Goal: Task Accomplishment & Management: Use online tool/utility

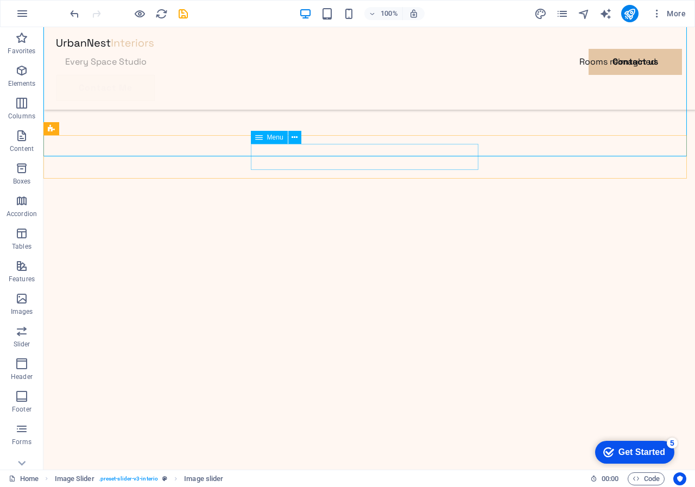
scroll to position [109, 0]
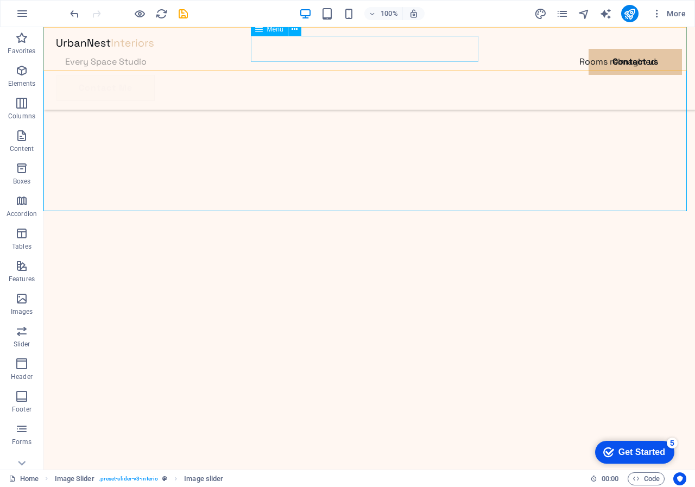
click at [307, 49] on nav "Every Space Studio Rooms reimagined Contact us" at bounding box center [369, 62] width 626 height 26
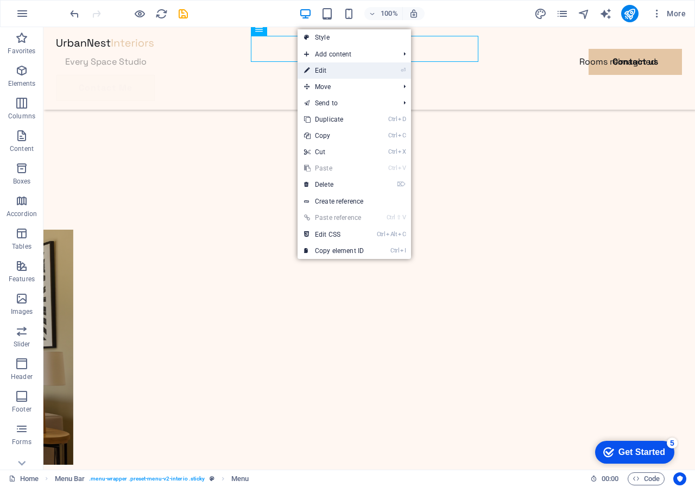
click at [319, 69] on link "⏎ Edit" at bounding box center [334, 70] width 73 height 16
select select
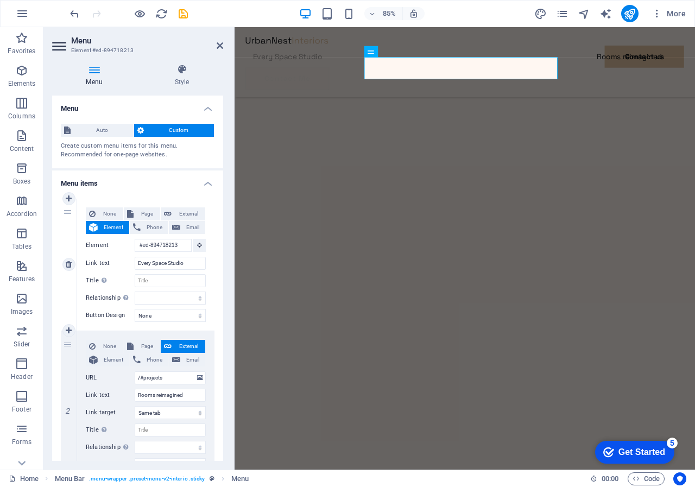
scroll to position [65, 0]
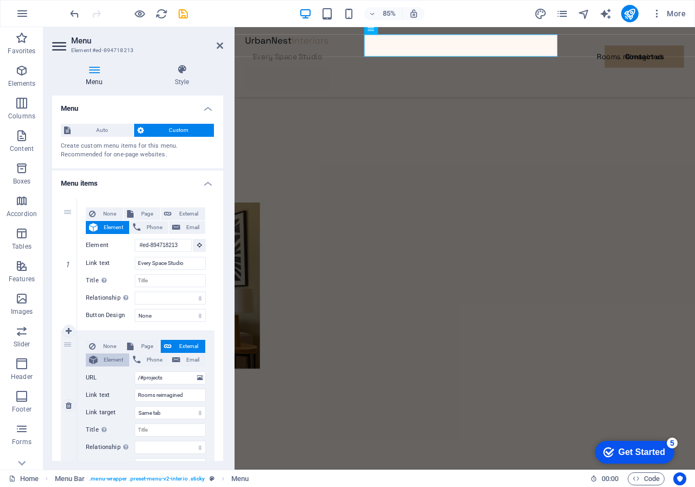
click at [103, 359] on span "Element" at bounding box center [113, 360] width 25 height 13
select select
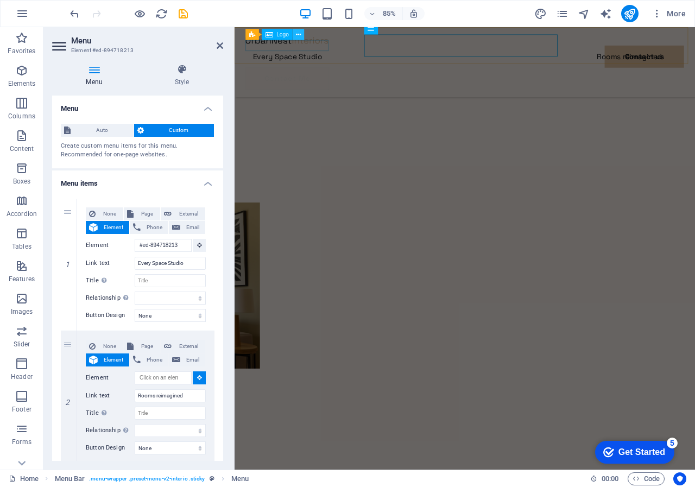
click at [299, 33] on icon at bounding box center [298, 35] width 5 height 10
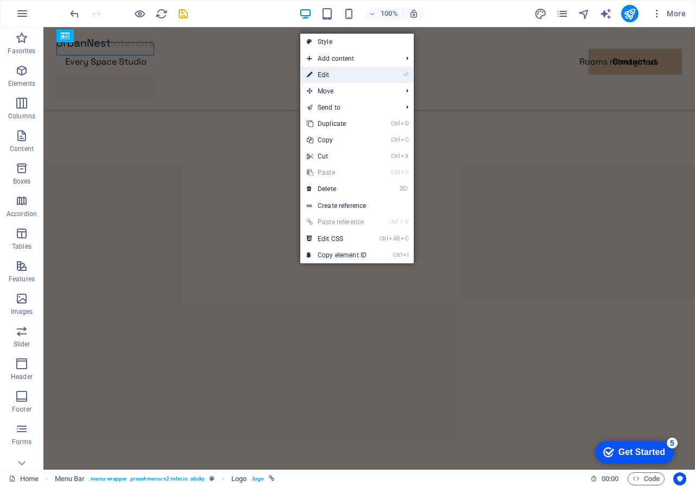
click at [319, 75] on link "⏎ Edit" at bounding box center [336, 75] width 73 height 16
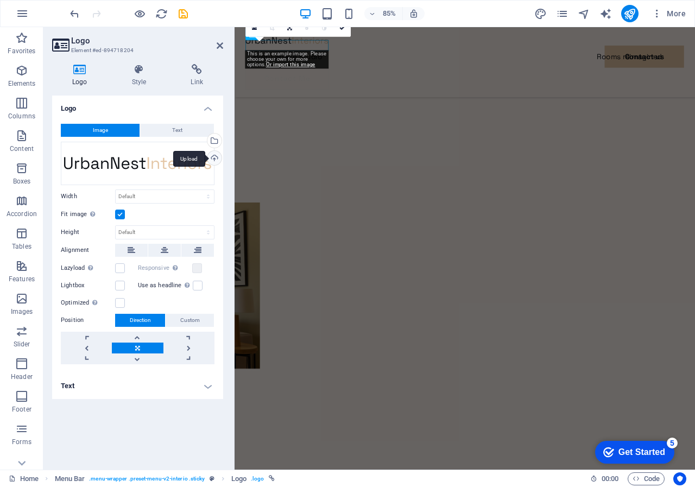
click at [213, 157] on div "Upload" at bounding box center [213, 159] width 16 height 16
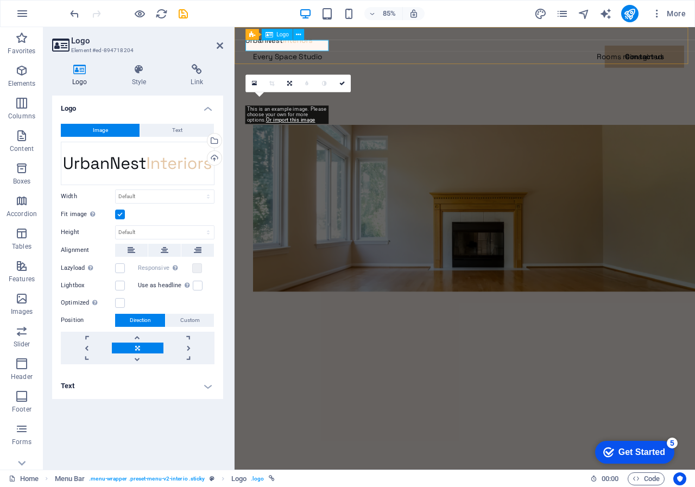
click at [288, 47] on div at bounding box center [506, 42] width 516 height 13
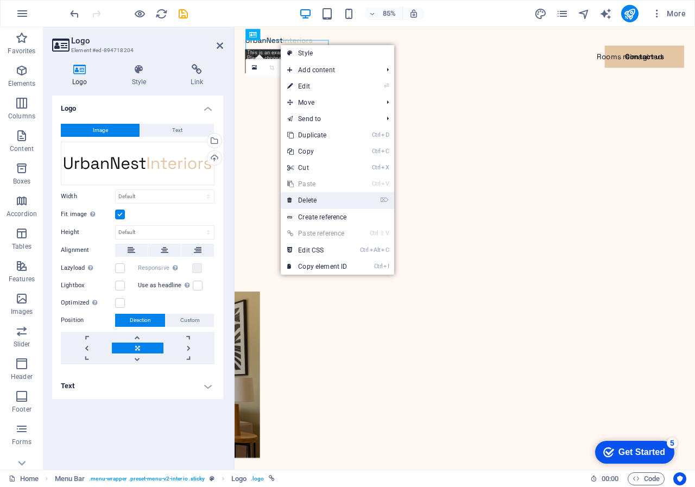
click at [300, 200] on link "⌦ Delete" at bounding box center [317, 200] width 73 height 16
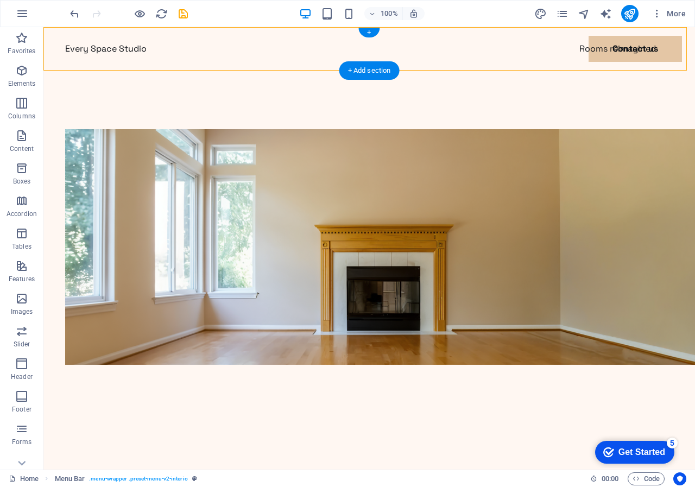
drag, startPoint x: 137, startPoint y: 47, endPoint x: 348, endPoint y: 57, distance: 211.0
click at [348, 57] on div "Every Space Studio Rooms reimagined Contact us Contact Me" at bounding box center [369, 62] width 652 height 70
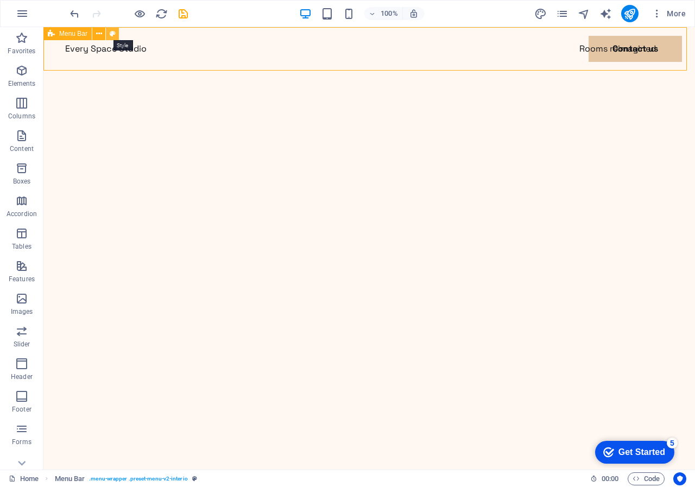
select select "rem"
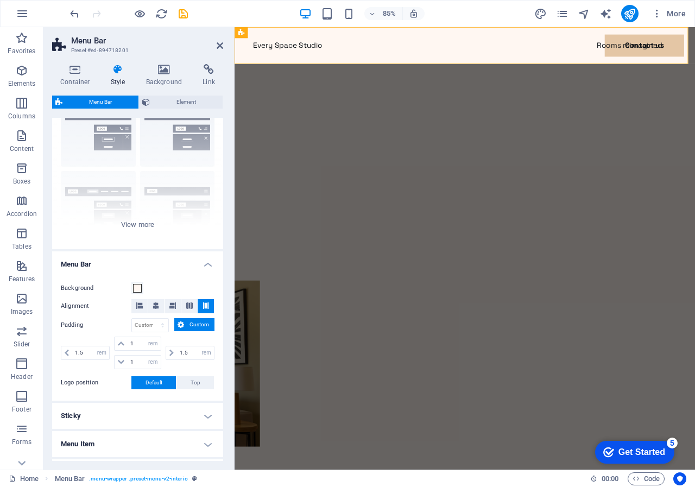
scroll to position [109, 0]
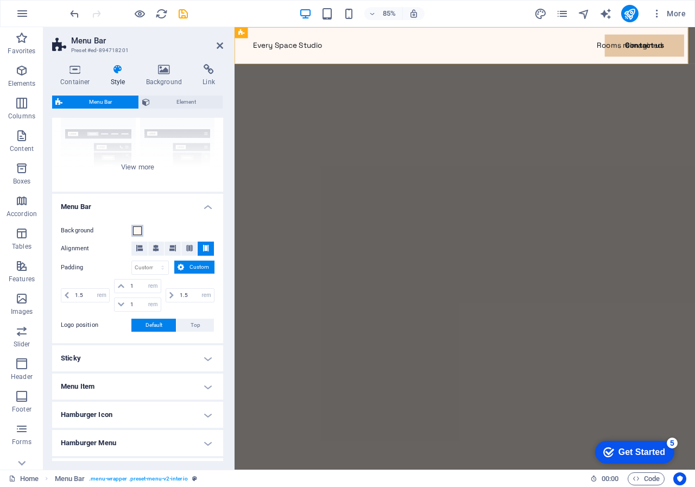
click at [136, 231] on span at bounding box center [137, 230] width 9 height 9
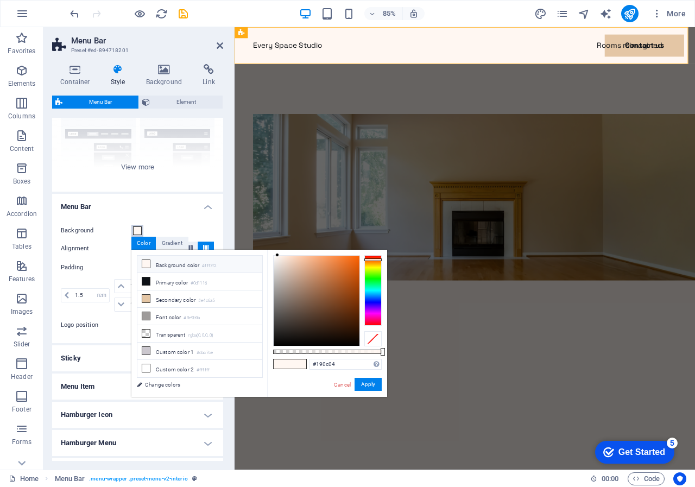
click at [344, 336] on div at bounding box center [317, 301] width 86 height 90
type input "#1b0d05"
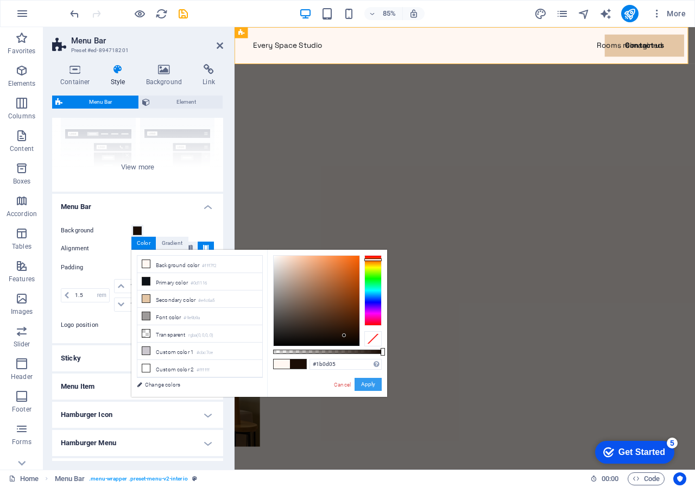
click at [365, 382] on button "Apply" at bounding box center [368, 384] width 27 height 13
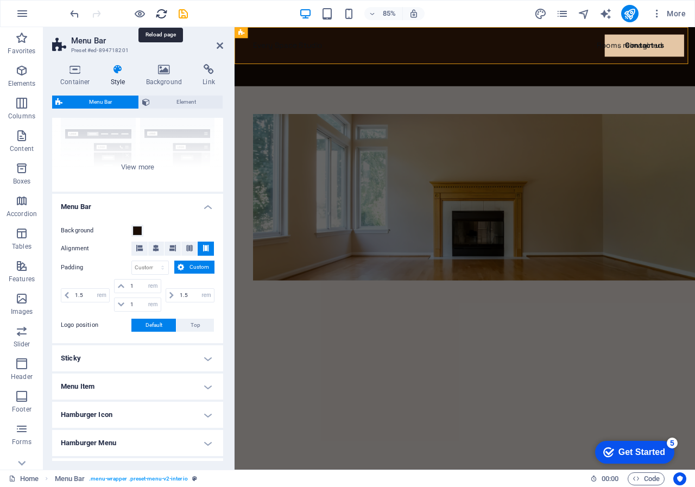
click at [0, 0] on icon "reload" at bounding box center [0, 0] width 0 height 0
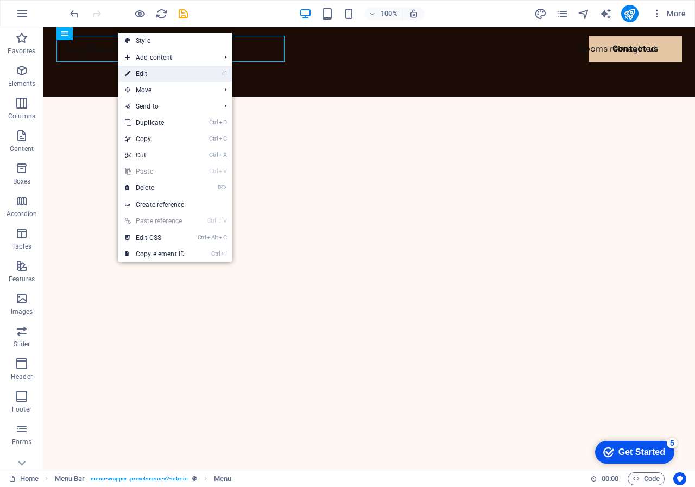
click at [142, 73] on link "⏎ Edit" at bounding box center [154, 74] width 73 height 16
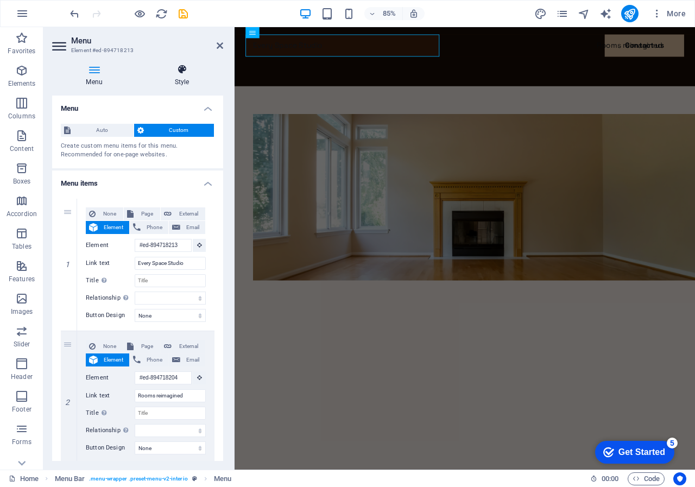
click at [176, 73] on icon at bounding box center [182, 69] width 83 height 11
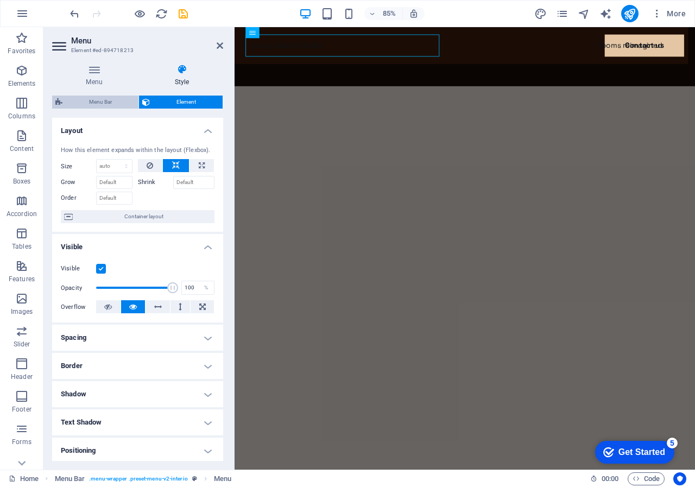
click at [104, 102] on span "Menu Bar" at bounding box center [101, 102] width 70 height 13
select select "rem"
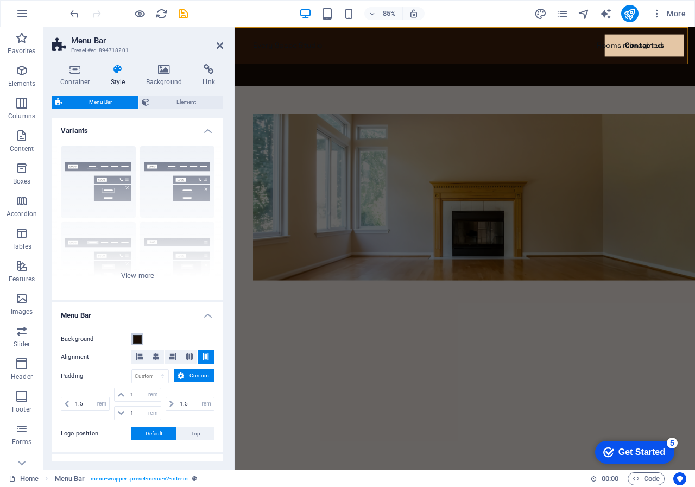
click at [136, 339] on span at bounding box center [137, 339] width 9 height 9
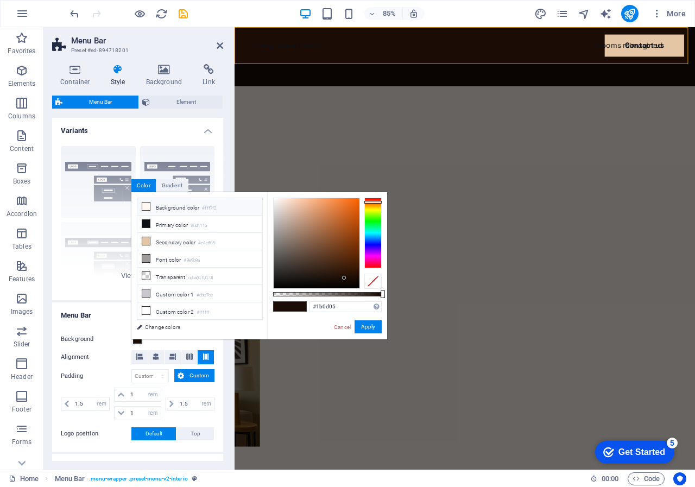
click at [146, 203] on icon at bounding box center [146, 207] width 8 height 8
type input "#fff7f2"
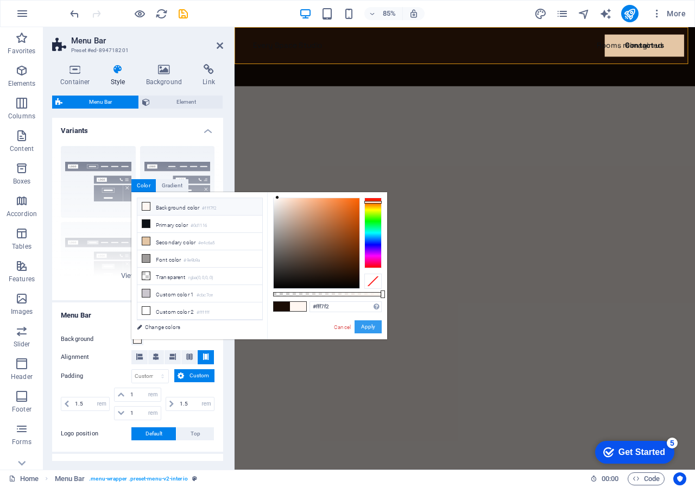
click at [370, 326] on button "Apply" at bounding box center [368, 326] width 27 height 13
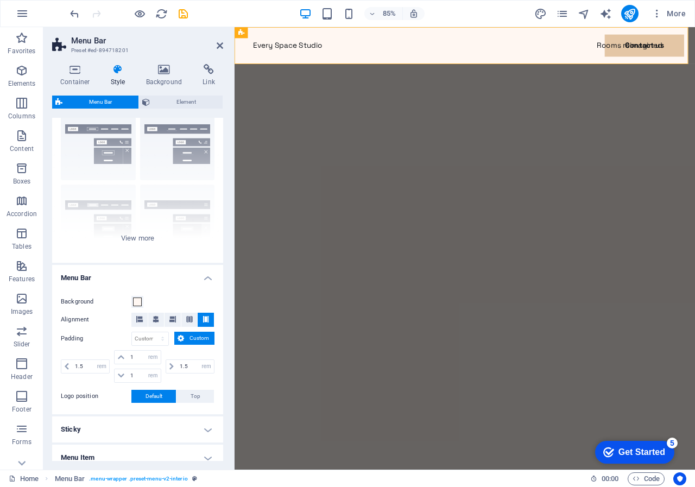
scroll to position [54, 0]
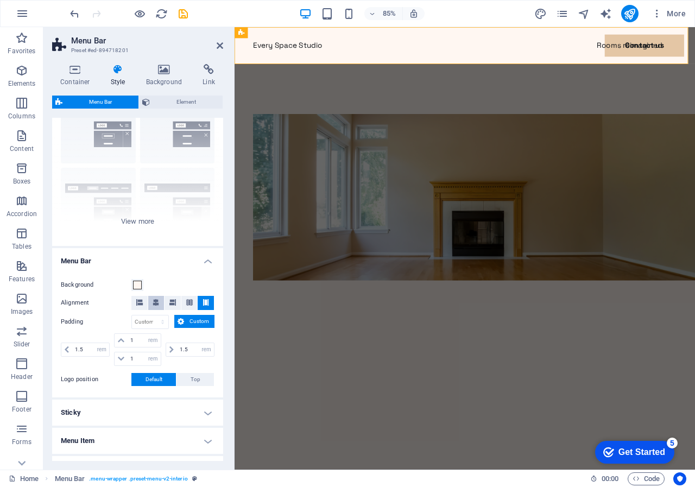
click at [155, 300] on icon at bounding box center [156, 302] width 7 height 7
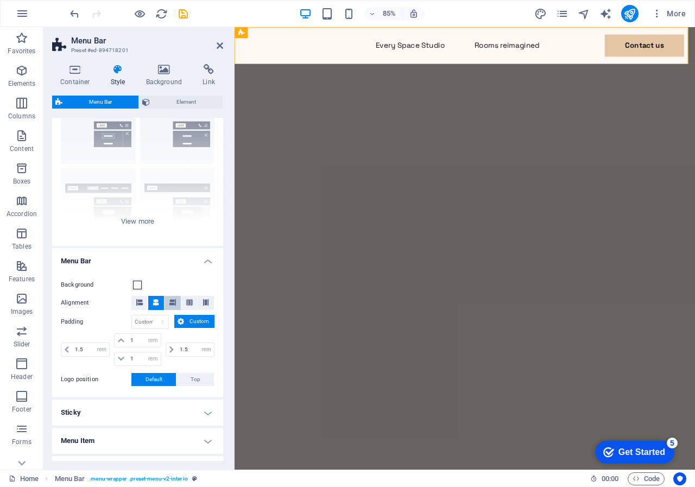
click at [172, 300] on icon at bounding box center [172, 302] width 7 height 7
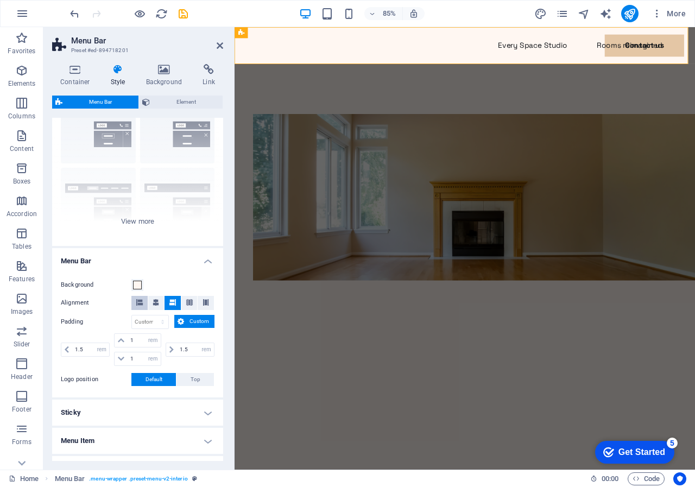
click at [136, 303] on icon at bounding box center [139, 302] width 7 height 7
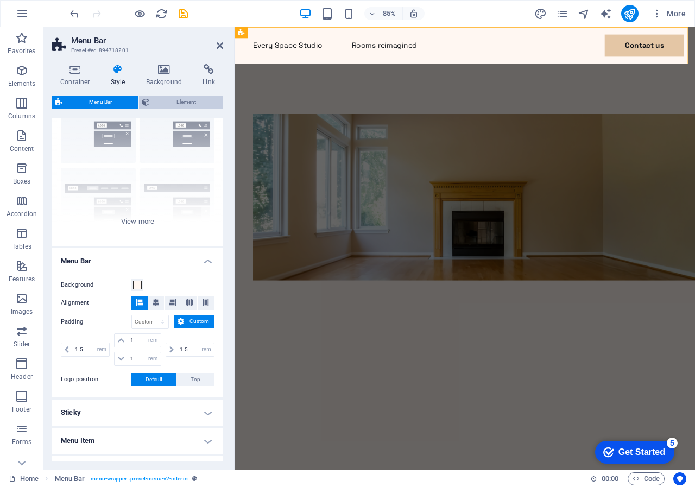
click at [192, 99] on span "Element" at bounding box center [186, 102] width 66 height 13
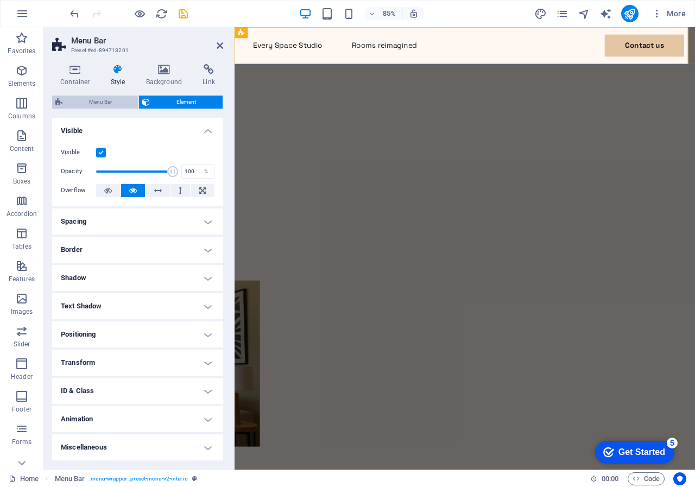
click at [91, 99] on span "Menu Bar" at bounding box center [101, 102] width 70 height 13
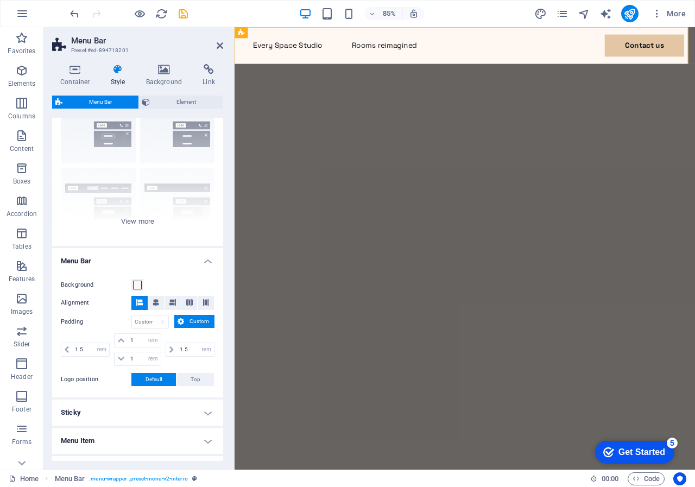
click at [115, 68] on icon at bounding box center [118, 69] width 31 height 11
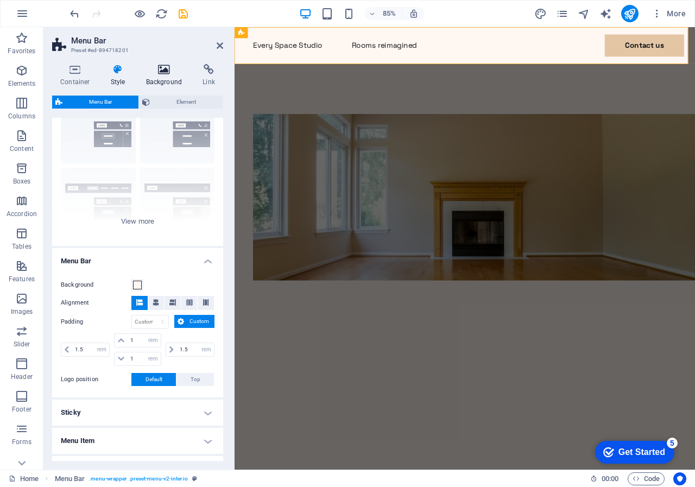
click at [163, 67] on icon at bounding box center [164, 69] width 53 height 11
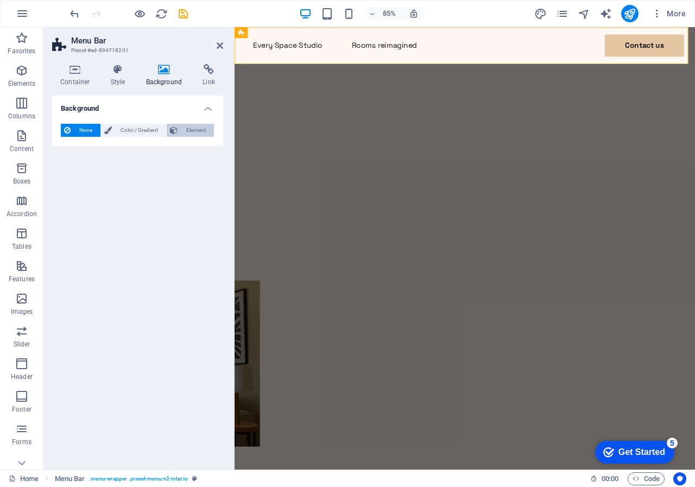
click at [198, 129] on span "Element" at bounding box center [196, 130] width 30 height 13
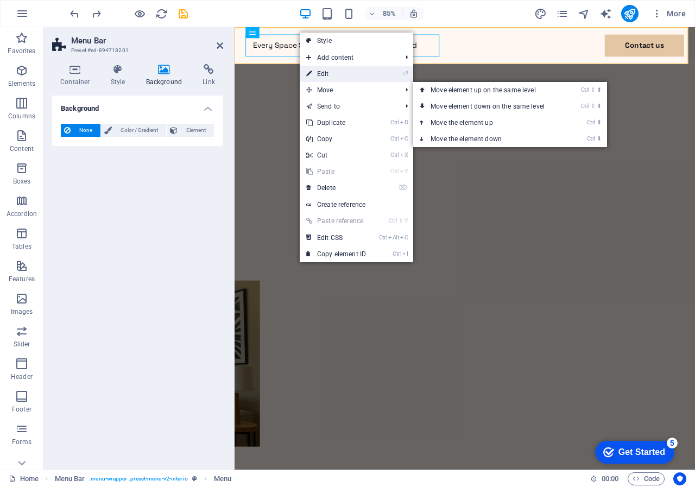
click at [319, 73] on link "⏎ Edit" at bounding box center [336, 74] width 73 height 16
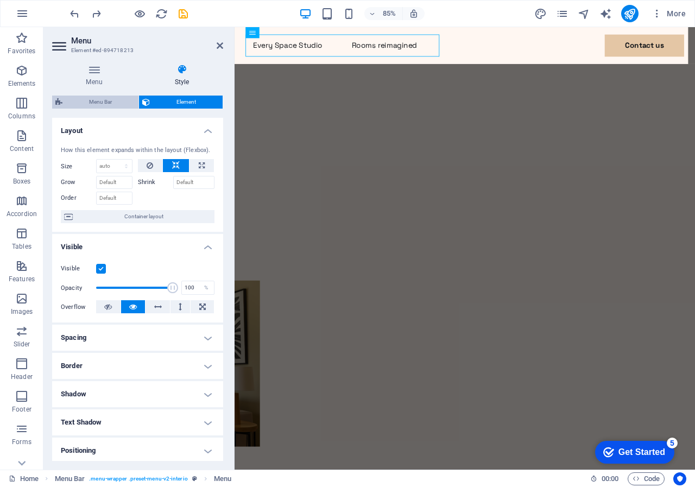
click at [105, 99] on span "Menu Bar" at bounding box center [101, 102] width 70 height 13
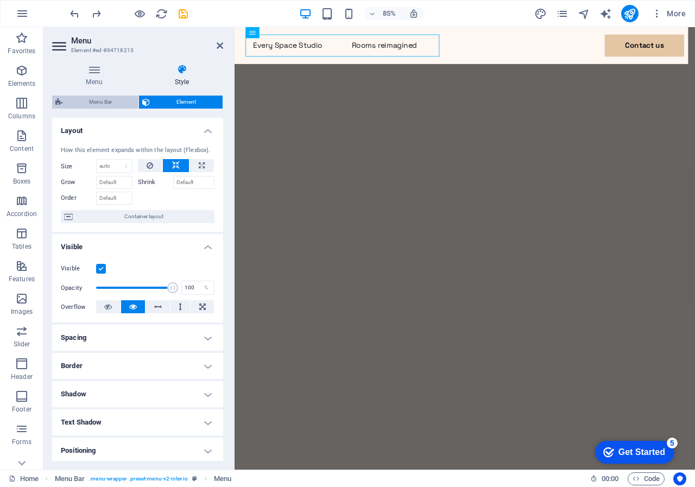
select select "rem"
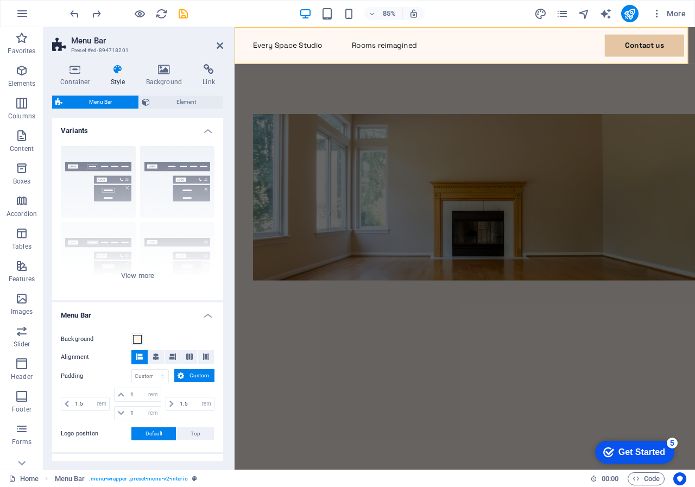
click at [117, 68] on icon at bounding box center [118, 69] width 31 height 11
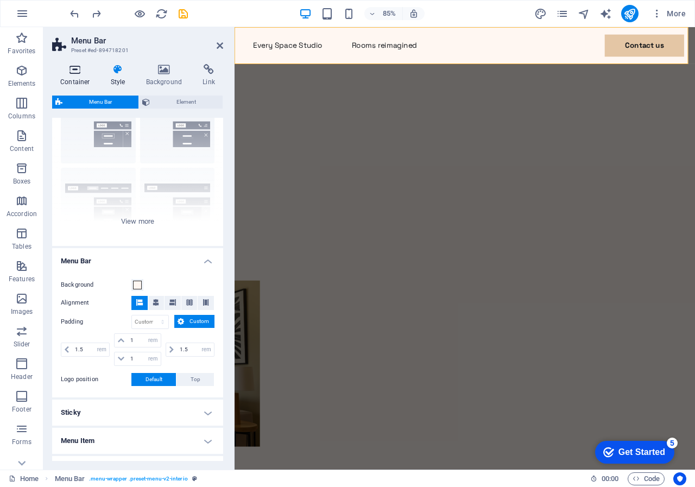
click at [72, 70] on icon at bounding box center [75, 69] width 46 height 11
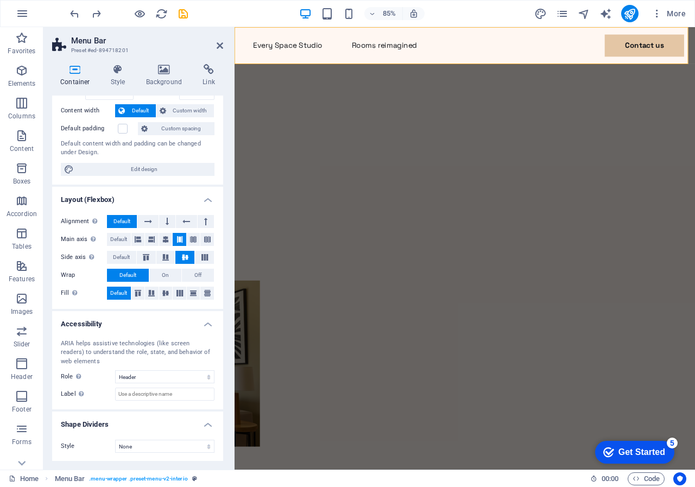
scroll to position [55, 0]
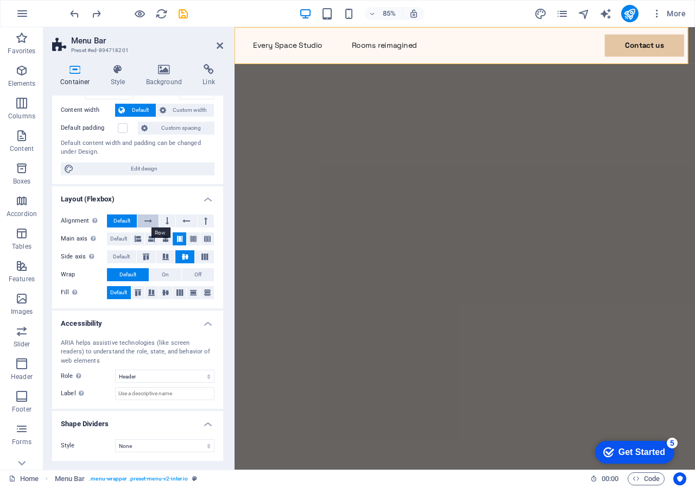
click at [149, 218] on icon at bounding box center [148, 221] width 8 height 13
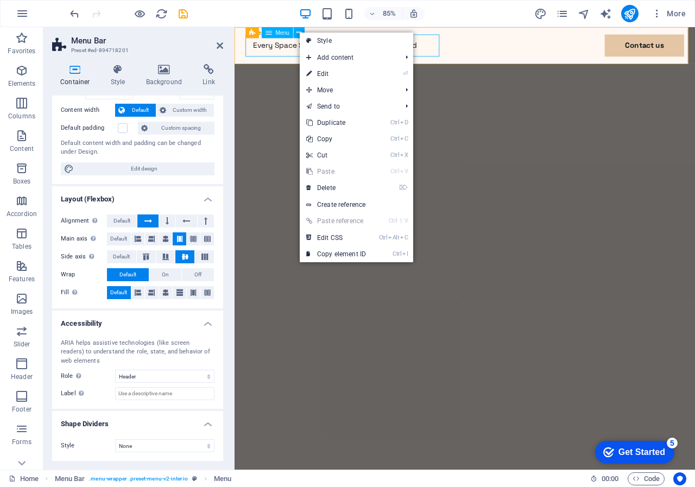
click at [0, 0] on span "Menu" at bounding box center [0, 0] width 0 height 0
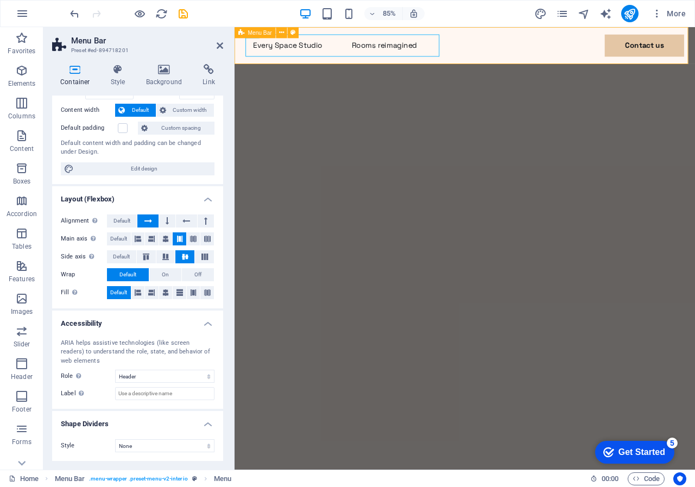
click at [277, 62] on div "Every Space Studio Rooms reimagined Contact us Contact Me" at bounding box center [506, 62] width 542 height 70
click at [0, 0] on icon at bounding box center [0, 0] width 0 height 0
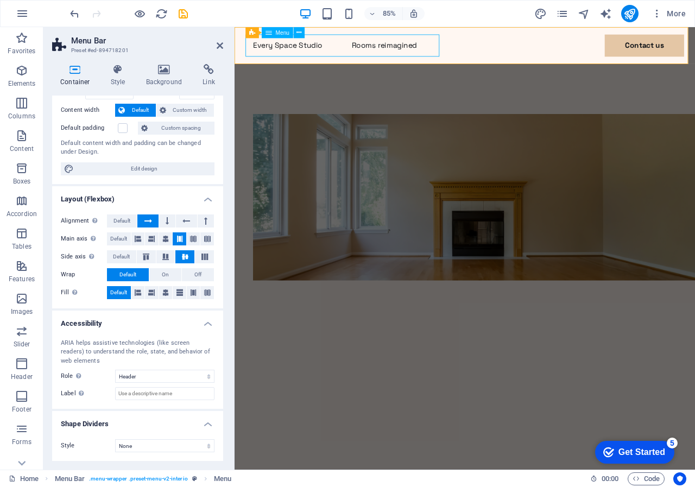
drag, startPoint x: 506, startPoint y: 66, endPoint x: 280, endPoint y: 46, distance: 227.4
click at [280, 46] on nav "Every Space Studio Rooms reimagined Contact us" at bounding box center [506, 49] width 516 height 26
click at [274, 33] on div "Menu" at bounding box center [277, 32] width 31 height 11
drag, startPoint x: 513, startPoint y: 66, endPoint x: 338, endPoint y: 47, distance: 175.4
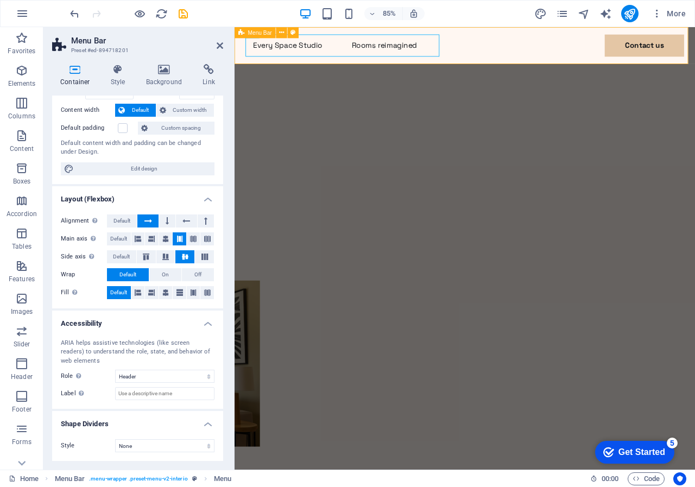
click at [240, 33] on icon at bounding box center [241, 32] width 6 height 11
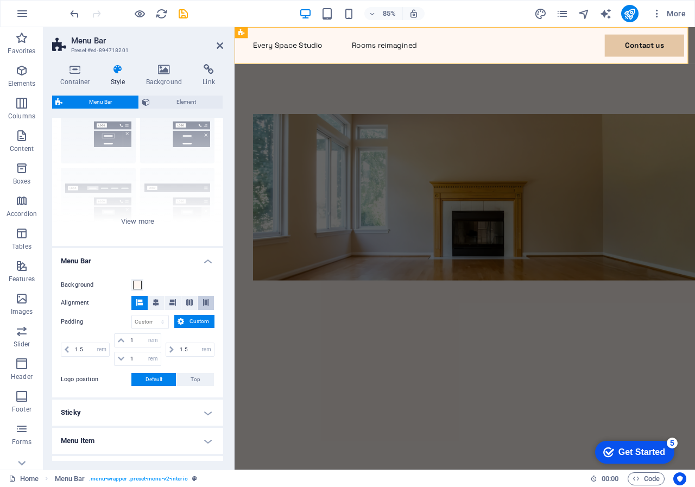
click at [204, 299] on icon at bounding box center [206, 302] width 7 height 7
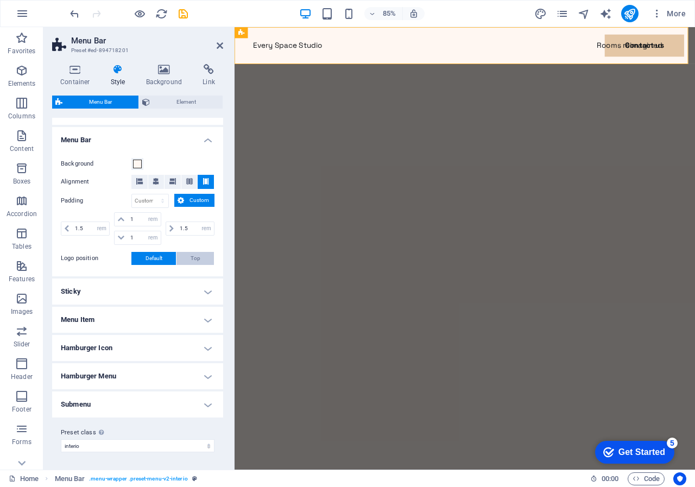
scroll to position [0, 0]
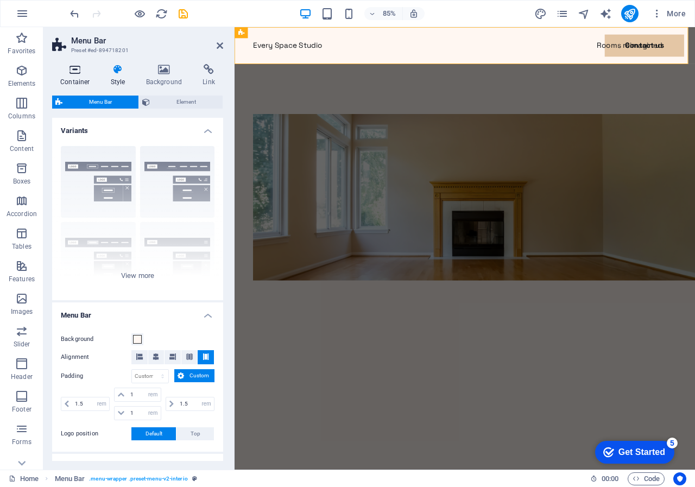
click at [73, 73] on icon at bounding box center [75, 69] width 46 height 11
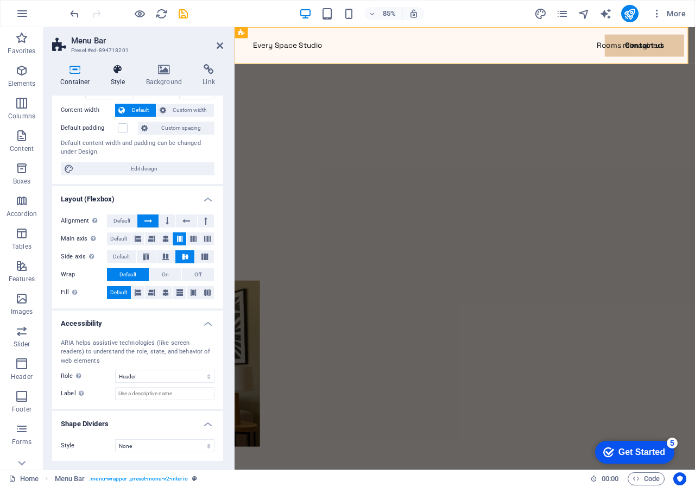
click at [118, 70] on icon at bounding box center [118, 69] width 31 height 11
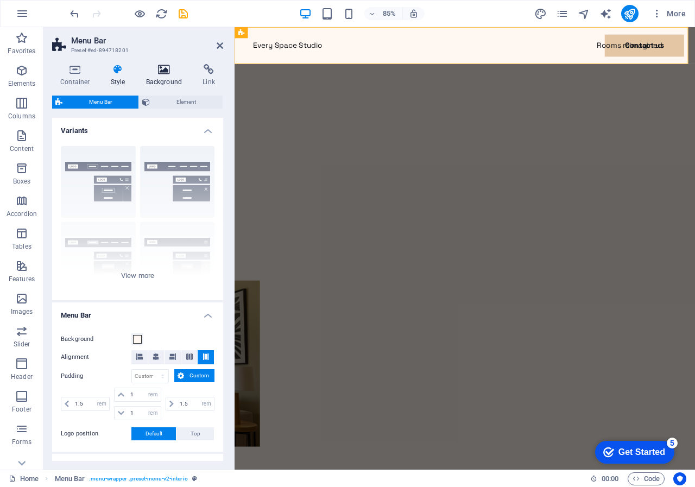
click at [165, 68] on icon at bounding box center [164, 69] width 53 height 11
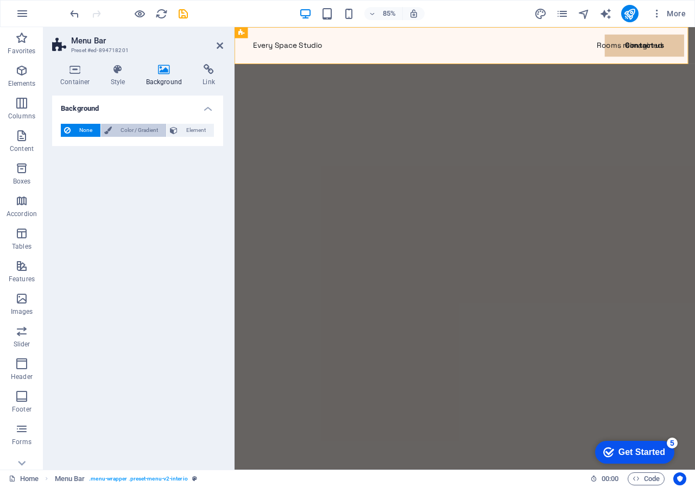
click at [136, 128] on span "Color / Gradient" at bounding box center [139, 130] width 48 height 13
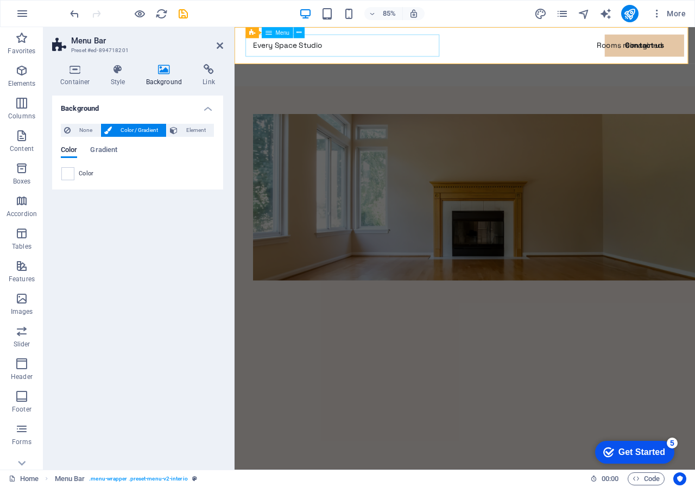
click at [285, 43] on nav "Every Space Studio Rooms reimagined Contact us" at bounding box center [506, 49] width 516 height 26
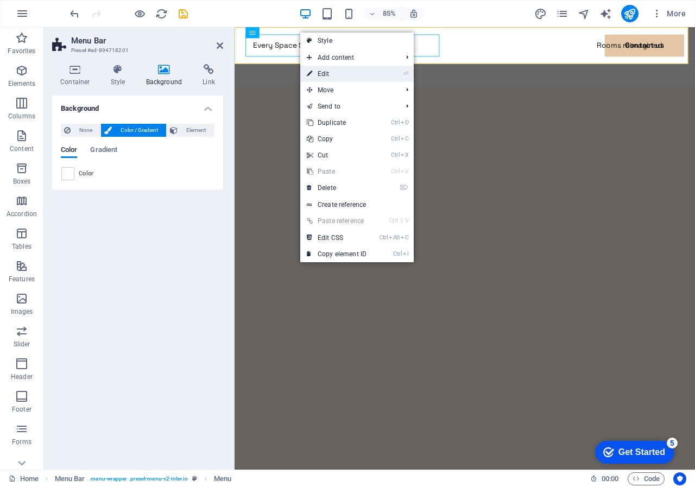
click at [323, 73] on link "⏎ Edit" at bounding box center [336, 74] width 73 height 16
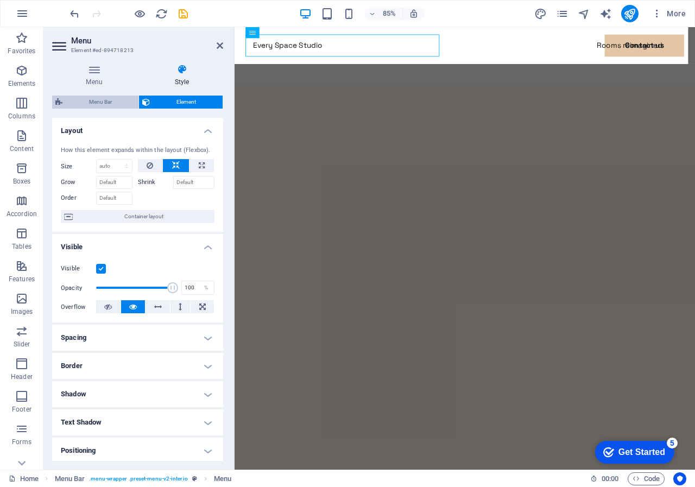
click at [92, 100] on span "Menu Bar" at bounding box center [101, 102] width 70 height 13
select select "rem"
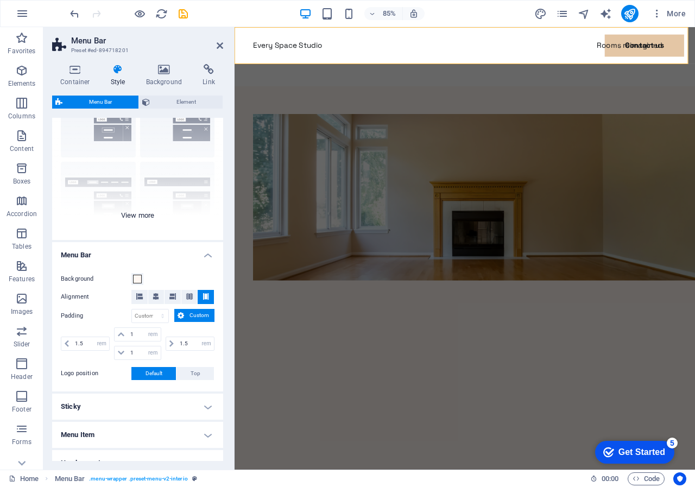
scroll to position [175, 0]
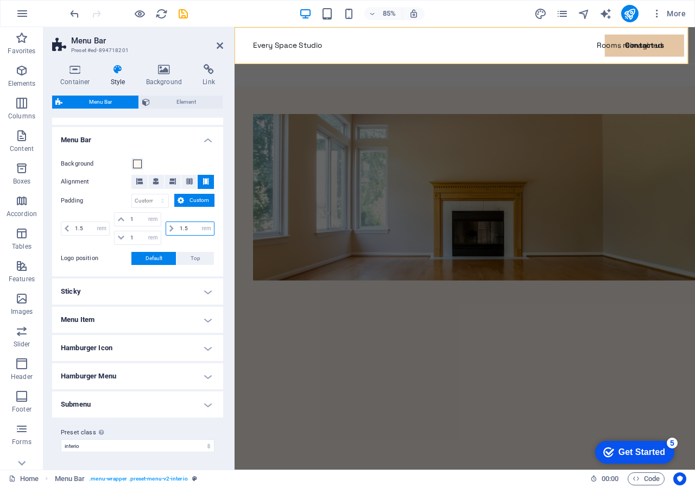
click at [178, 227] on input "1.5" at bounding box center [195, 228] width 37 height 13
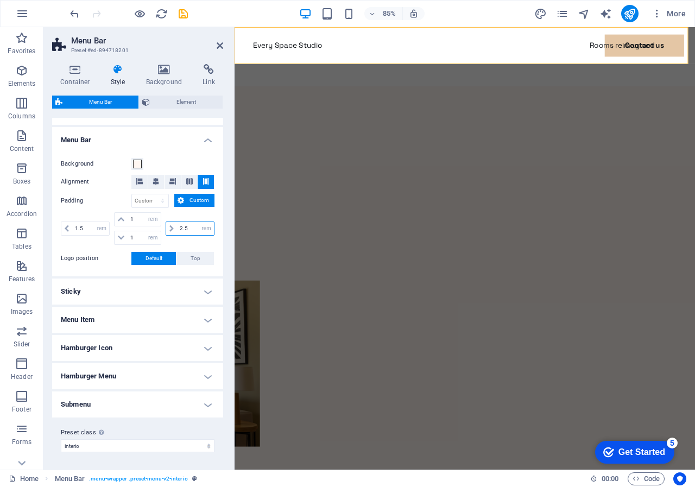
type input "2.5"
click at [181, 136] on h4 "Menu Bar" at bounding box center [137, 137] width 171 height 20
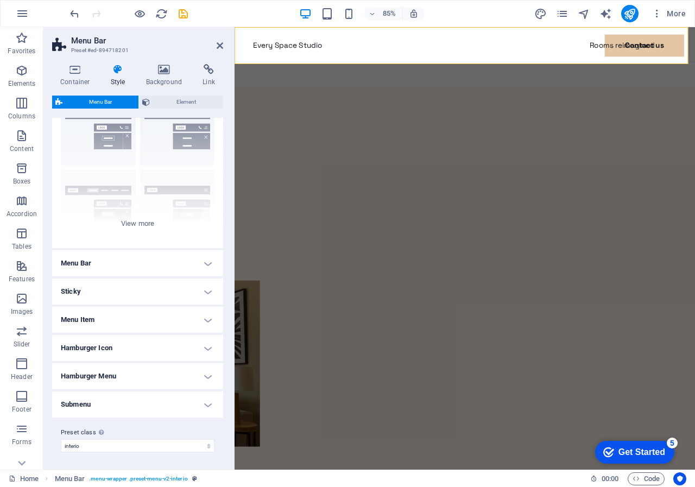
scroll to position [52, 0]
click at [372, 14] on icon "button" at bounding box center [373, 13] width 8 height 7
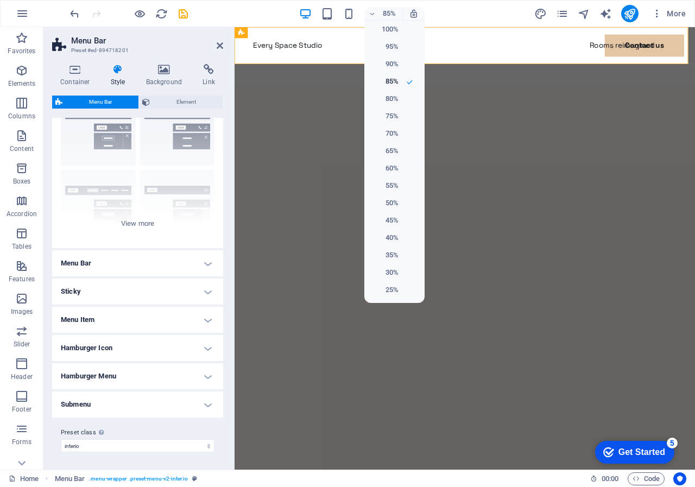
click at [486, 11] on div at bounding box center [347, 243] width 695 height 487
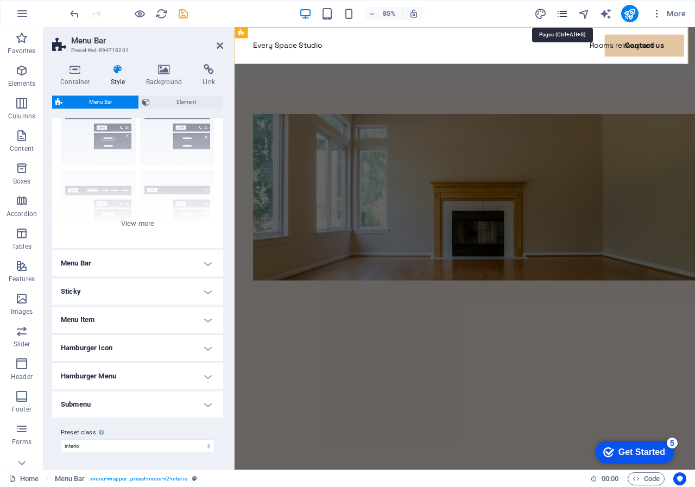
click at [563, 14] on icon "pages" at bounding box center [562, 14] width 12 height 12
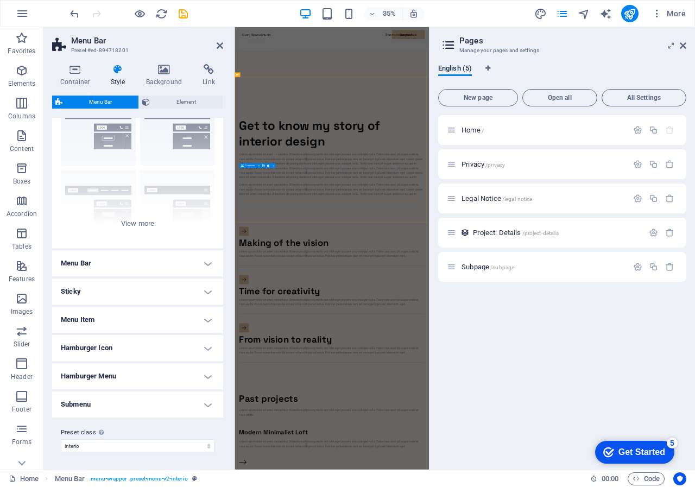
scroll to position [500, 0]
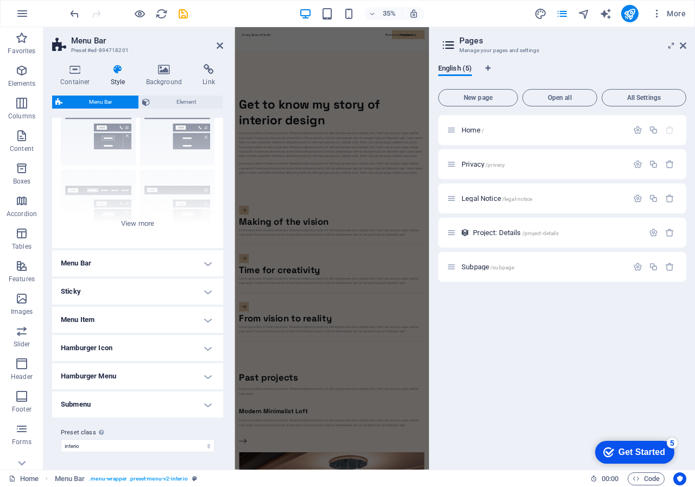
click at [0, 0] on div "35% More" at bounding box center [0, 0] width 0 height 0
click at [685, 43] on icon at bounding box center [683, 45] width 7 height 9
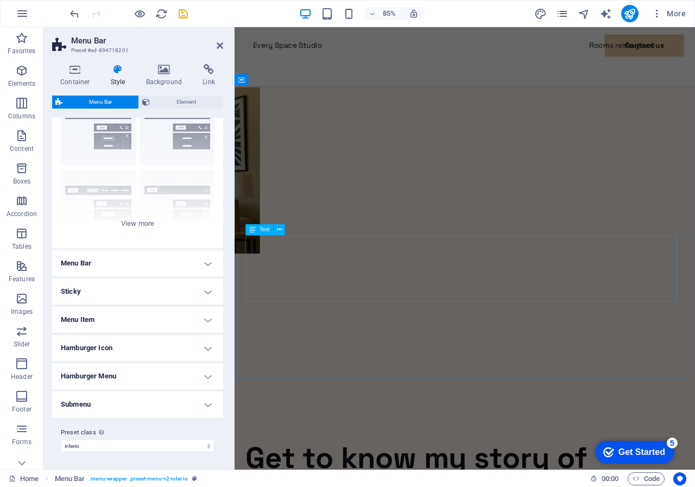
scroll to position [223, 0]
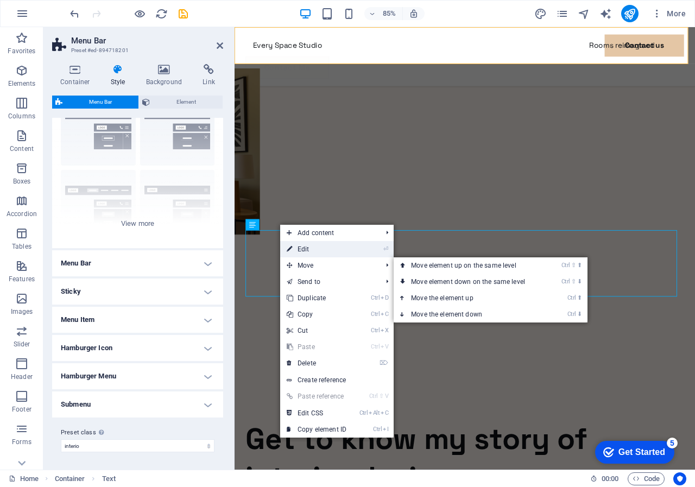
click at [304, 248] on link "⏎ Edit" at bounding box center [316, 249] width 73 height 16
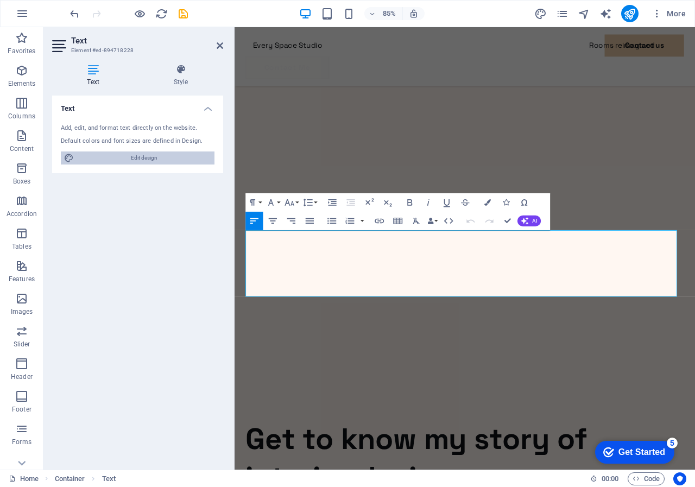
click at [147, 158] on span "Edit design" at bounding box center [144, 158] width 134 height 13
select select "px"
select select "400"
select select "px"
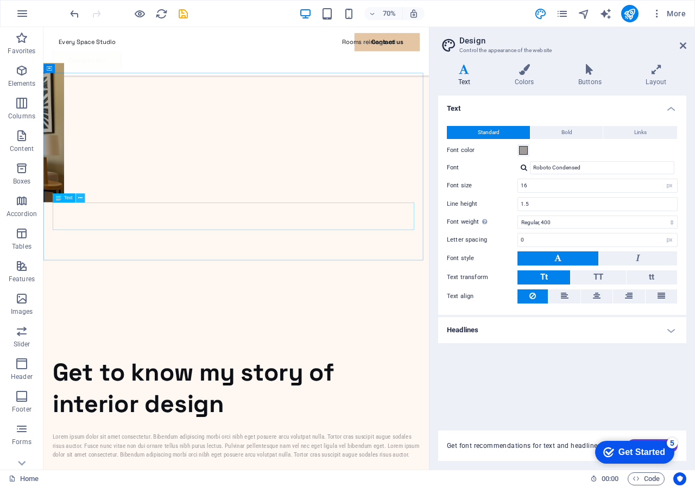
click at [80, 197] on icon at bounding box center [80, 198] width 4 height 8
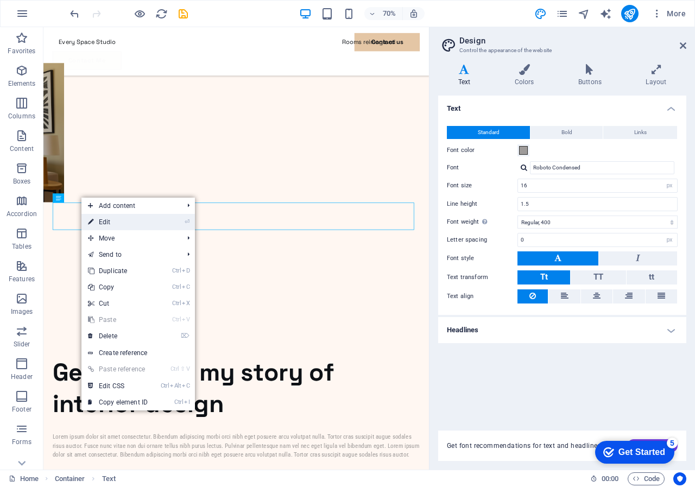
click at [108, 222] on link "⏎ Edit" at bounding box center [117, 222] width 73 height 16
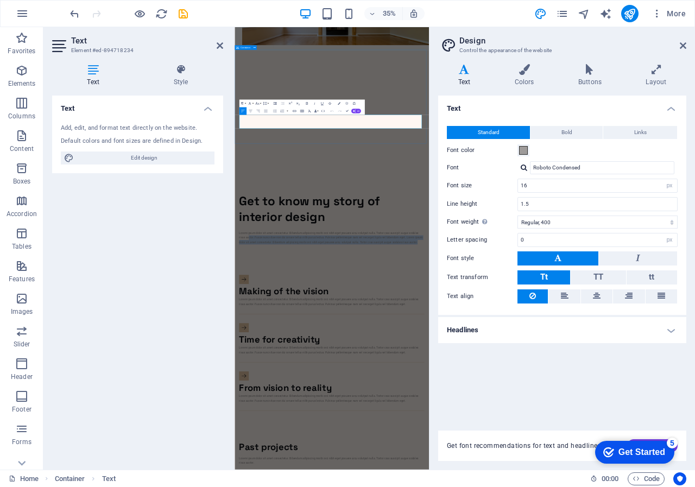
drag, startPoint x: 256, startPoint y: 291, endPoint x: 774, endPoint y: 308, distance: 518.9
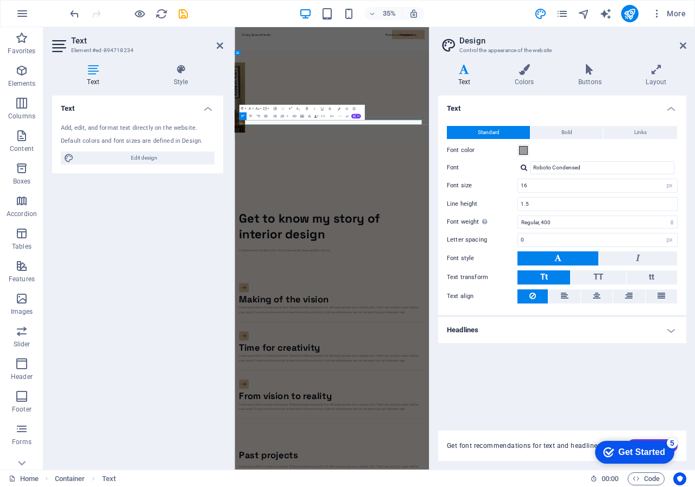
scroll to position [171, 0]
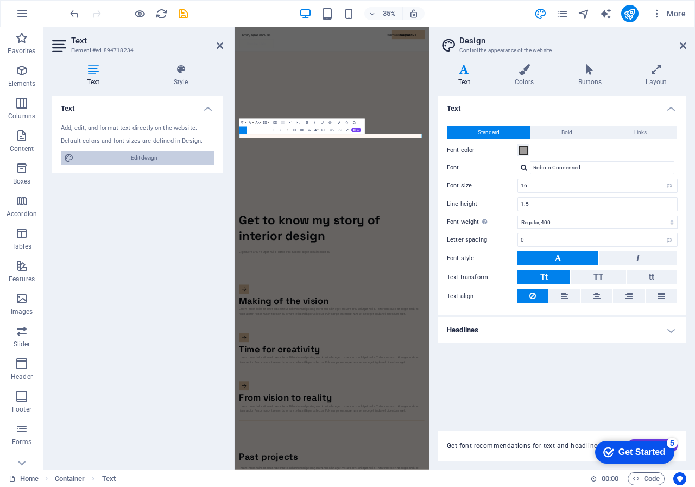
click at [133, 152] on span "Edit design" at bounding box center [144, 158] width 134 height 13
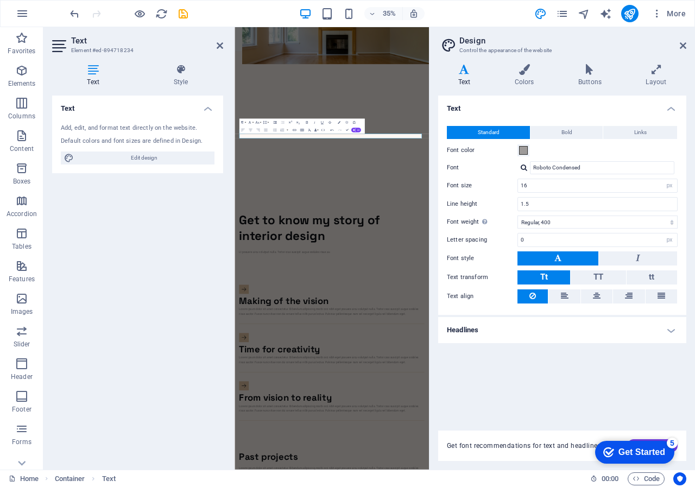
click at [466, 105] on h4 "Text" at bounding box center [562, 106] width 248 height 20
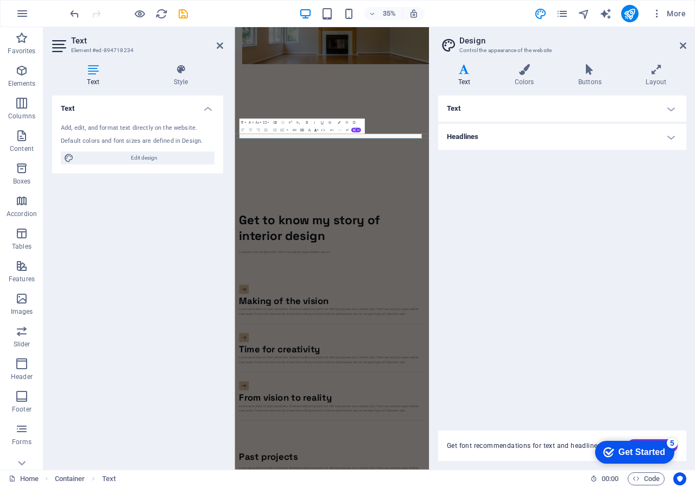
click at [466, 106] on h4 "Text" at bounding box center [562, 109] width 248 height 26
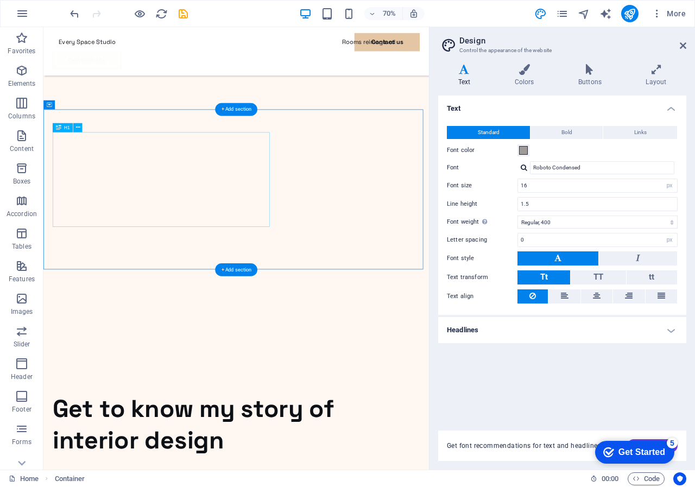
click at [0, 0] on icon at bounding box center [0, 0] width 0 height 0
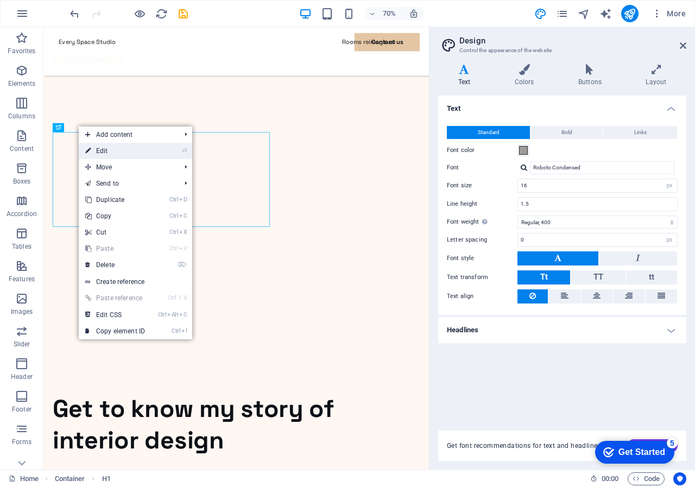
click at [97, 150] on link "⏎ Edit" at bounding box center [115, 151] width 73 height 16
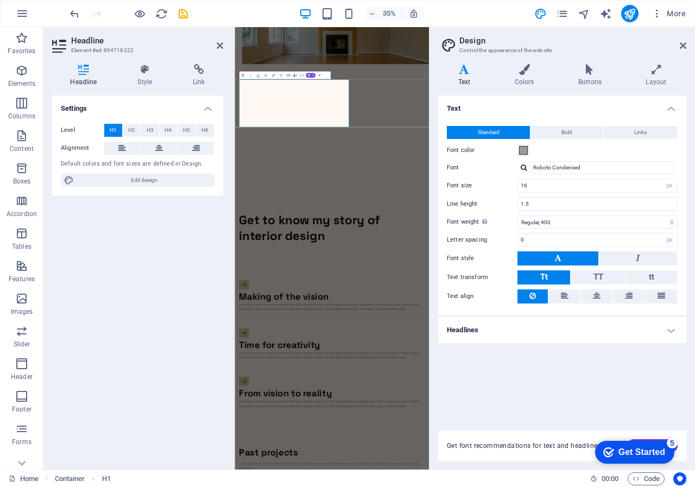
scroll to position [173, 0]
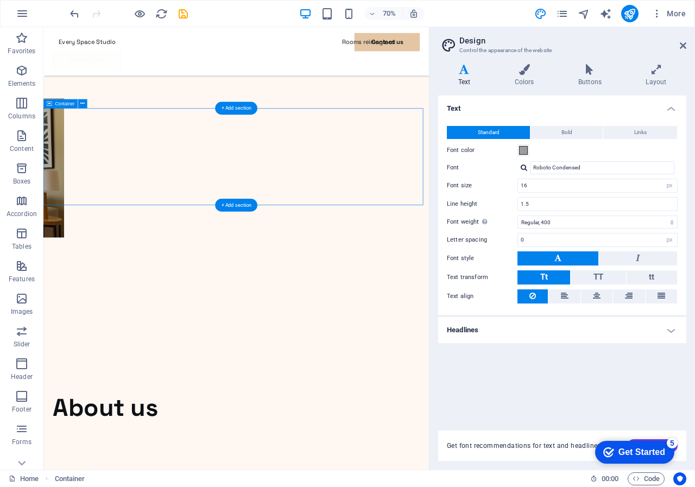
click at [234, 203] on div "+ Add section" at bounding box center [236, 205] width 42 height 13
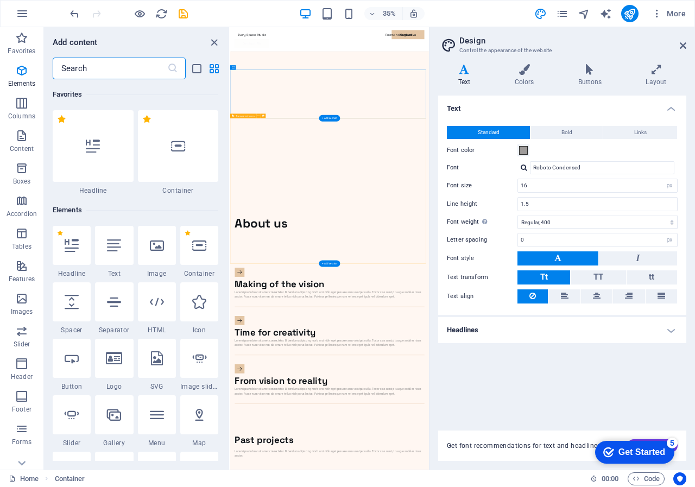
scroll to position [1900, 0]
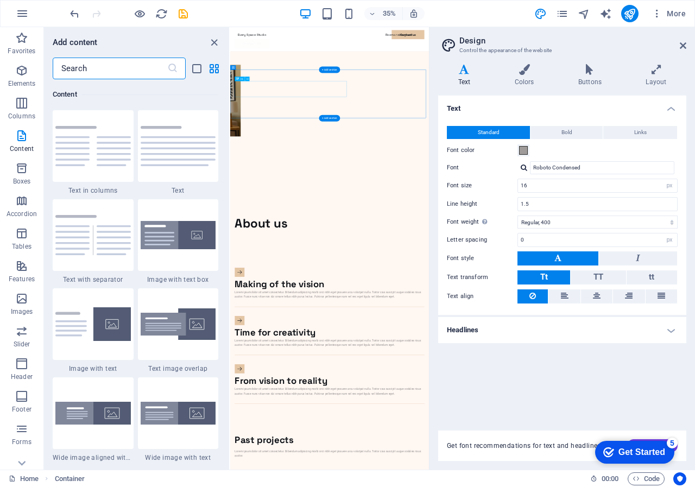
click at [463, 73] on icon at bounding box center [464, 69] width 52 height 11
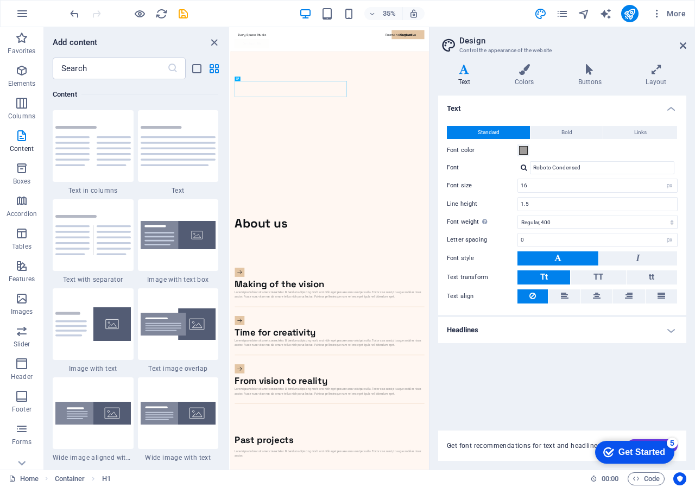
click at [671, 332] on h4 "Headlines" at bounding box center [562, 330] width 248 height 26
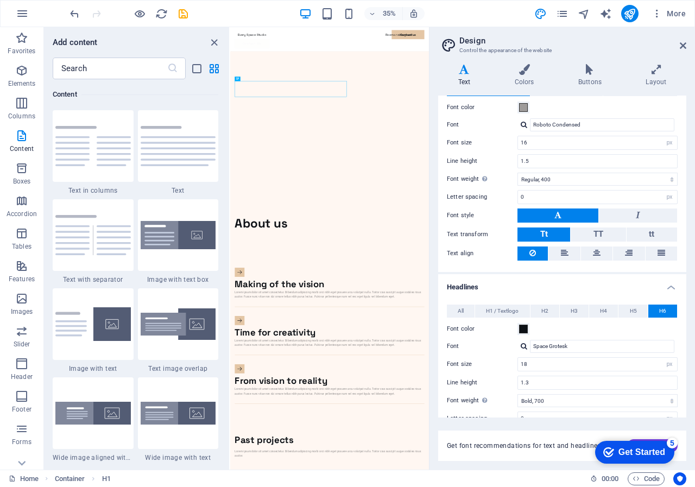
scroll to position [156, 0]
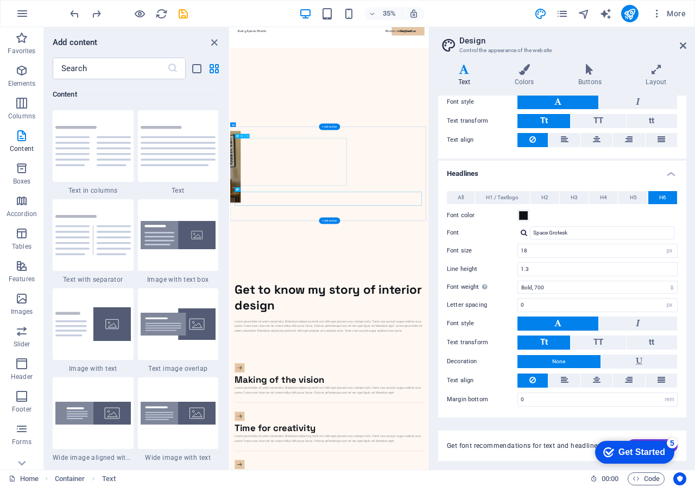
scroll to position [64, 0]
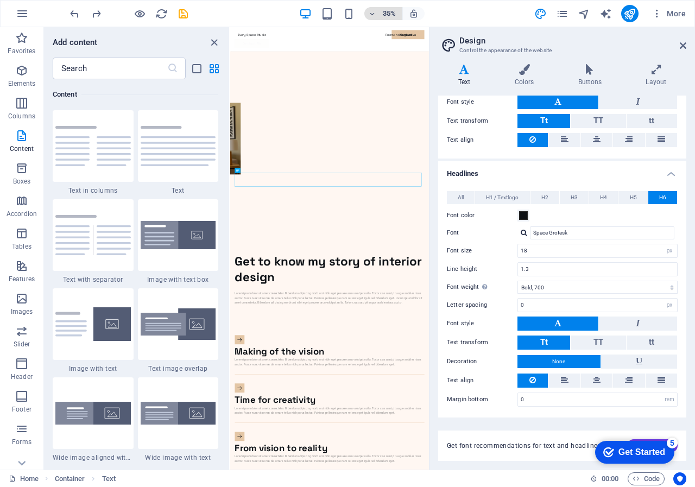
click at [369, 15] on icon "button" at bounding box center [373, 13] width 8 height 7
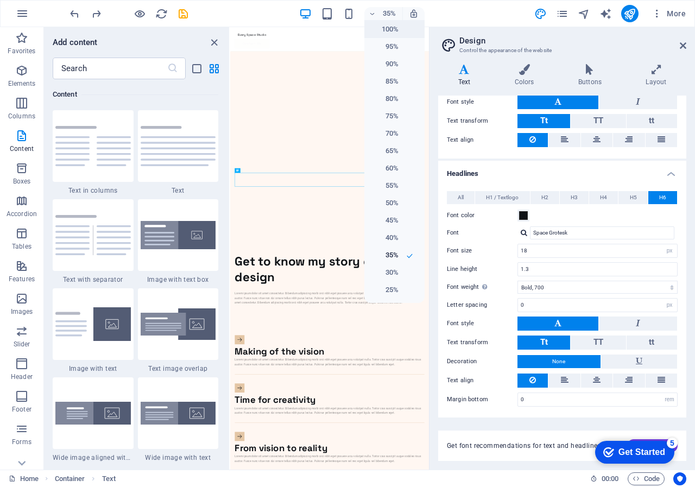
click at [382, 29] on h6 "100%" at bounding box center [385, 29] width 28 height 13
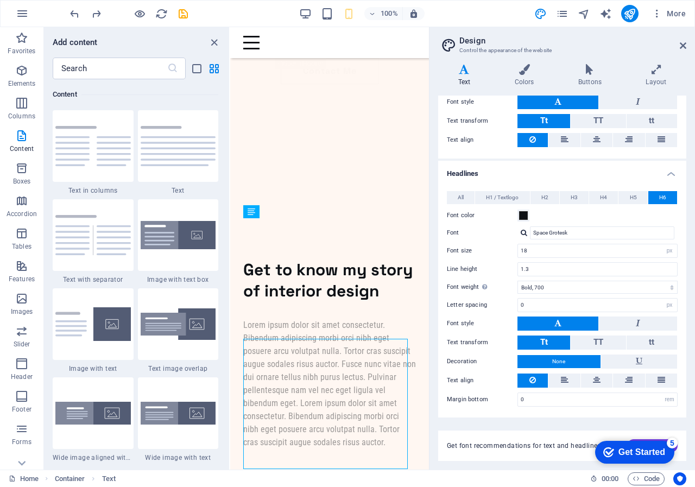
scroll to position [52, 0]
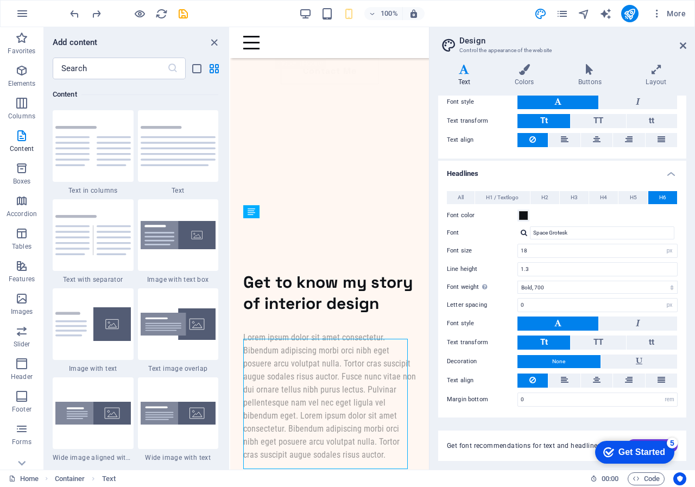
type input "16"
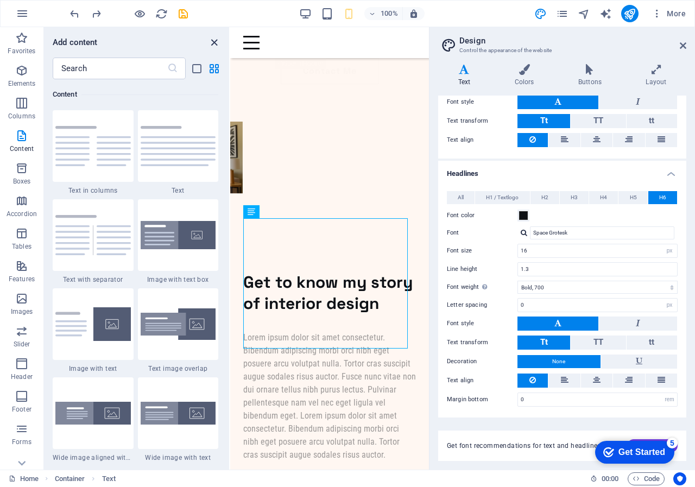
click at [213, 42] on icon "close panel" at bounding box center [214, 42] width 12 height 12
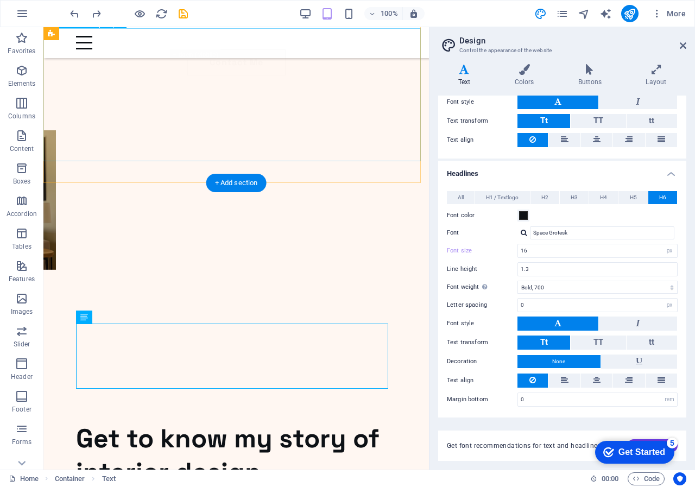
scroll to position [215, 0]
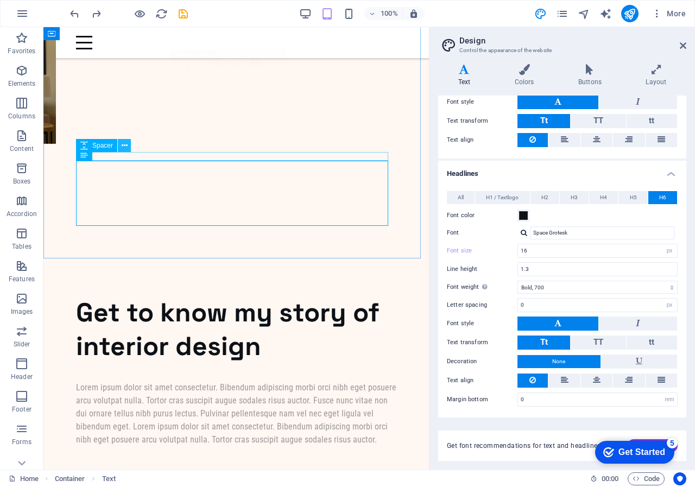
click at [123, 143] on icon at bounding box center [125, 145] width 6 height 11
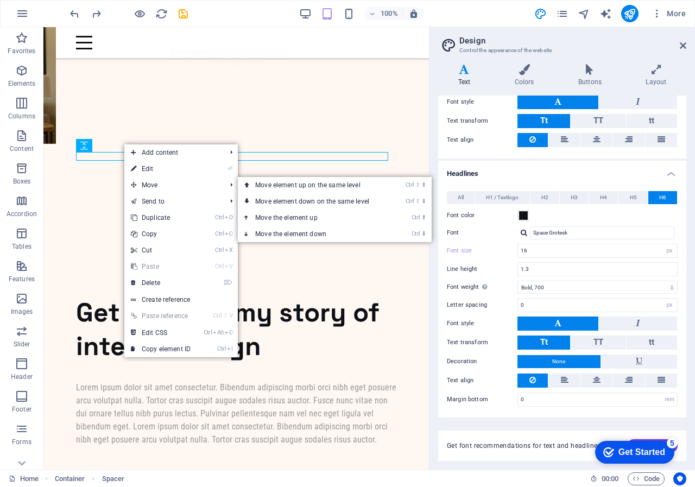
click at [144, 168] on link "⏎ Edit" at bounding box center [160, 169] width 73 height 16
select select "px"
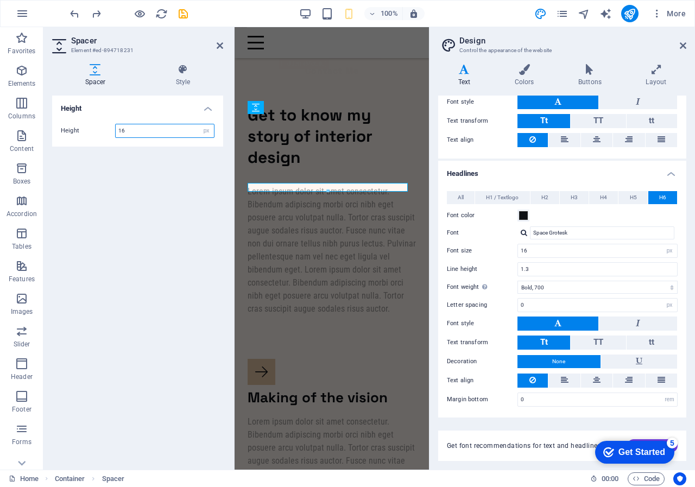
scroll to position [146, 0]
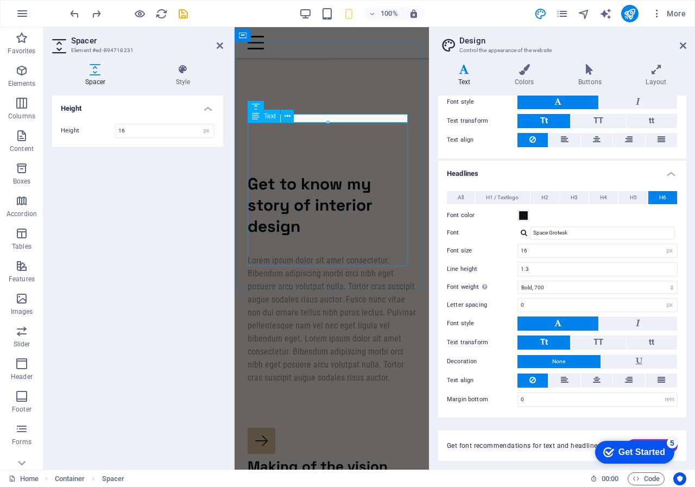
click at [259, 254] on div "Lorem ipsum dolor sit amet consectetur. Bibendum adipiscing morbi orci nibh ege…" at bounding box center [332, 319] width 168 height 130
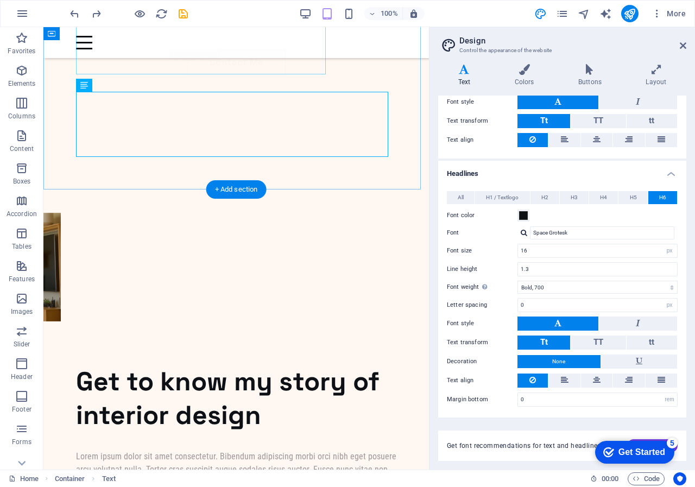
scroll to position [215, 0]
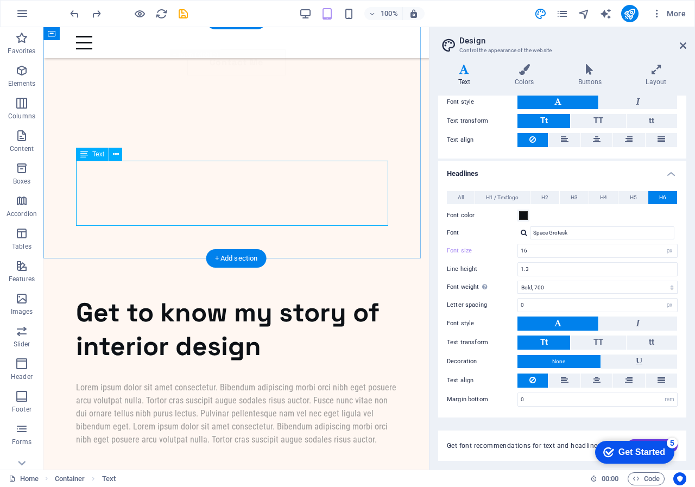
click at [83, 381] on div "Lorem ipsum dolor sit amet consectetur. Bibendum adipiscing morbi orci nibh ege…" at bounding box center [236, 413] width 320 height 65
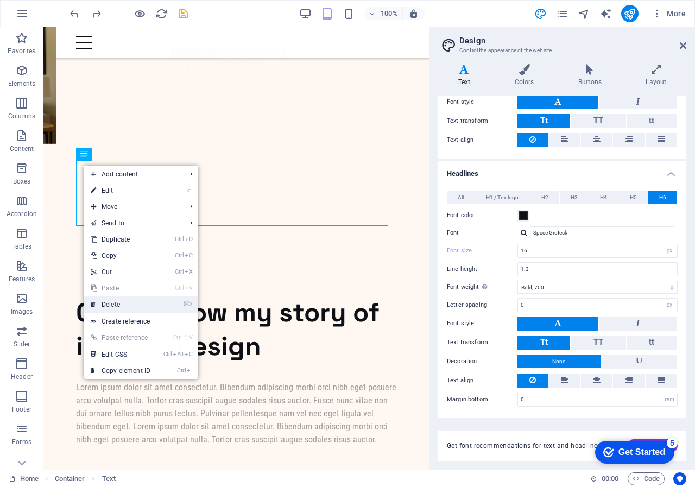
click at [121, 302] on link "⌦ Delete" at bounding box center [120, 305] width 73 height 16
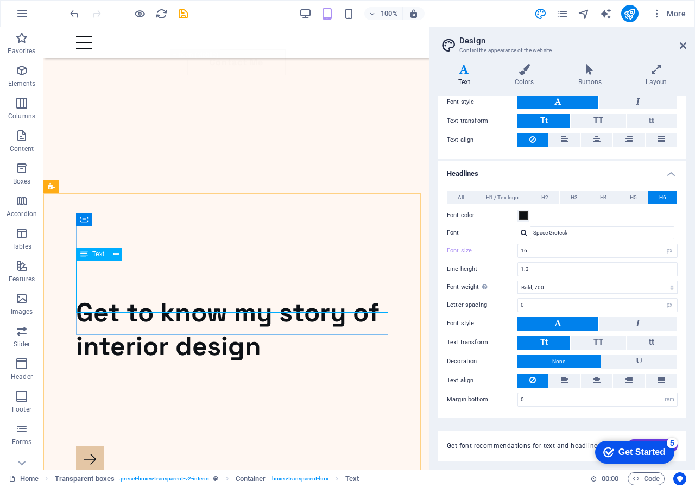
click at [85, 257] on icon at bounding box center [84, 254] width 8 height 13
click at [116, 252] on icon at bounding box center [116, 254] width 6 height 11
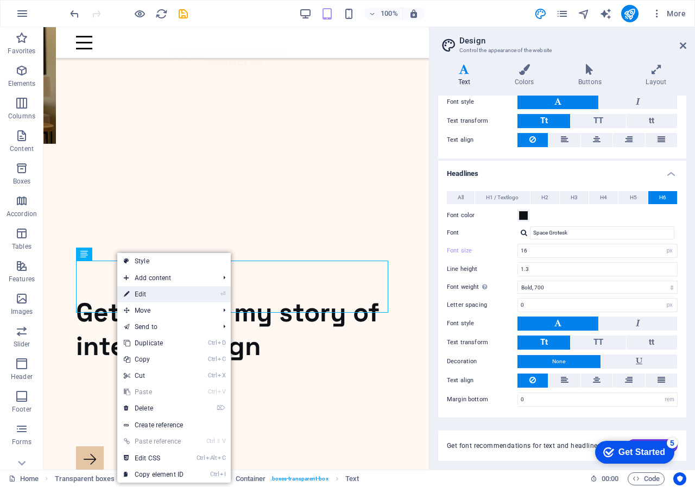
click at [143, 297] on link "⏎ Edit" at bounding box center [153, 294] width 73 height 16
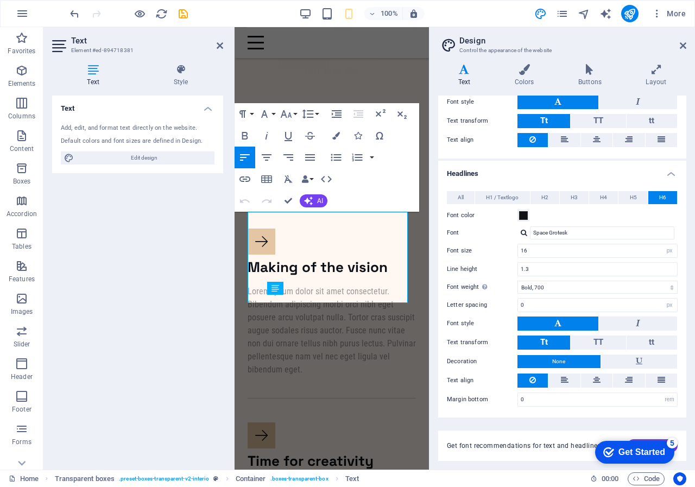
scroll to position [146, 0]
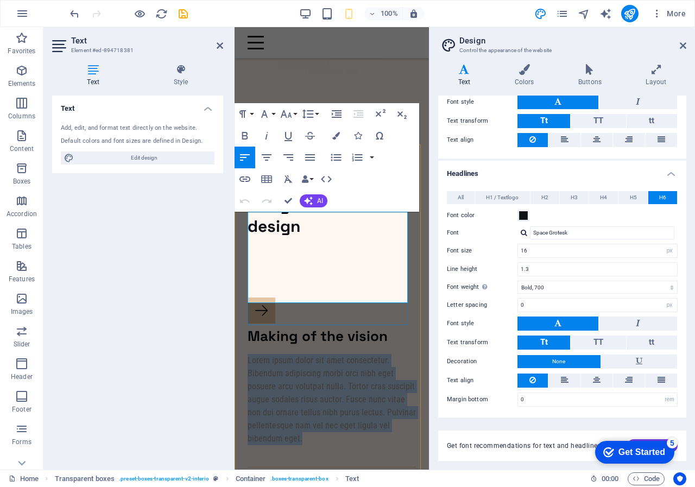
drag, startPoint x: 249, startPoint y: 217, endPoint x: 360, endPoint y: 306, distance: 142.6
click at [360, 306] on div "Making of the vision Lorem ipsum dolor sit amet consectetur. Bibendum adipiscin…" at bounding box center [332, 383] width 168 height 171
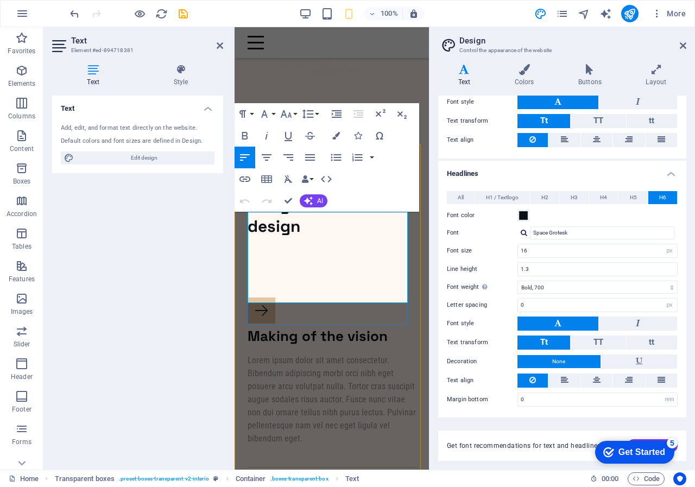
click at [248, 354] on p "Lorem ipsum dolor sit amet consectetur. Bibendum adipiscing morbi orci nibh ege…" at bounding box center [332, 399] width 168 height 91
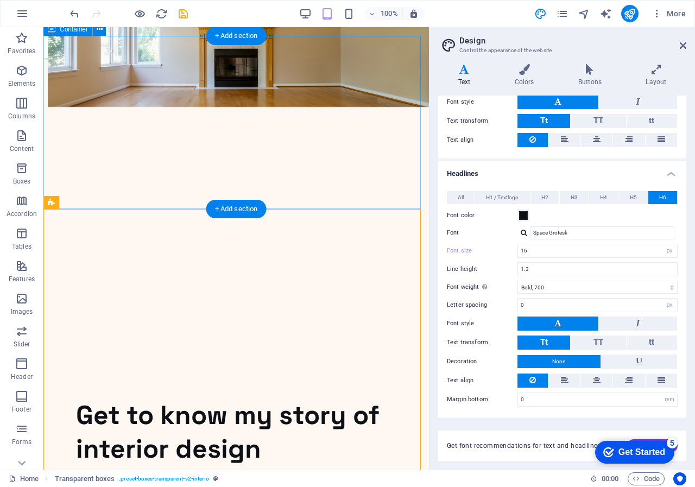
scroll to position [37, 0]
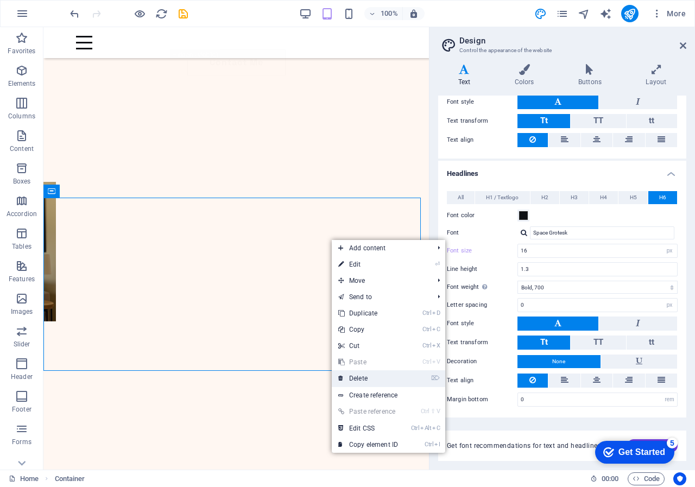
click at [371, 379] on link "⌦ Delete" at bounding box center [368, 378] width 73 height 16
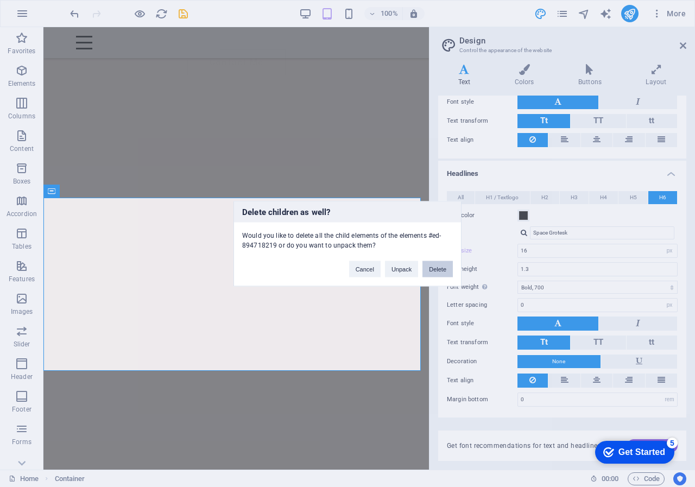
click at [431, 267] on button "Delete" at bounding box center [438, 269] width 30 height 16
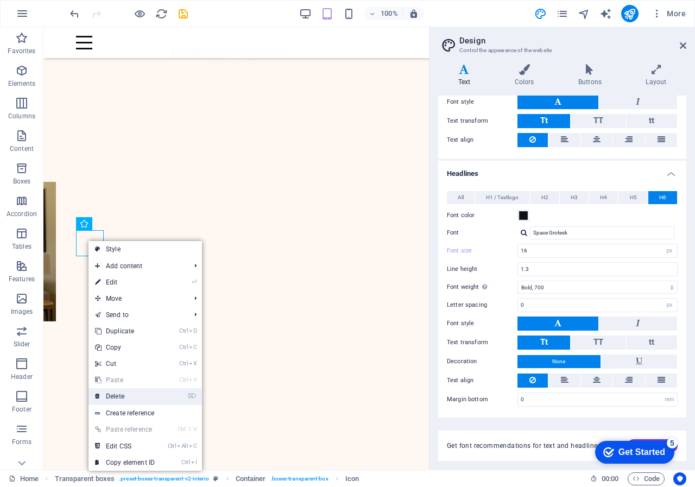
drag, startPoint x: 114, startPoint y: 395, endPoint x: 70, endPoint y: 368, distance: 52.0
click at [114, 395] on link "⌦ Delete" at bounding box center [125, 396] width 73 height 16
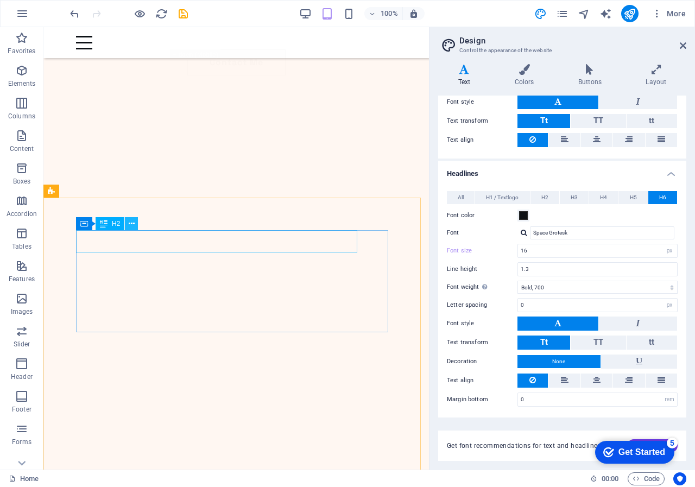
click at [130, 223] on icon at bounding box center [132, 223] width 6 height 11
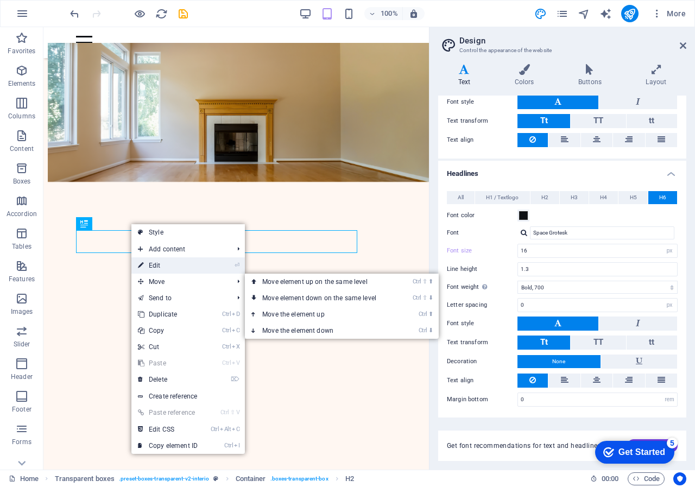
click at [156, 265] on link "⏎ Edit" at bounding box center [167, 265] width 73 height 16
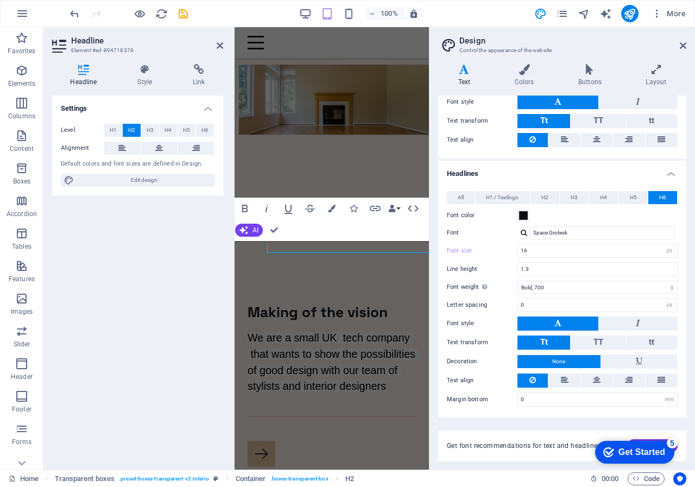
scroll to position [0, 0]
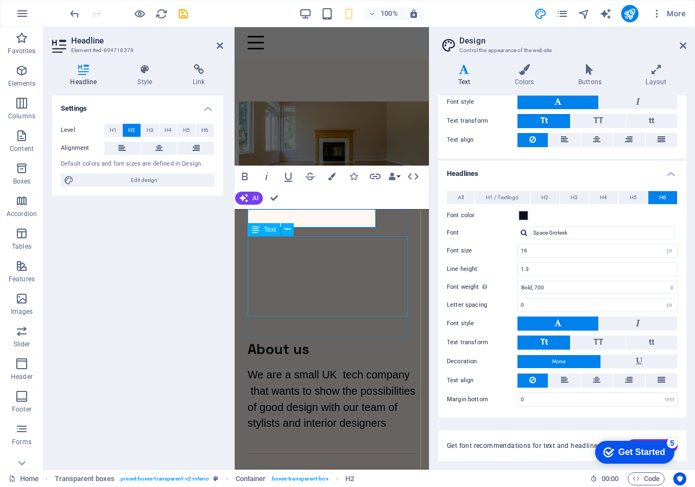
click at [285, 367] on div "We are a small UK tech company that wants to show the possibilities of good des…" at bounding box center [332, 399] width 168 height 65
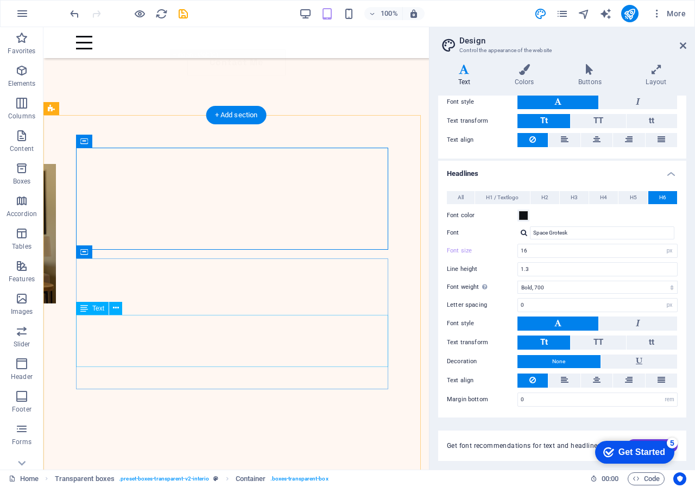
scroll to position [54, 0]
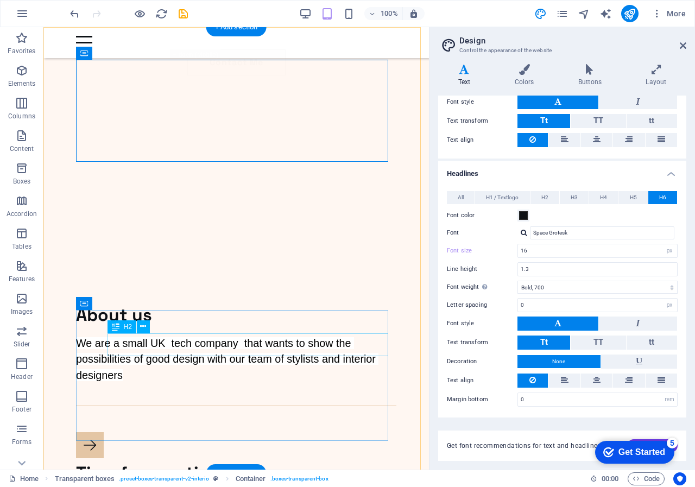
scroll to position [0, 0]
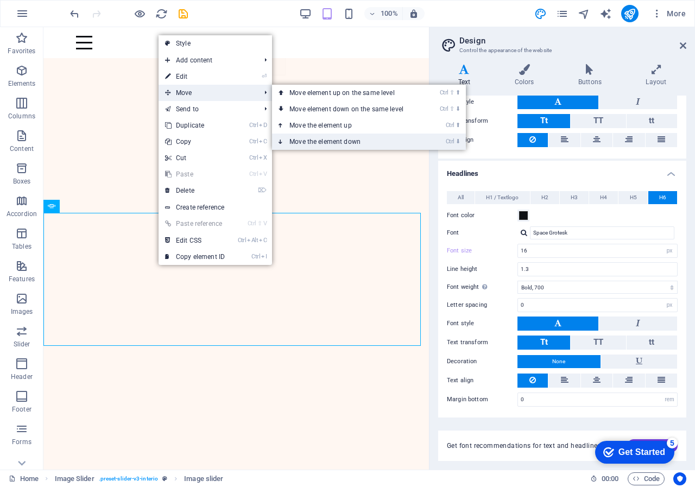
click at [314, 141] on link "Ctrl ⬇ Move the element down" at bounding box center [348, 142] width 153 height 16
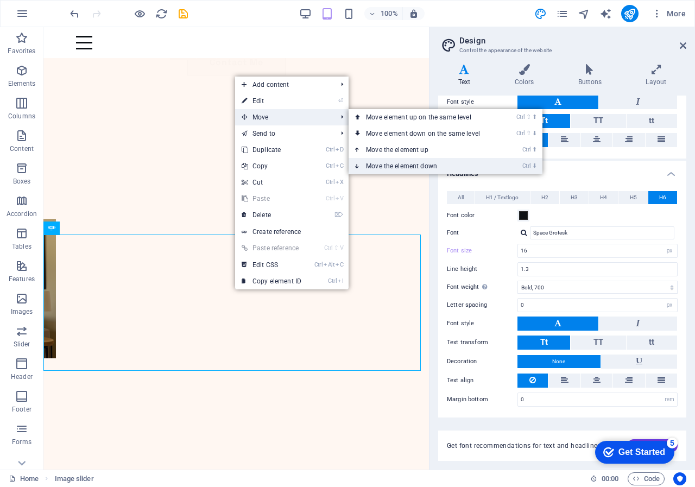
click at [395, 166] on link "Ctrl ⬇ Move the element down" at bounding box center [425, 166] width 153 height 16
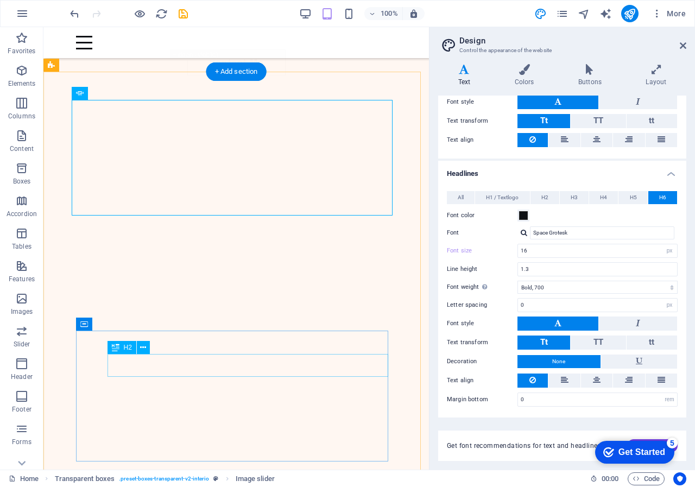
scroll to position [163, 0]
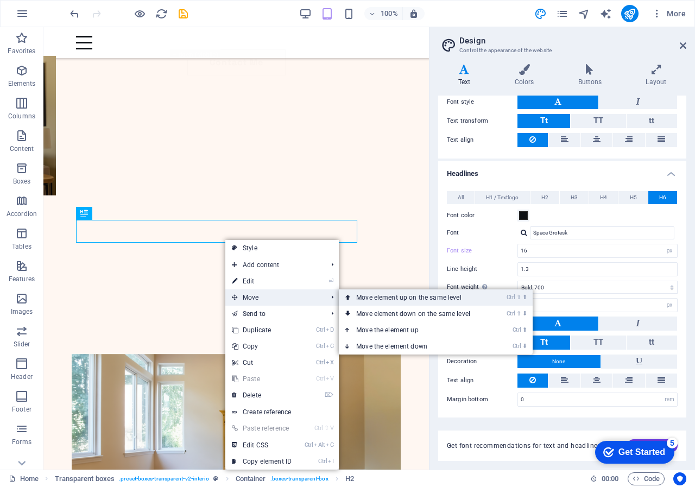
click at [357, 296] on link "Ctrl ⇧ ⬆ Move element up on the same level" at bounding box center [415, 297] width 153 height 16
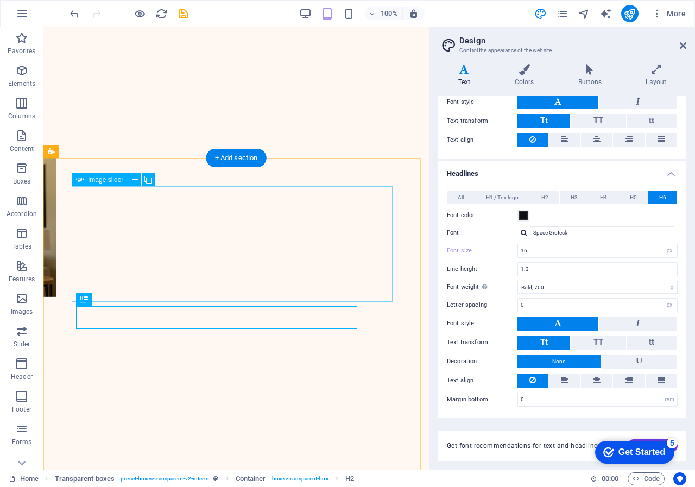
scroll to position [109, 0]
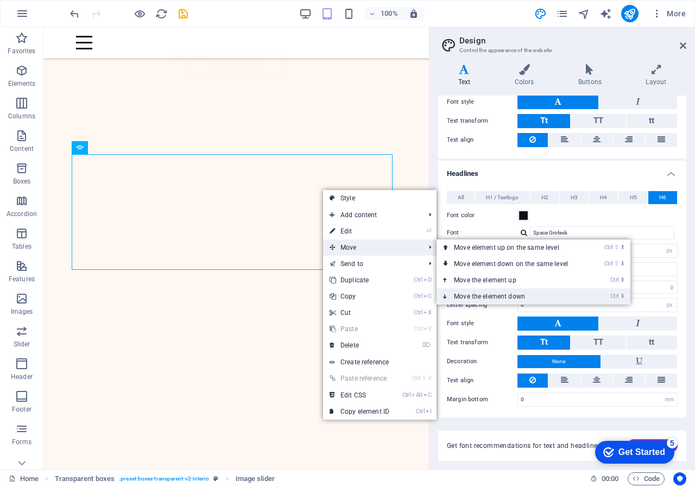
click at [464, 296] on link "Ctrl ⬇ Move the element down" at bounding box center [513, 296] width 153 height 16
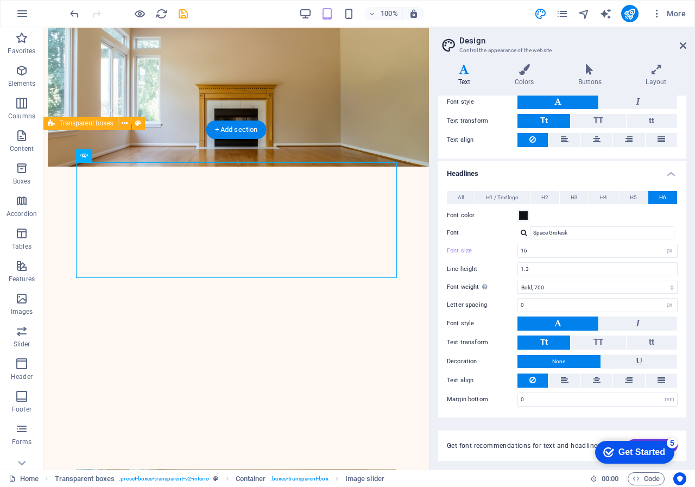
scroll to position [0, 0]
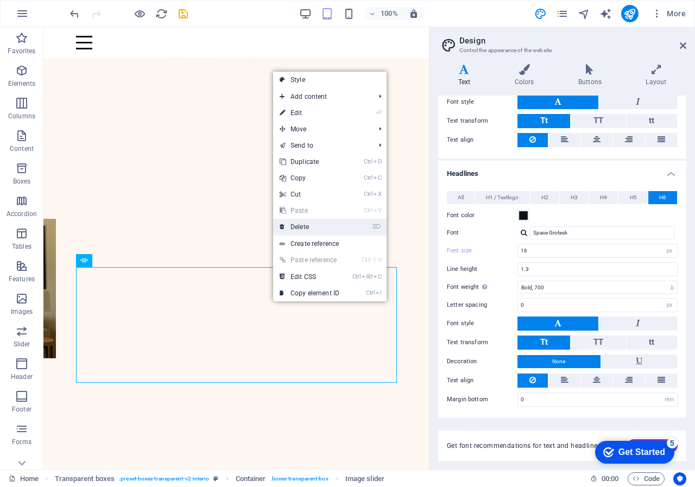
click at [313, 225] on link "⌦ Delete" at bounding box center [309, 227] width 73 height 16
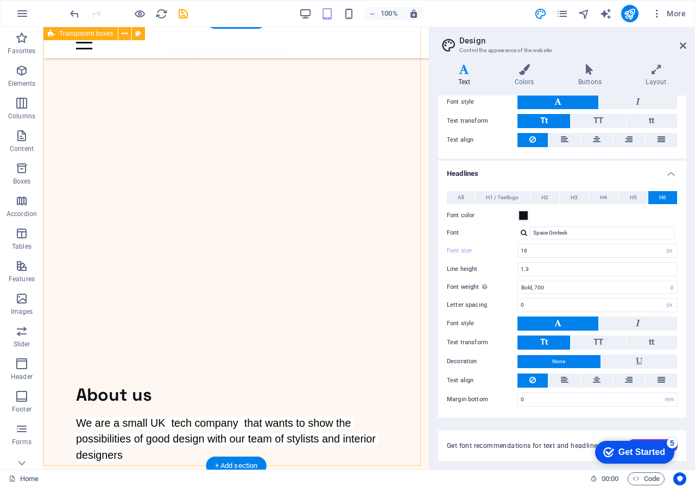
scroll to position [54, 0]
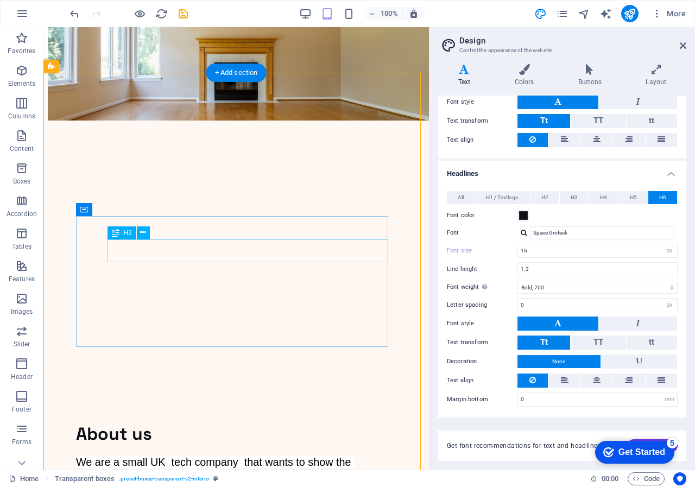
scroll to position [163, 0]
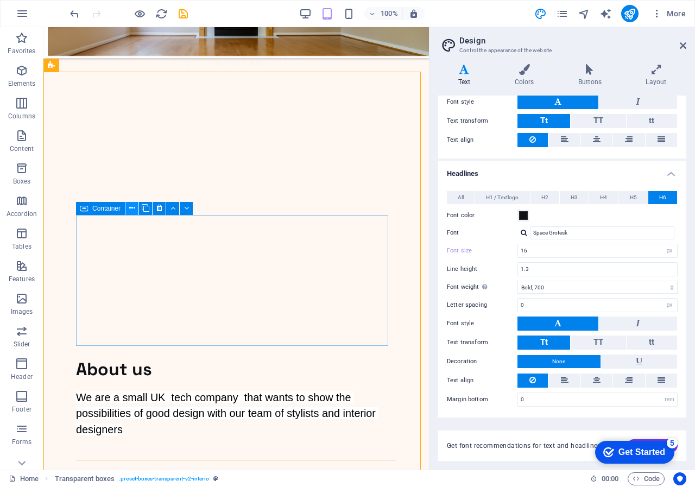
click at [129, 206] on icon at bounding box center [132, 208] width 6 height 11
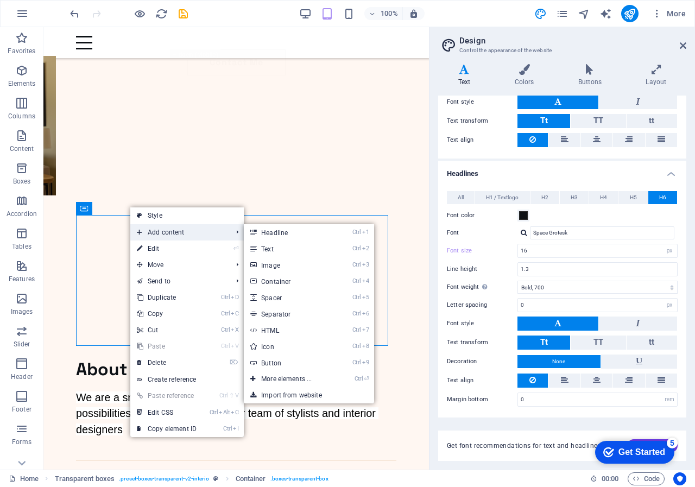
click at [171, 228] on span "Add content" at bounding box center [178, 232] width 97 height 16
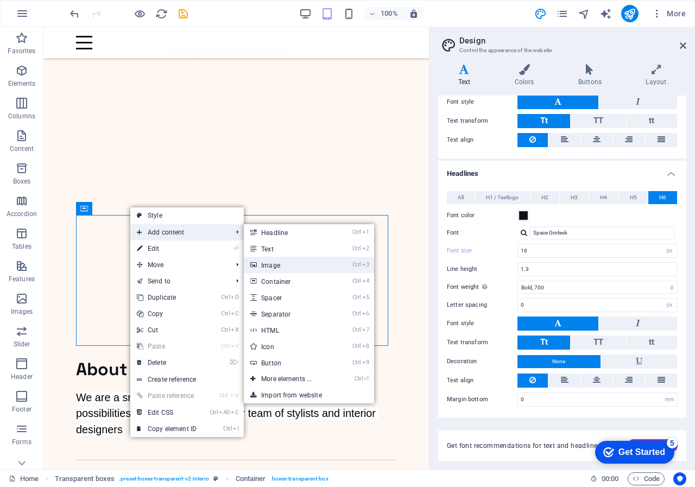
click at [275, 264] on link "Ctrl 3 Image" at bounding box center [289, 265] width 90 height 16
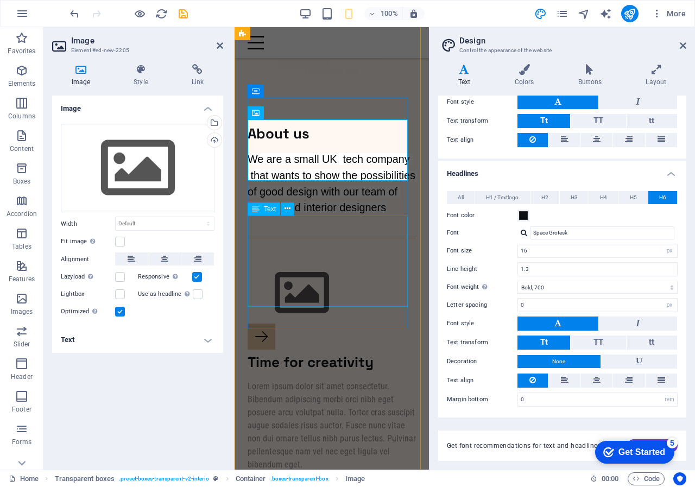
scroll to position [109, 0]
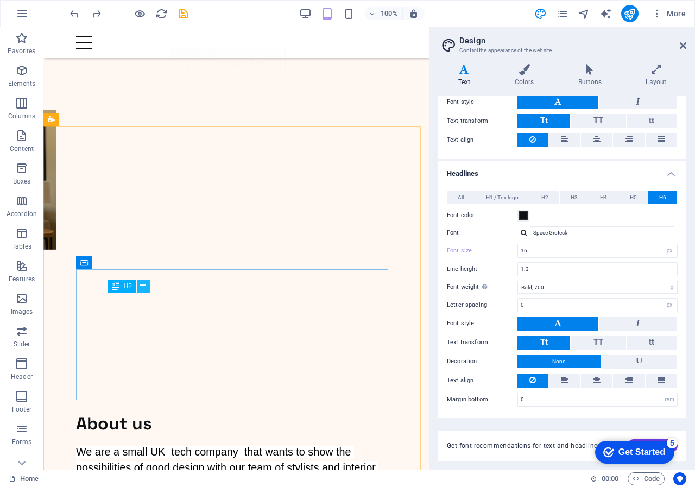
click at [143, 284] on icon at bounding box center [143, 285] width 6 height 11
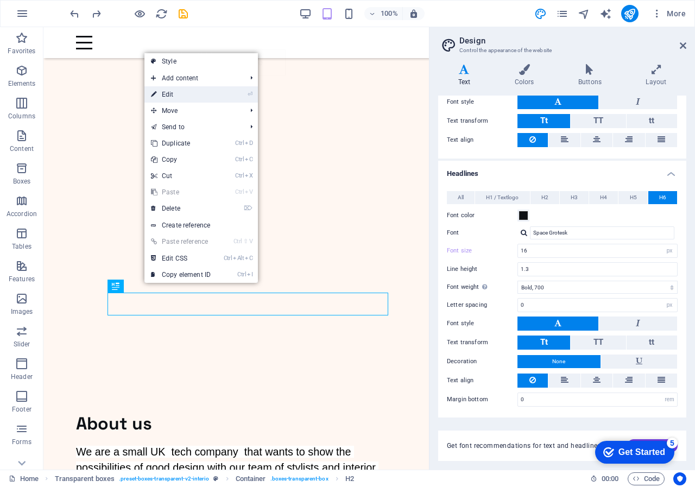
click at [162, 93] on link "⏎ Edit" at bounding box center [180, 94] width 73 height 16
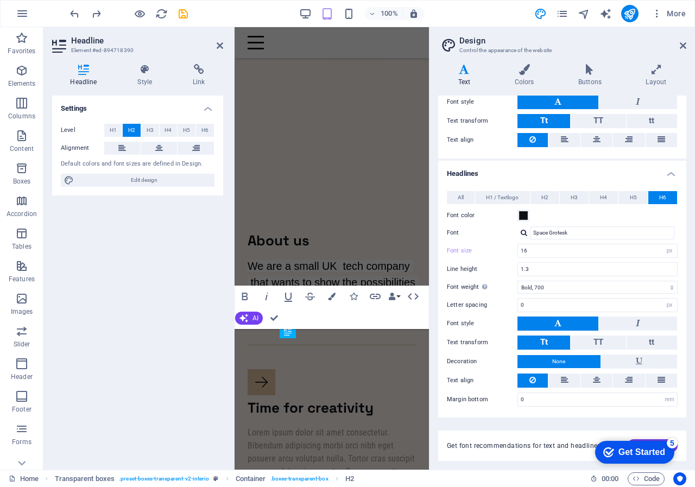
scroll to position [40, 0]
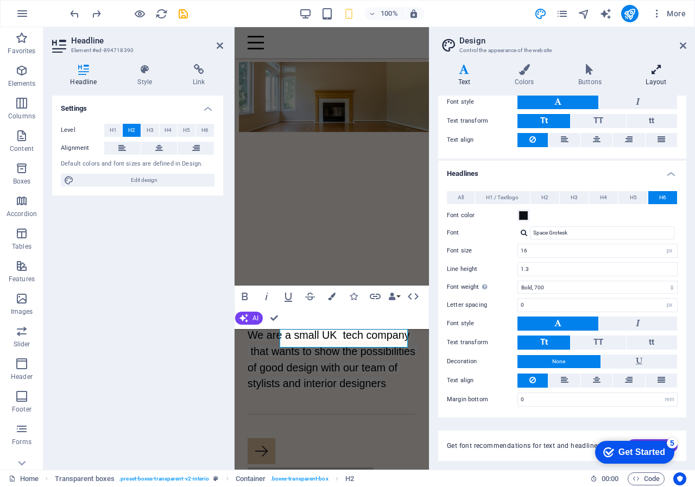
click at [658, 67] on icon at bounding box center [656, 69] width 60 height 11
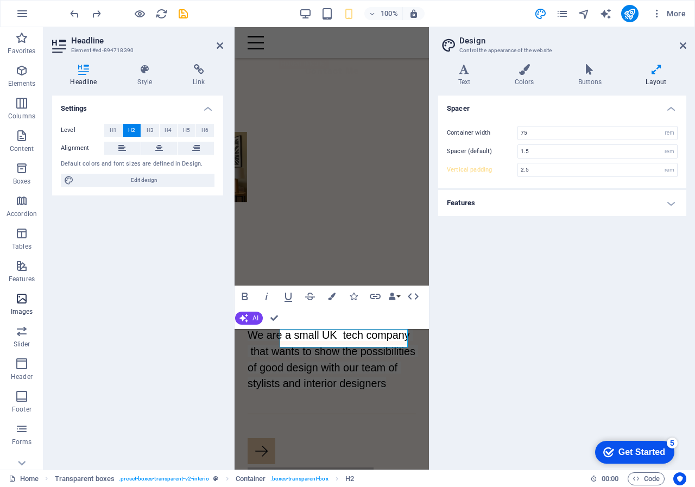
click at [24, 299] on icon "button" at bounding box center [21, 298] width 13 height 13
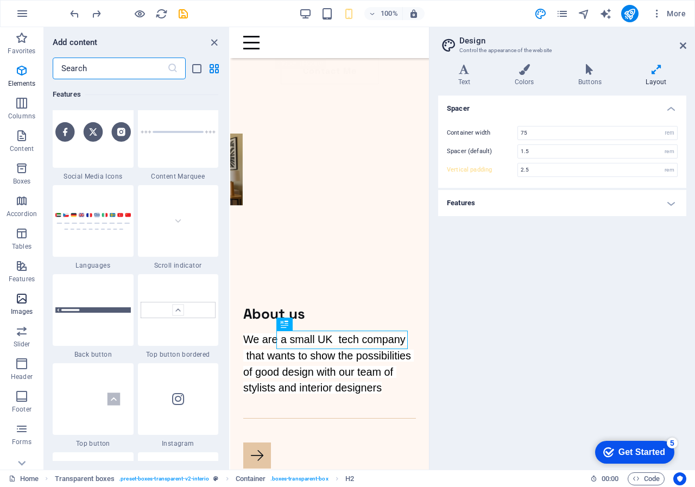
scroll to position [5507, 0]
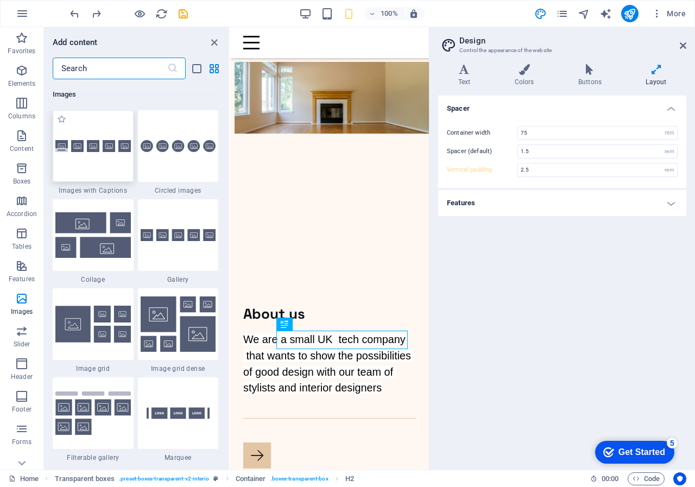
click at [94, 147] on img at bounding box center [92, 146] width 75 height 12
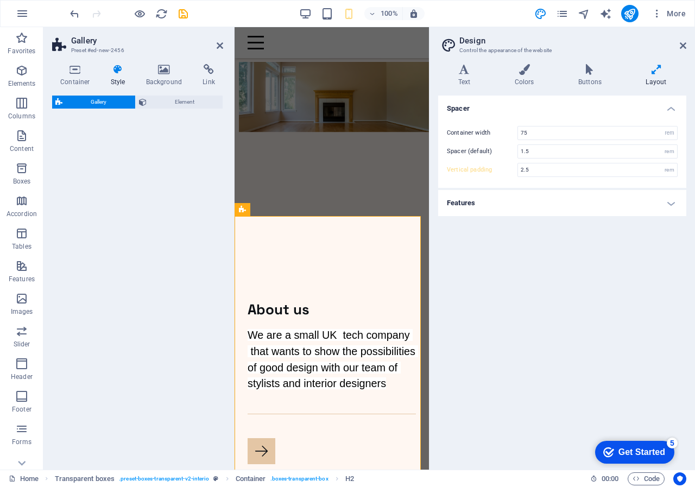
scroll to position [504, 0]
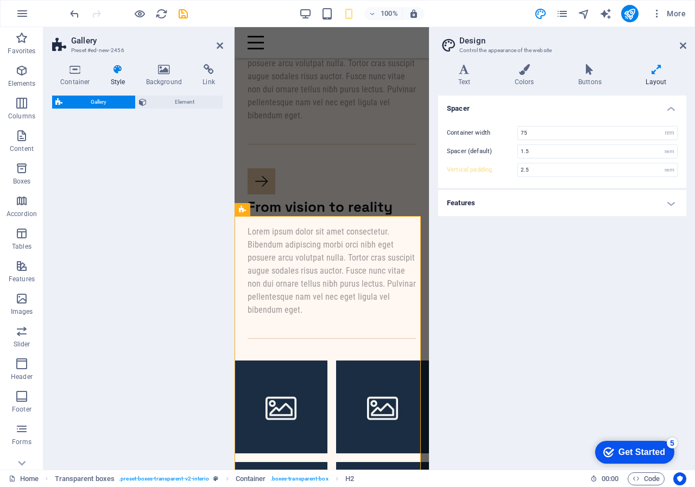
select select "rem"
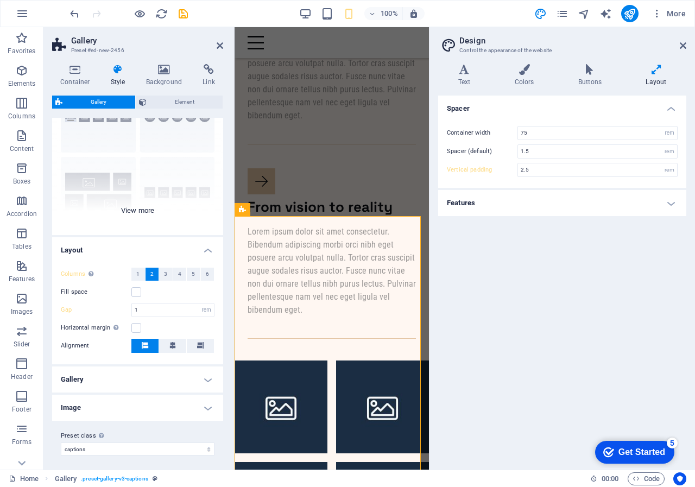
scroll to position [68, 0]
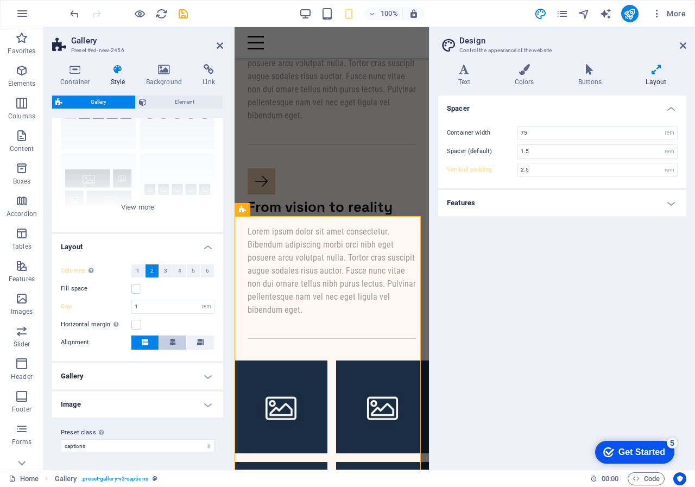
click at [171, 339] on icon at bounding box center [172, 342] width 7 height 7
click at [143, 341] on icon at bounding box center [145, 342] width 7 height 7
click at [164, 270] on span "3" at bounding box center [165, 270] width 3 height 13
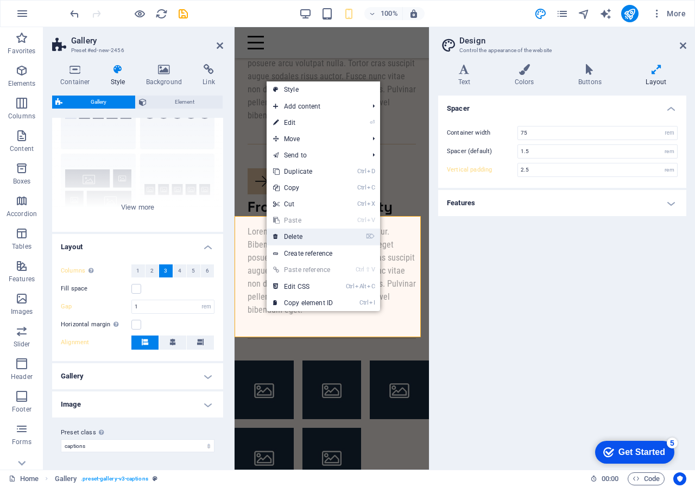
click at [301, 236] on link "⌦ Delete" at bounding box center [303, 237] width 73 height 16
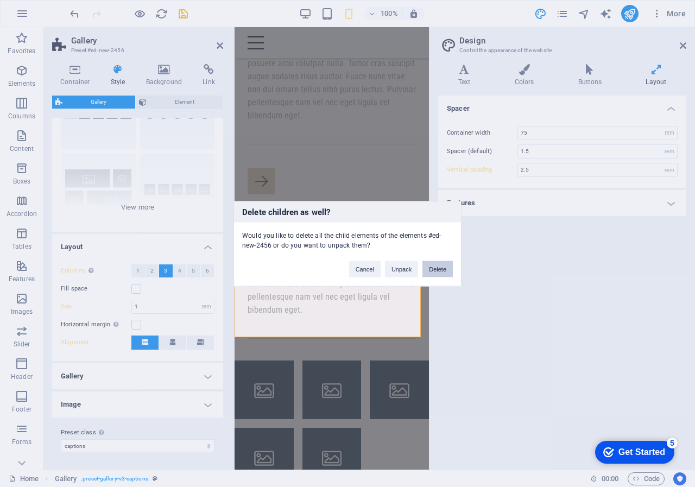
click at [438, 268] on button "Delete" at bounding box center [438, 269] width 30 height 16
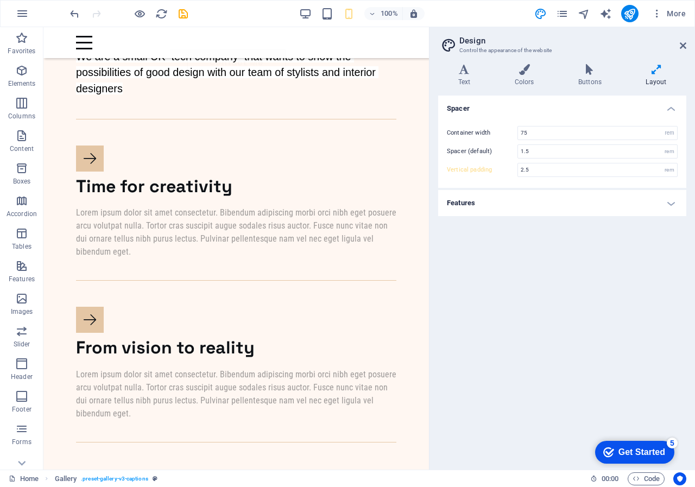
scroll to position [573, 0]
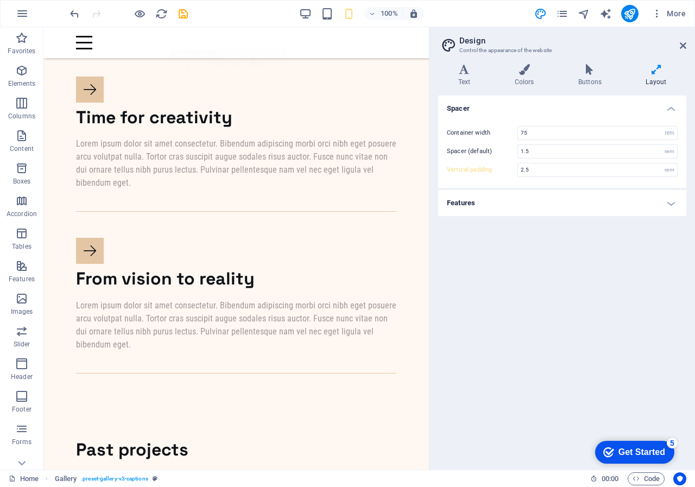
type input "3.75"
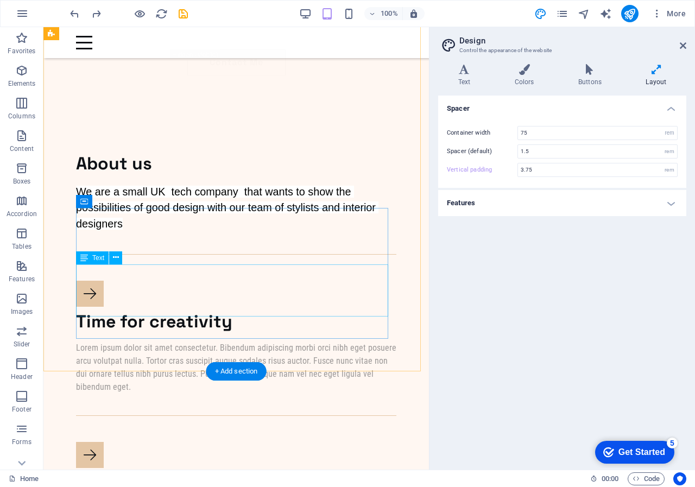
scroll to position [410, 0]
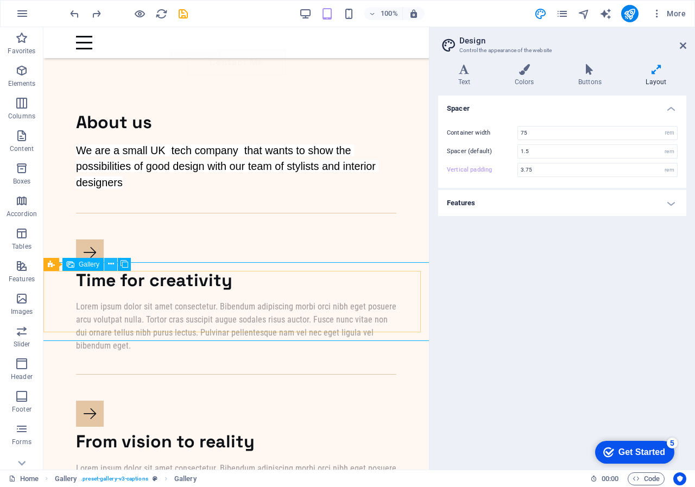
click at [108, 262] on icon at bounding box center [111, 264] width 6 height 11
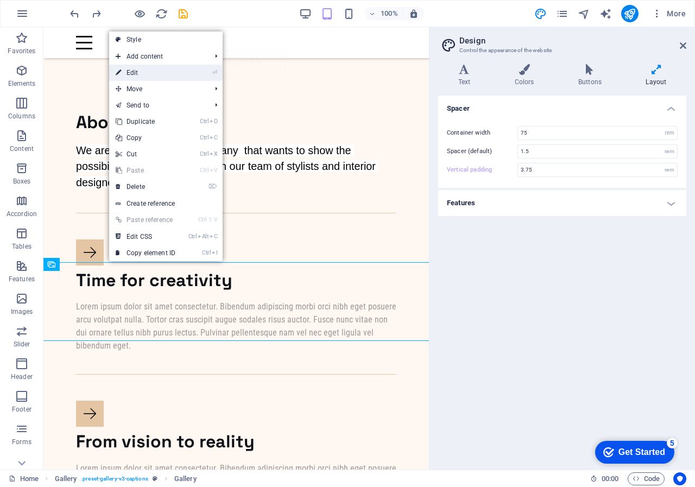
click at [129, 72] on link "⏎ Edit" at bounding box center [145, 73] width 73 height 16
select select "4"
select select "px"
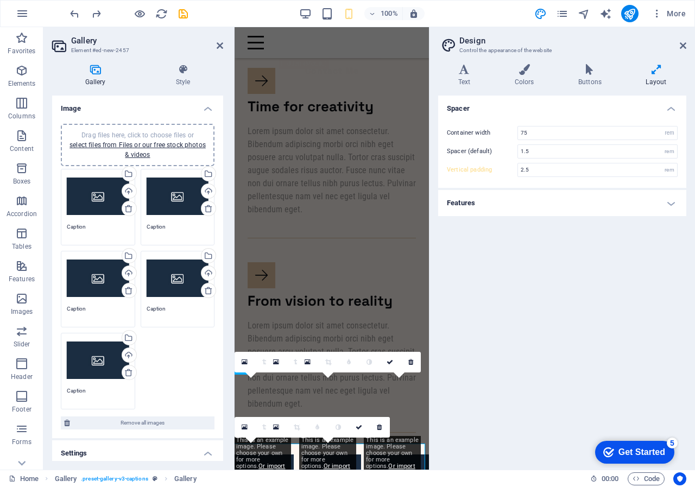
scroll to position [341, 0]
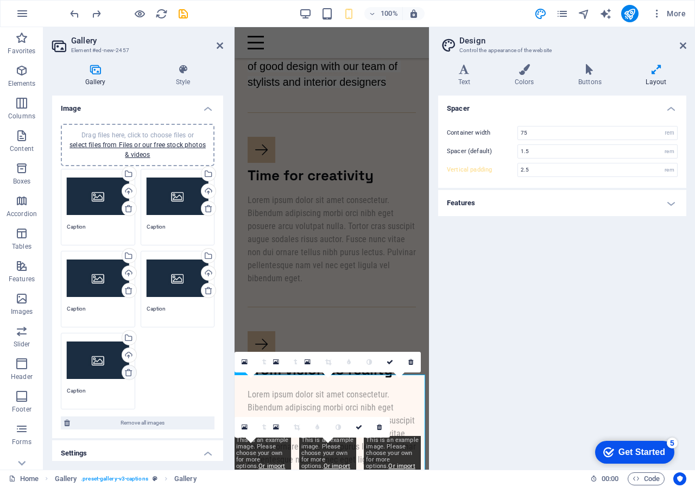
click at [125, 370] on icon at bounding box center [128, 372] width 9 height 9
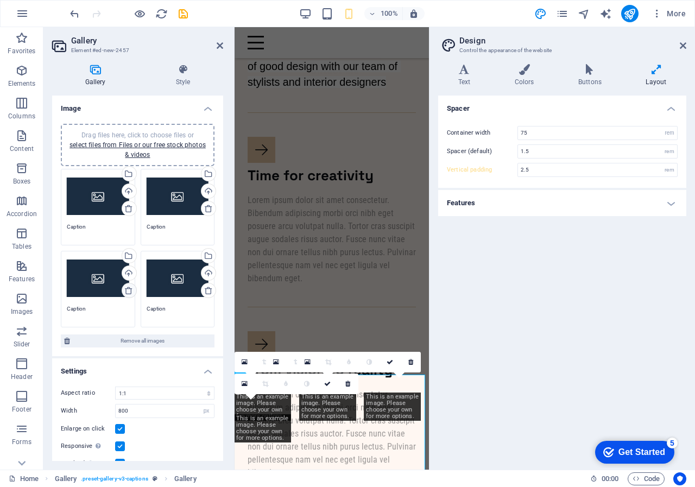
click at [125, 289] on icon at bounding box center [128, 290] width 9 height 9
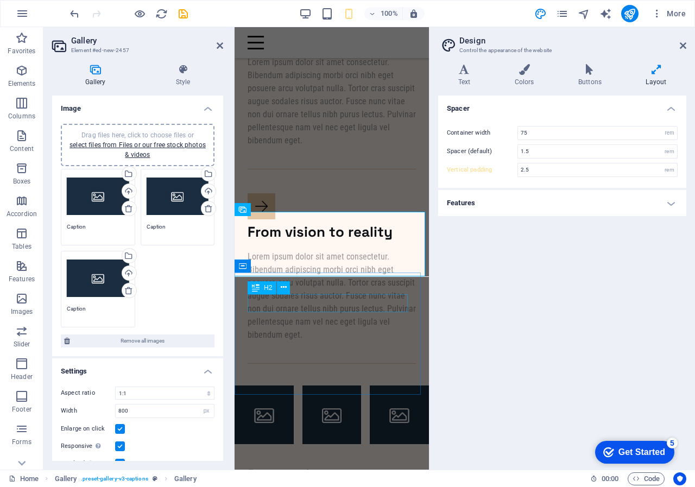
scroll to position [504, 0]
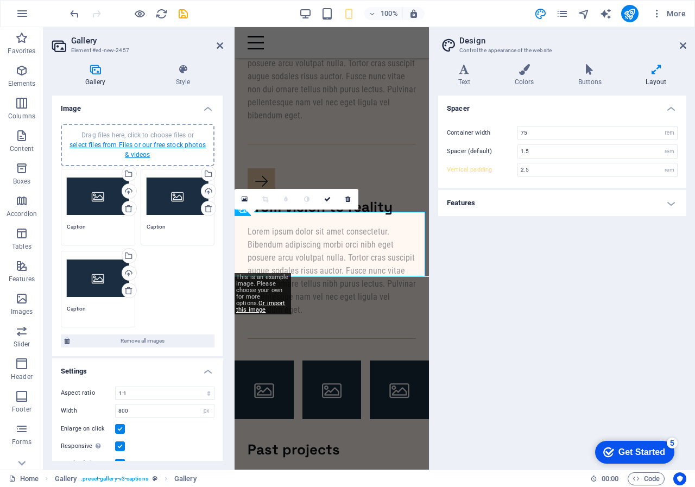
click at [149, 144] on link "select files from Files or our free stock photos & videos" at bounding box center [138, 149] width 136 height 17
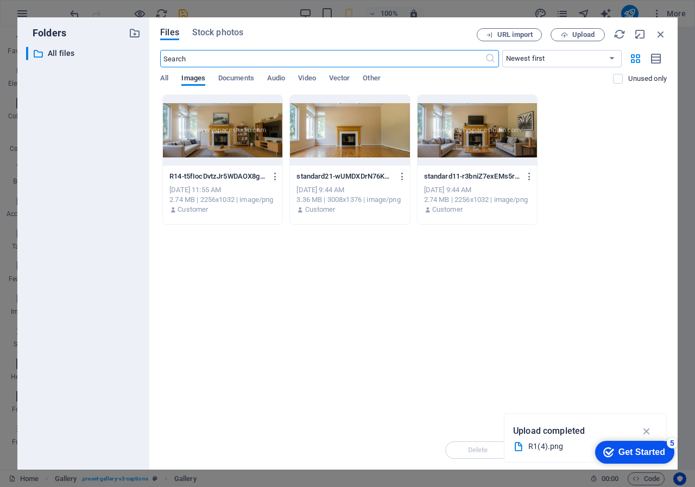
scroll to position [1870, 0]
click at [582, 33] on span "Upload" at bounding box center [583, 34] width 22 height 7
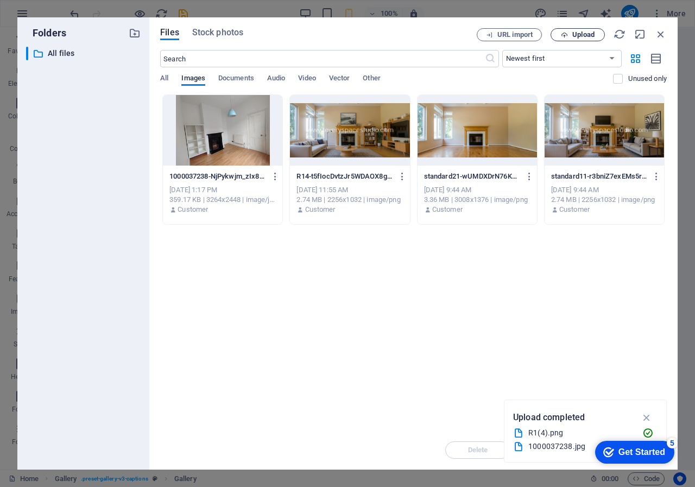
click at [571, 33] on span "Upload" at bounding box center [578, 34] width 45 height 7
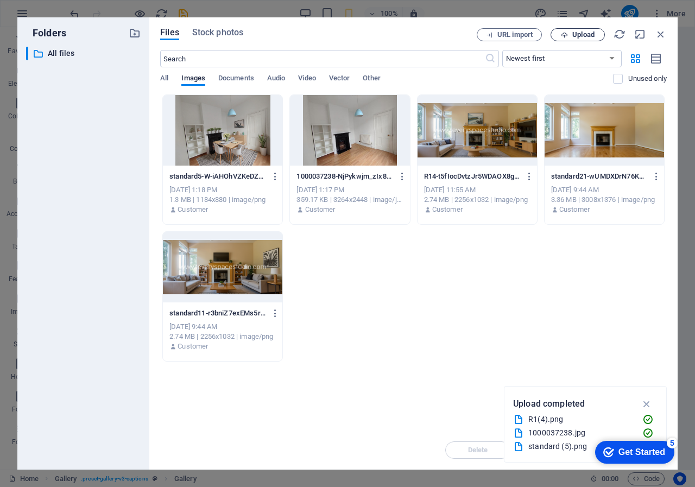
click at [577, 29] on button "Upload" at bounding box center [578, 34] width 54 height 13
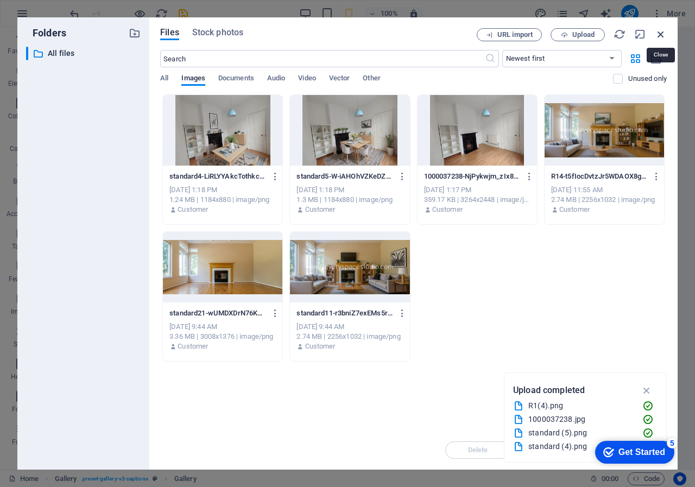
click at [659, 33] on icon "button" at bounding box center [661, 34] width 12 height 12
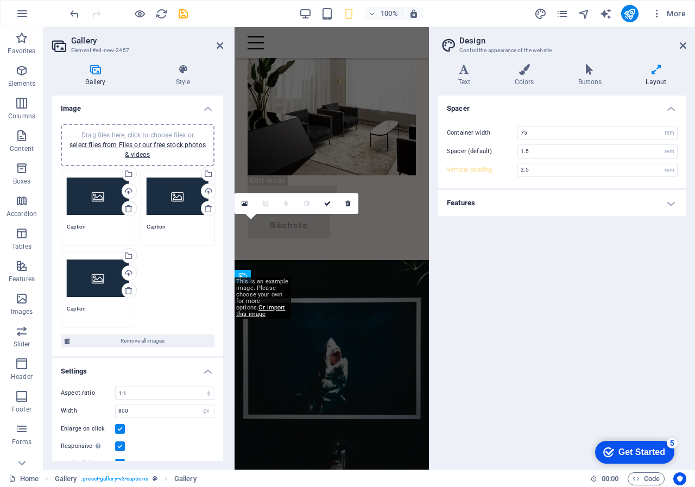
scroll to position [500, 0]
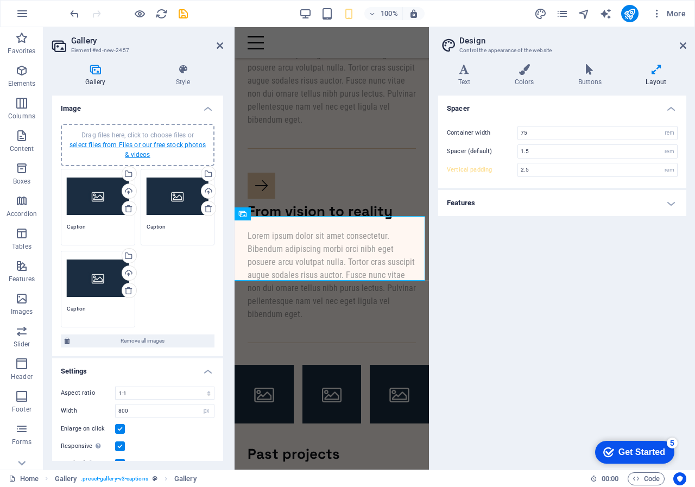
click at [130, 145] on link "select files from Files or our free stock photos & videos" at bounding box center [138, 149] width 136 height 17
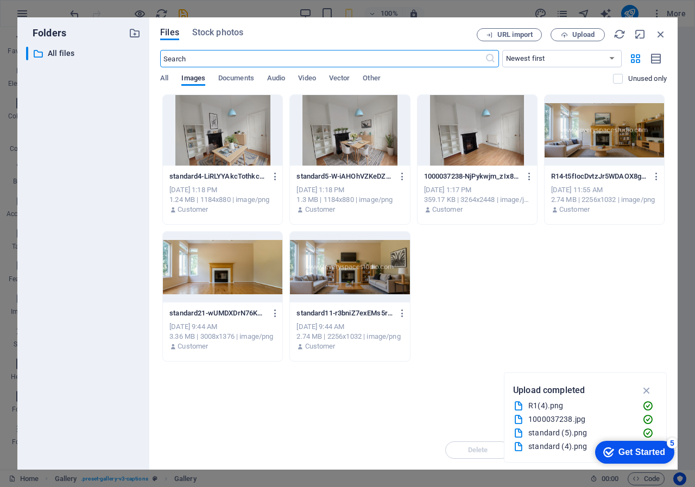
scroll to position [1870, 0]
click at [470, 141] on div at bounding box center [477, 130] width 119 height 71
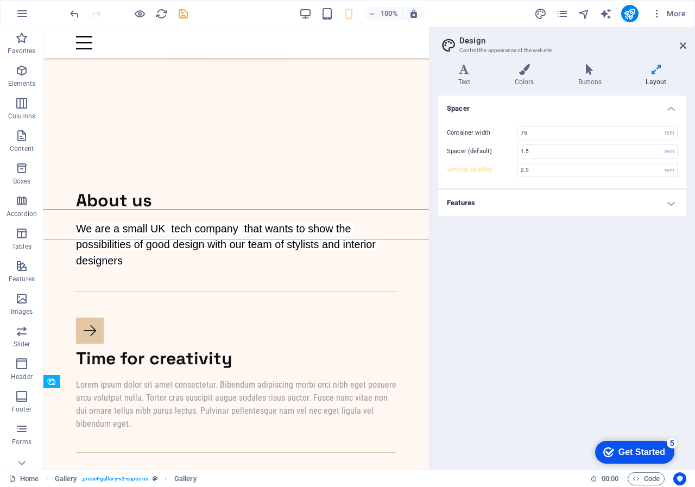
type input "3.75"
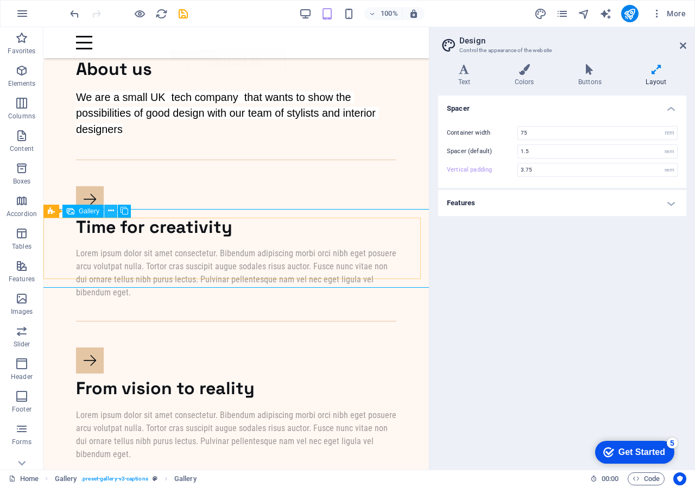
click at [110, 208] on icon at bounding box center [111, 210] width 6 height 11
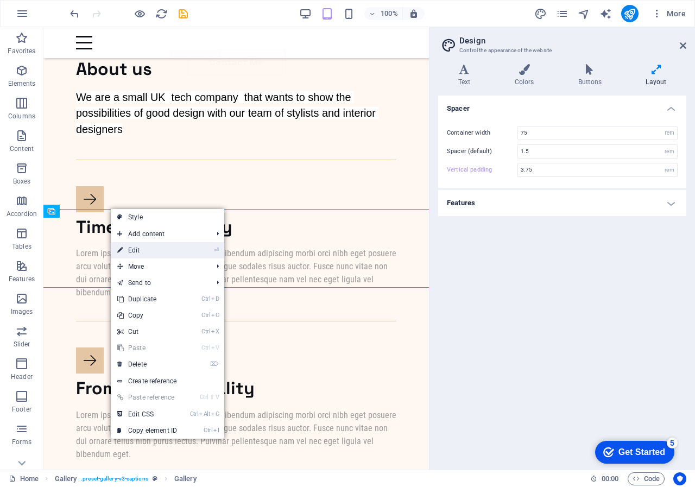
click at [139, 248] on link "⏎ Edit" at bounding box center [147, 250] width 73 height 16
select select "4"
select select "px"
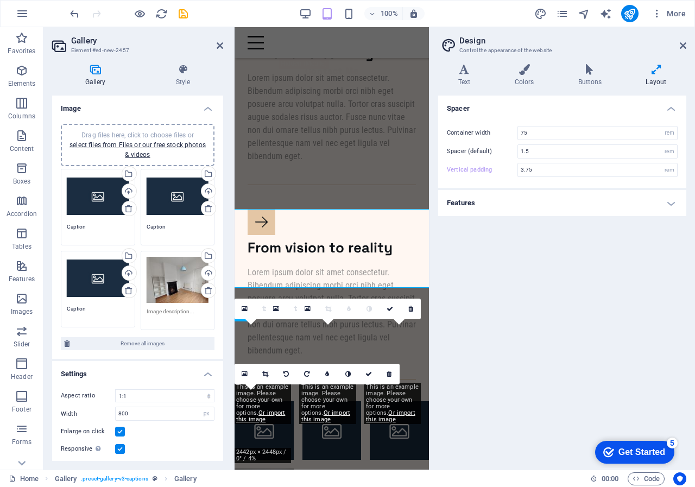
scroll to position [394, 0]
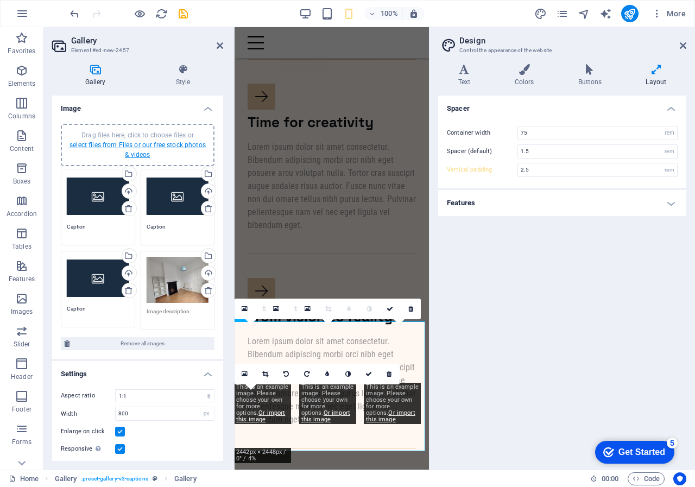
click at [140, 147] on link "select files from Files or our free stock photos & videos" at bounding box center [138, 149] width 136 height 17
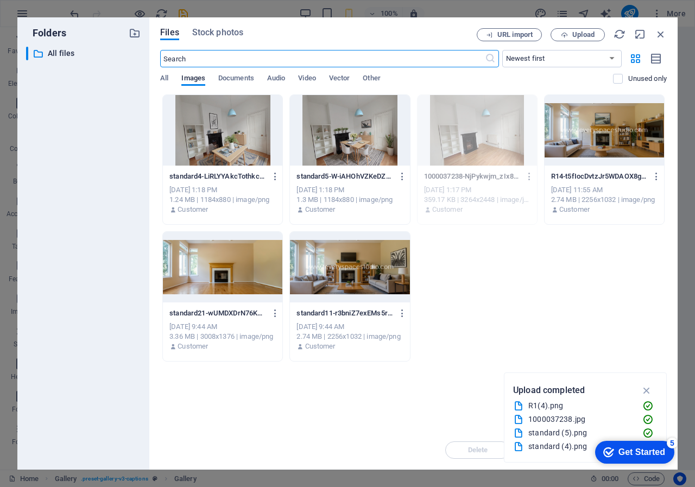
scroll to position [1881, 0]
click at [220, 133] on div at bounding box center [222, 130] width 119 height 71
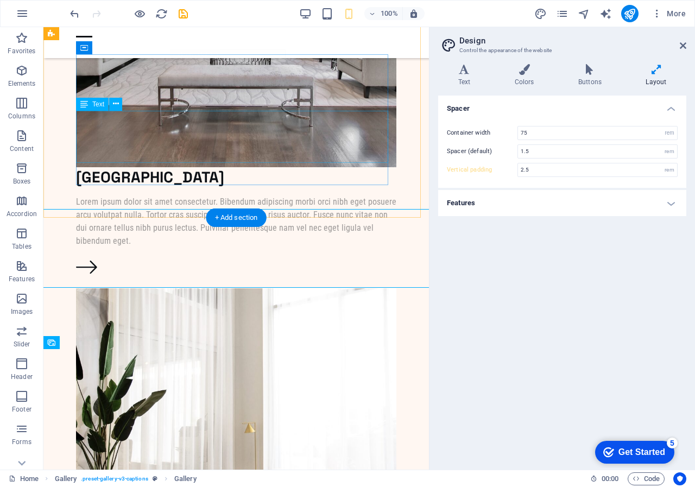
scroll to position [463, 0]
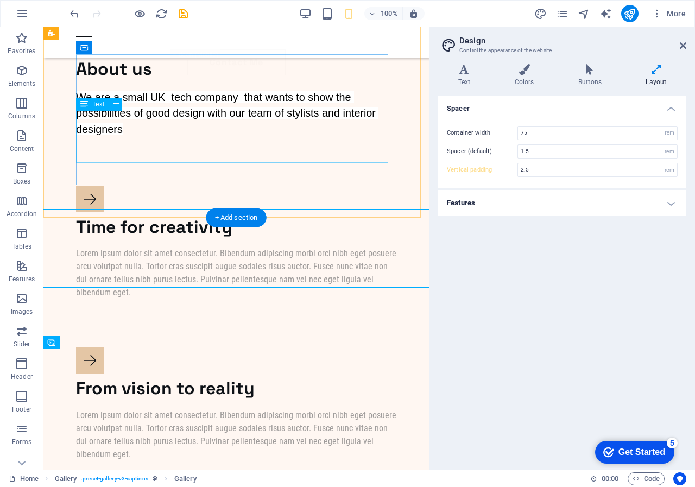
type input "3.75"
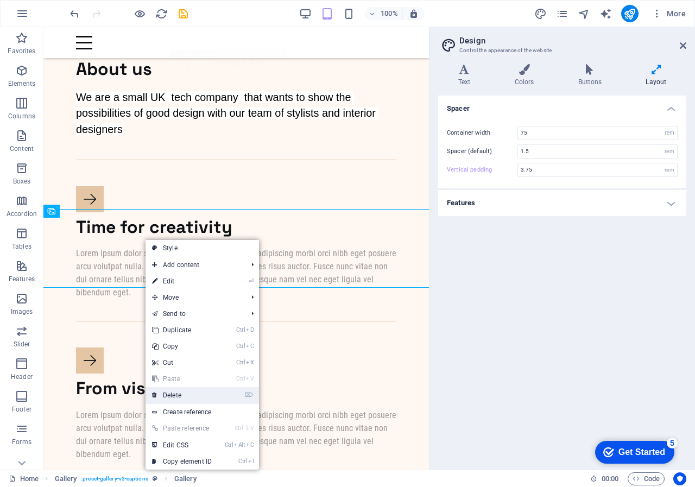
click at [181, 394] on link "⌦ Delete" at bounding box center [182, 395] width 73 height 16
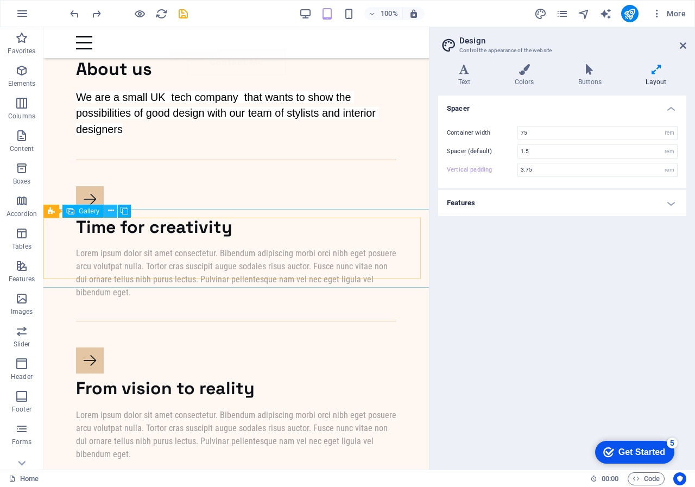
click at [109, 207] on icon at bounding box center [111, 210] width 6 height 11
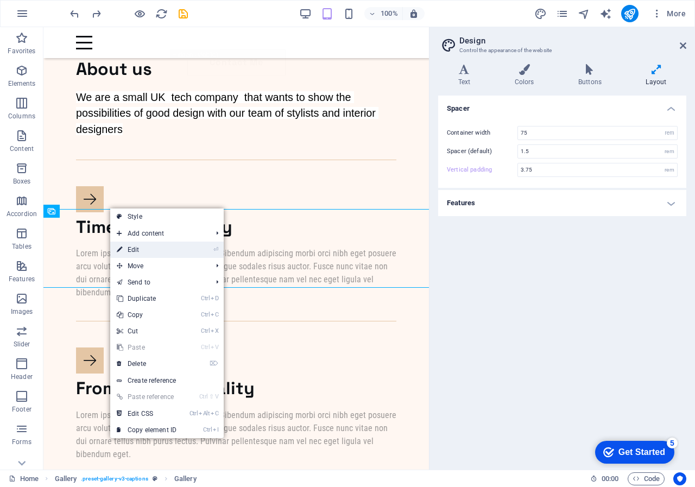
click at [140, 250] on link "⏎ Edit" at bounding box center [146, 250] width 73 height 16
select select "4"
select select "px"
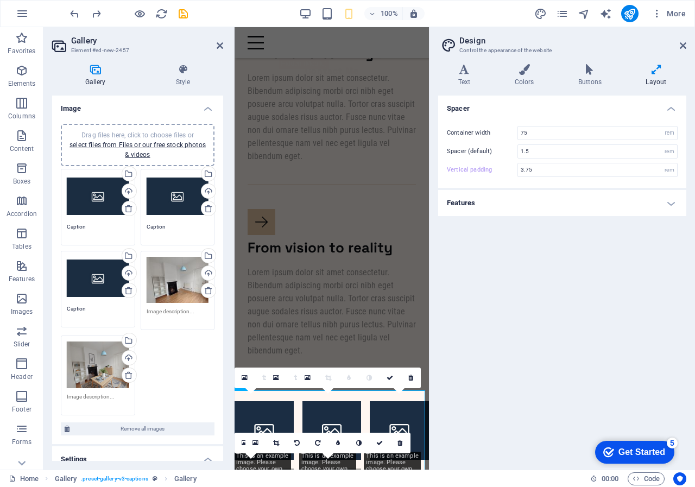
scroll to position [394, 0]
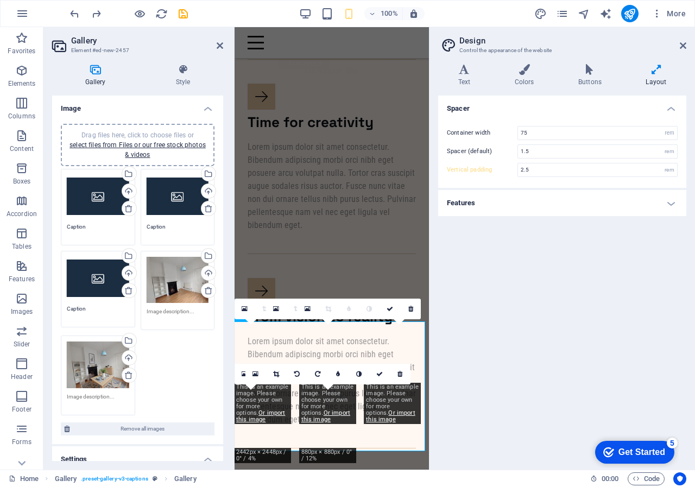
click at [148, 149] on div "Drag files here, click to choose files or select files from Files or our free s…" at bounding box center [137, 144] width 141 height 29
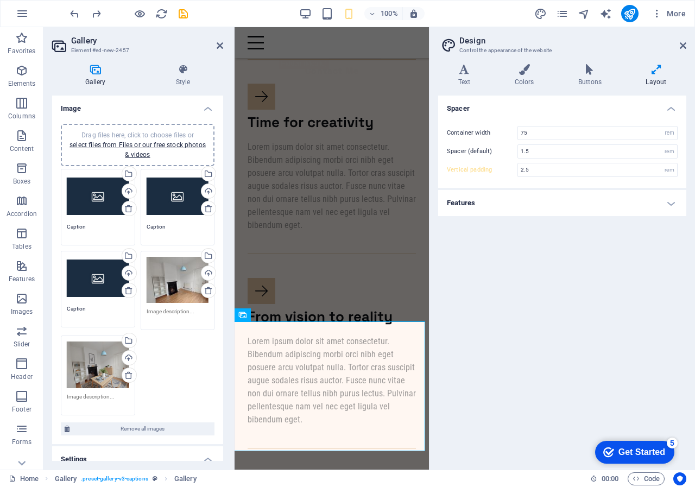
click at [99, 70] on icon at bounding box center [95, 69] width 86 height 11
click at [89, 70] on icon at bounding box center [95, 69] width 86 height 11
click at [92, 68] on icon at bounding box center [95, 69] width 86 height 11
click at [137, 148] on link "select files from Files or our free stock photos & videos" at bounding box center [138, 149] width 136 height 17
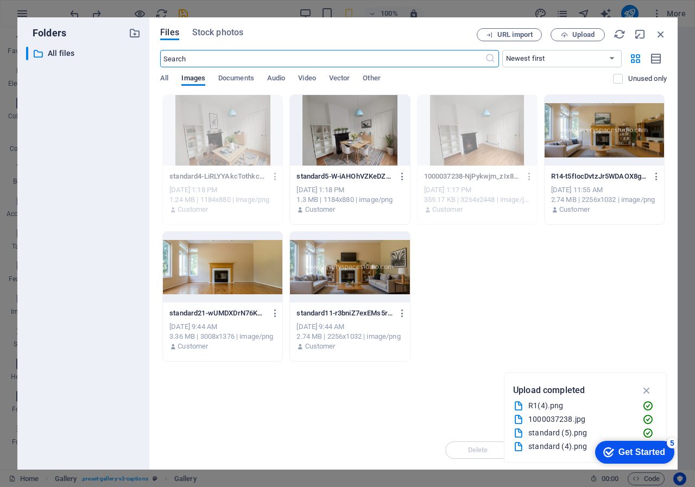
scroll to position [1892, 0]
click at [342, 135] on div at bounding box center [349, 130] width 119 height 71
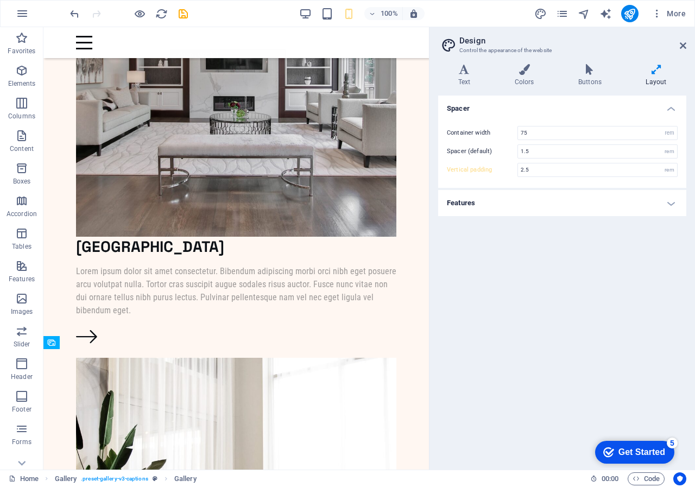
scroll to position [463, 0]
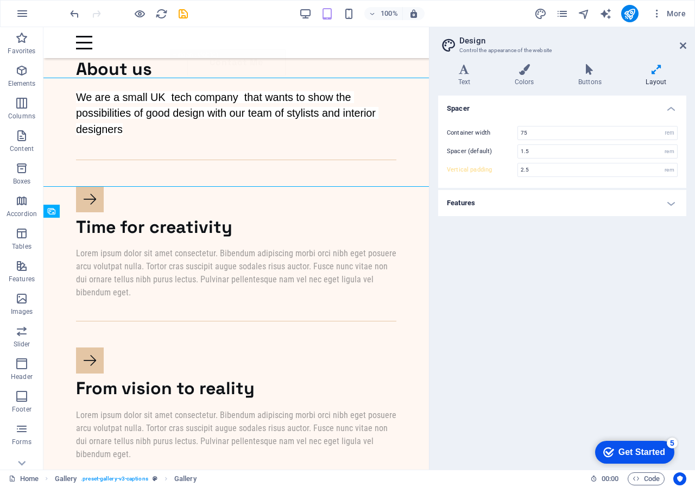
type input "3.75"
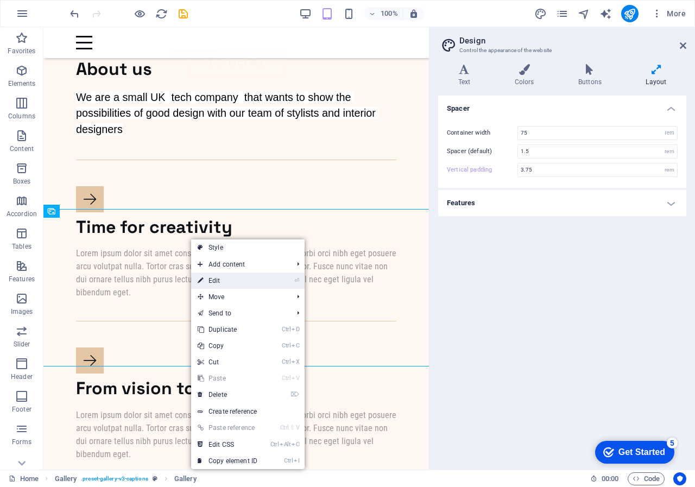
click at [207, 278] on link "⏎ Edit" at bounding box center [227, 281] width 73 height 16
select select "4"
select select "px"
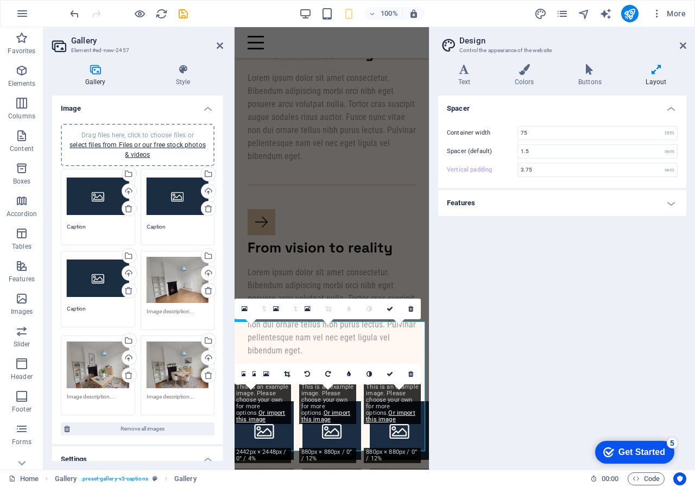
scroll to position [394, 0]
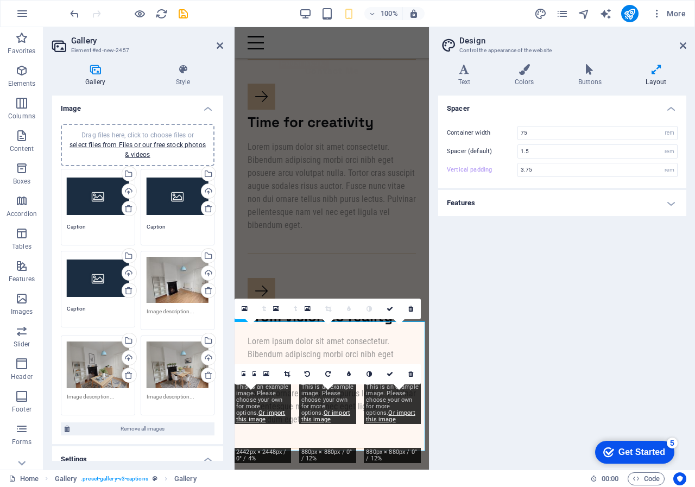
type input "2.5"
click at [124, 207] on icon at bounding box center [128, 208] width 9 height 9
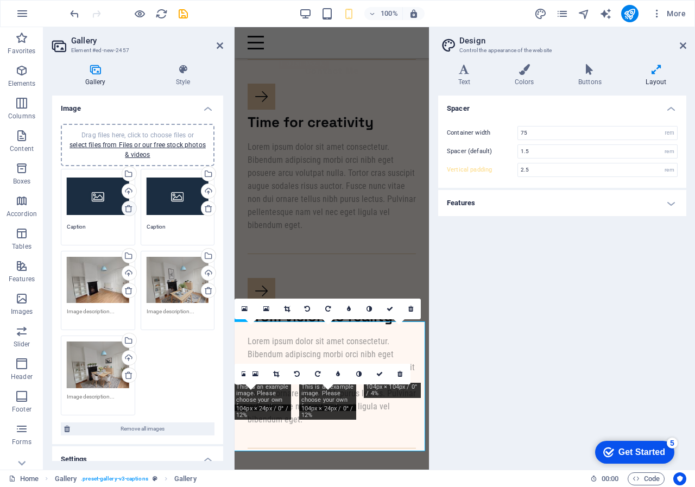
click at [124, 207] on icon at bounding box center [128, 208] width 9 height 9
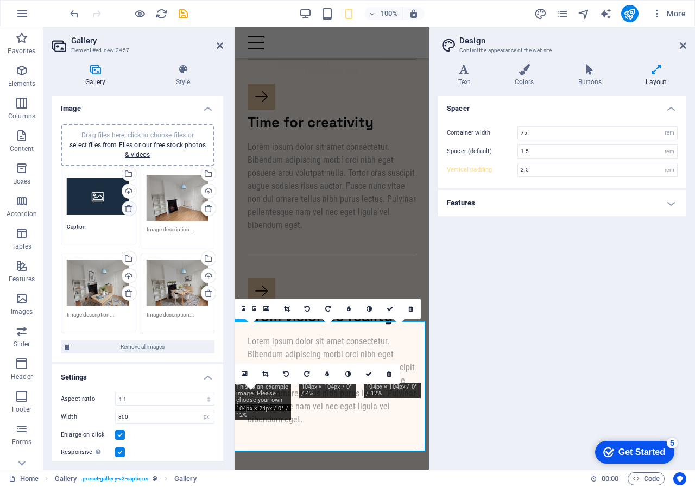
click at [124, 207] on icon at bounding box center [128, 208] width 9 height 9
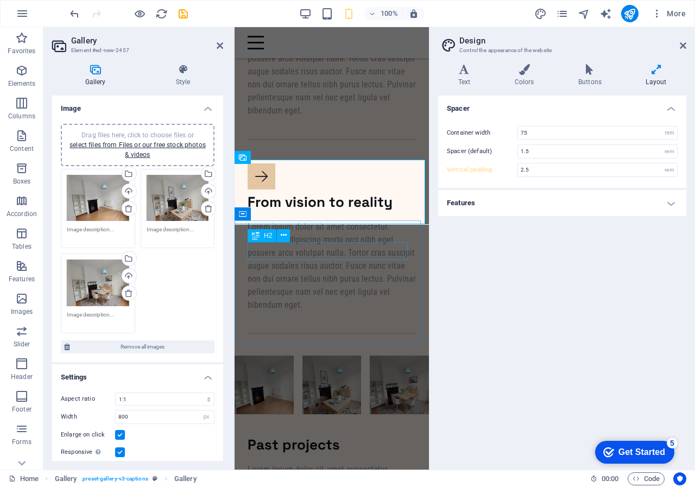
scroll to position [449, 0]
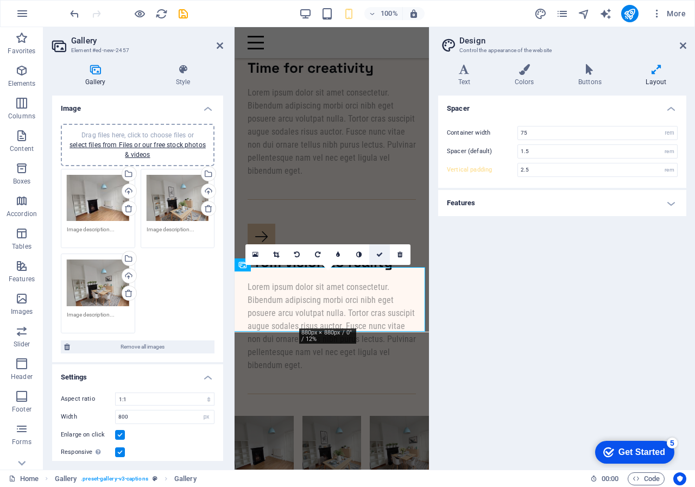
click at [381, 254] on icon at bounding box center [379, 254] width 7 height 7
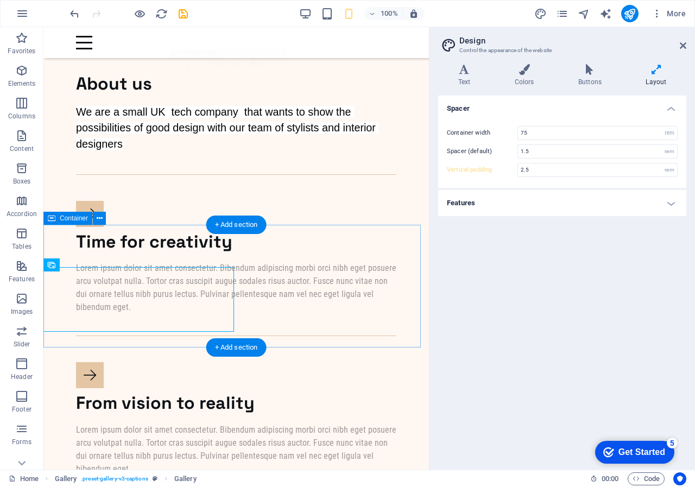
type input "3.75"
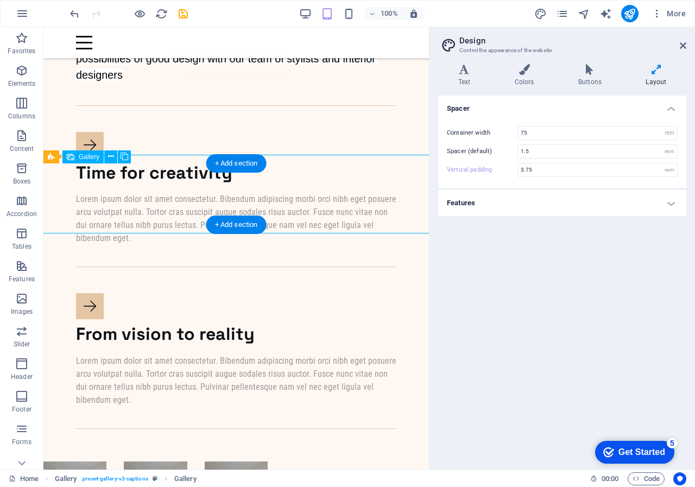
drag, startPoint x: 235, startPoint y: 192, endPoint x: 280, endPoint y: 191, distance: 45.6
click at [280, 453] on div at bounding box center [236, 493] width 403 height 80
click at [111, 155] on icon at bounding box center [111, 156] width 6 height 11
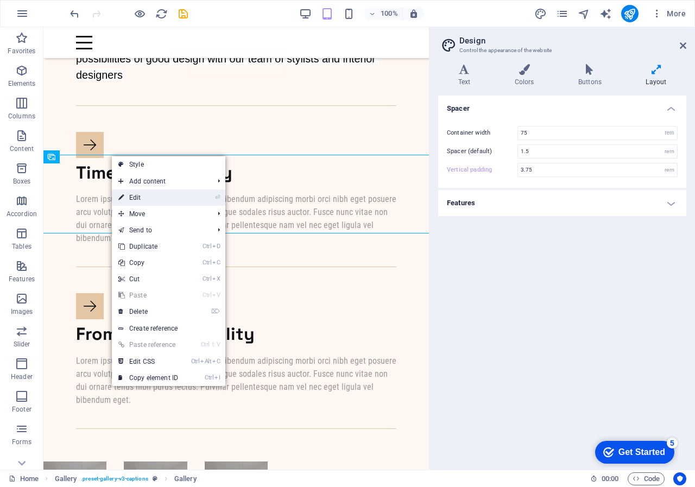
click at [154, 200] on link "⏎ Edit" at bounding box center [148, 198] width 73 height 16
select select "4"
select select "px"
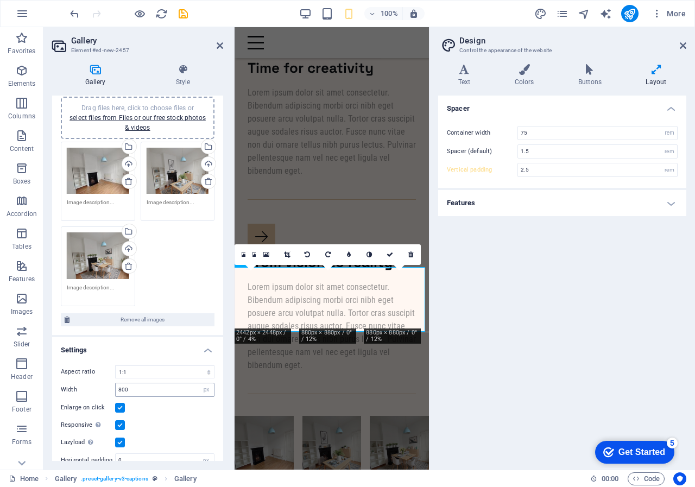
scroll to position [0, 0]
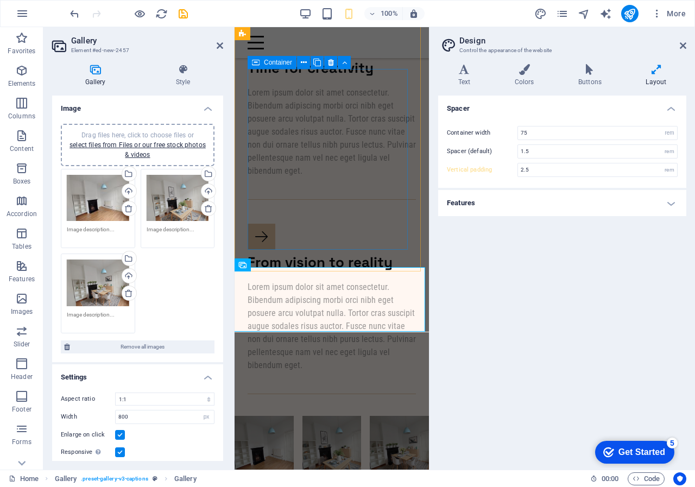
click at [358, 228] on div "From vision to reality Lorem ipsum dolor sit amet consectetur. Bibendum adipisc…" at bounding box center [332, 298] width 168 height 192
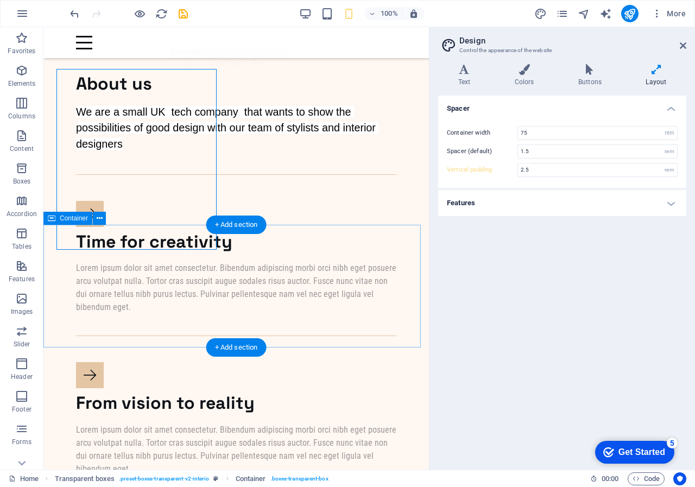
scroll to position [518, 0]
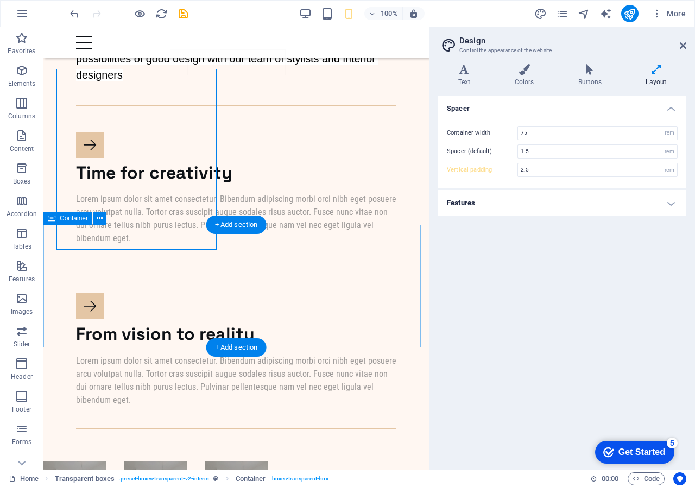
type input "3.75"
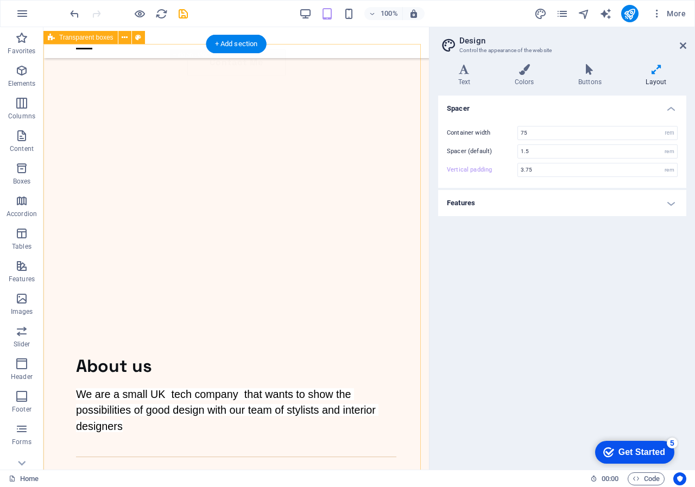
scroll to position [192, 0]
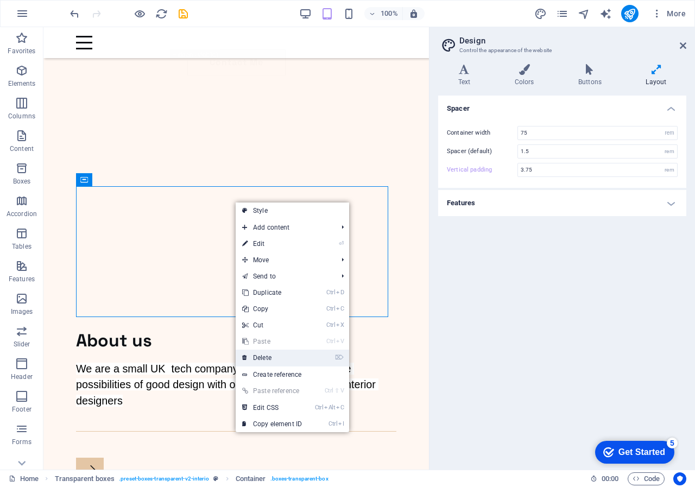
click at [278, 358] on link "⌦ Delete" at bounding box center [272, 358] width 73 height 16
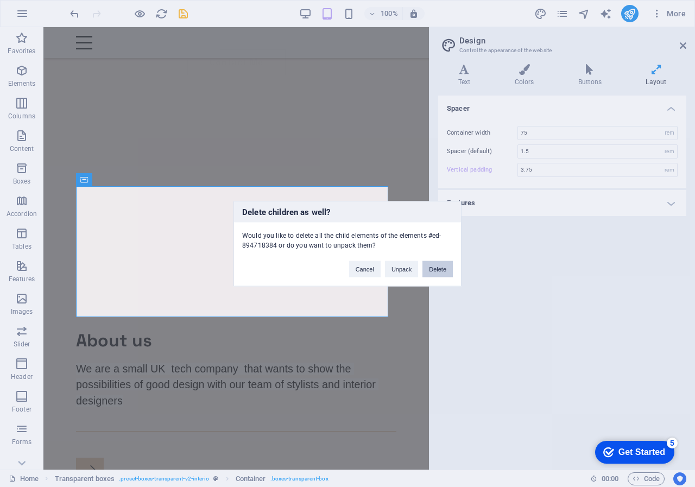
click at [433, 266] on button "Delete" at bounding box center [438, 269] width 30 height 16
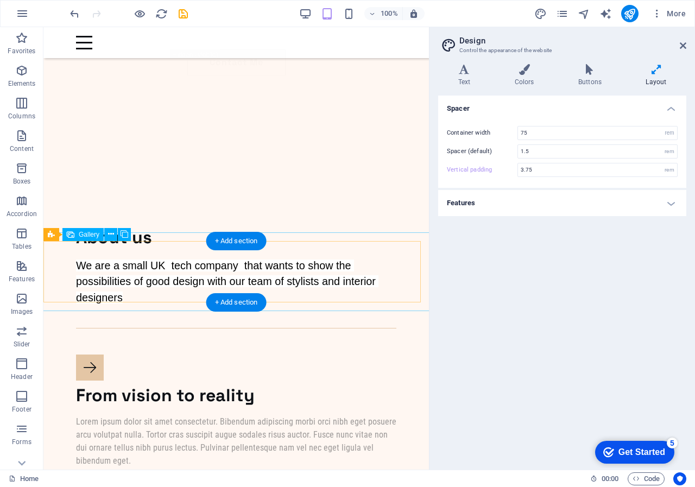
scroll to position [300, 0]
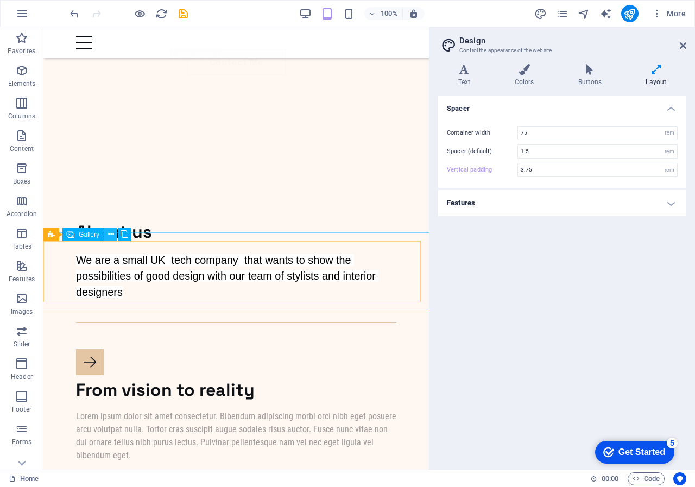
click at [111, 232] on icon at bounding box center [111, 234] width 6 height 11
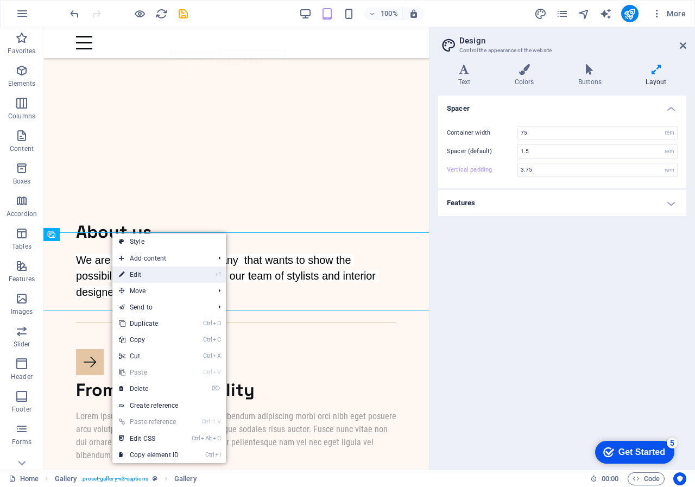
click at [140, 275] on link "⏎ Edit" at bounding box center [148, 275] width 73 height 16
select select "4"
select select "px"
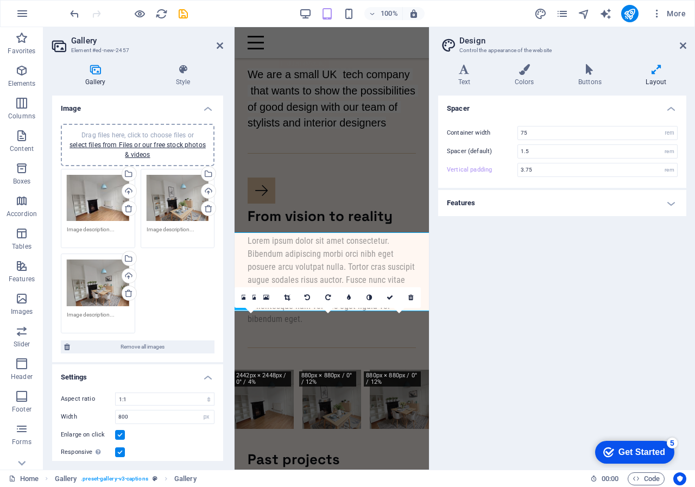
type input "2.5"
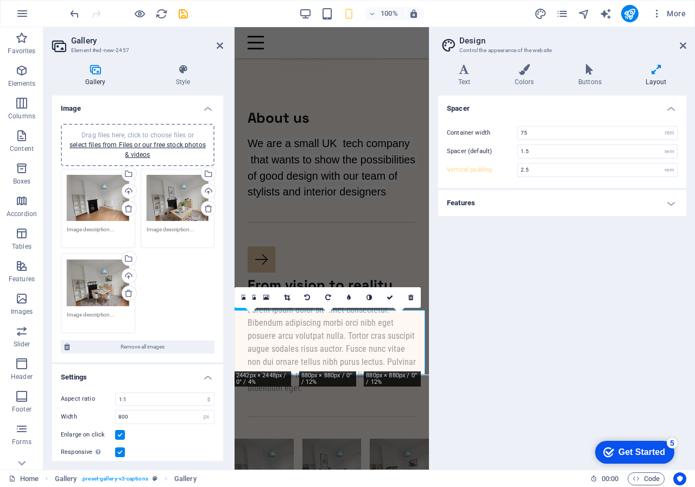
click at [96, 69] on icon at bounding box center [95, 69] width 86 height 11
click at [180, 70] on icon at bounding box center [183, 69] width 80 height 11
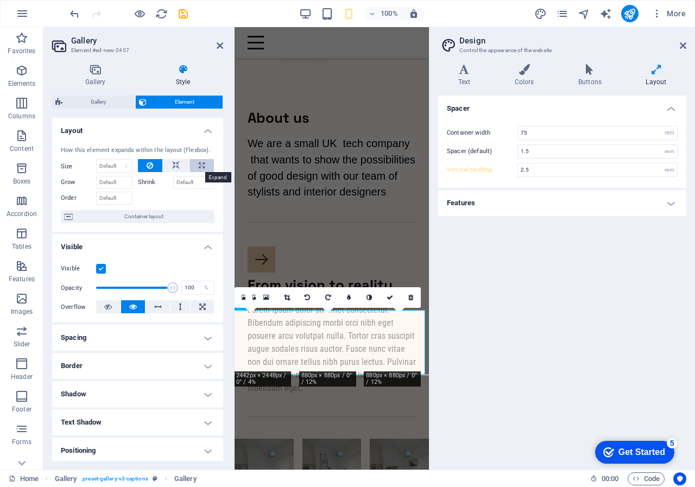
click at [199, 164] on icon at bounding box center [202, 165] width 6 height 13
type input "100"
select select "%"
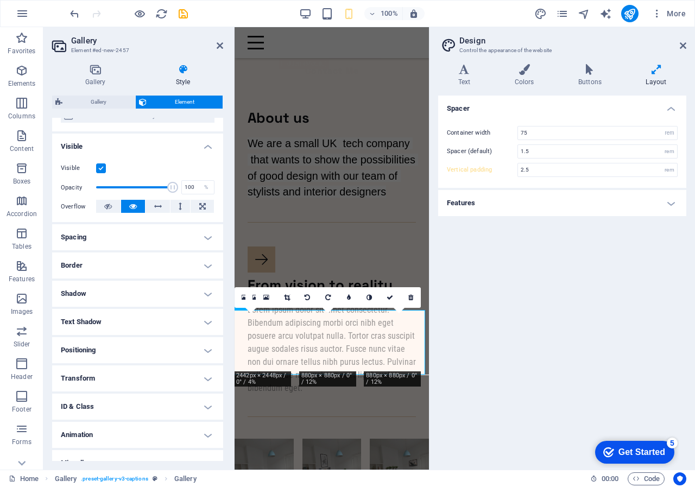
scroll to position [116, 0]
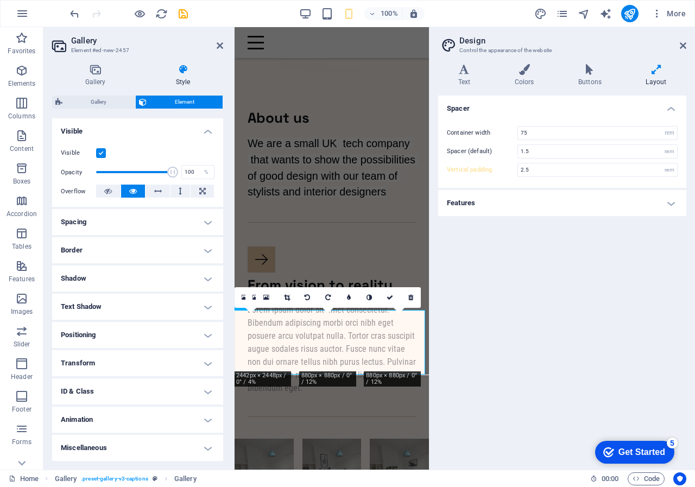
click at [203, 335] on h4 "Positioning" at bounding box center [137, 335] width 171 height 26
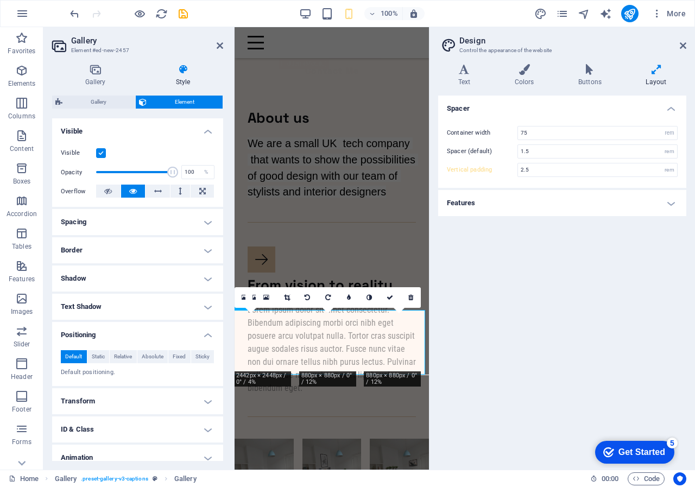
click at [205, 222] on h4 "Spacing" at bounding box center [137, 222] width 171 height 26
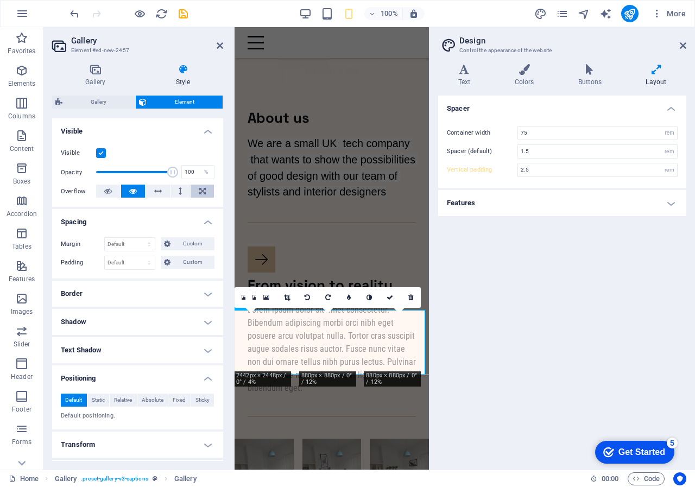
click at [199, 194] on icon at bounding box center [202, 191] width 7 height 13
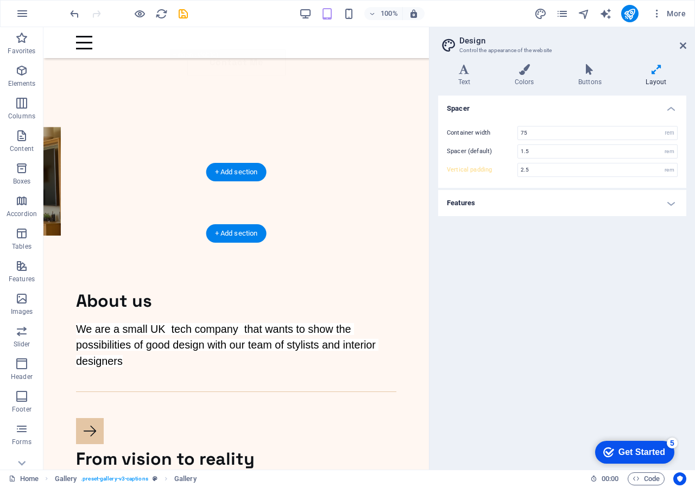
type input "3.75"
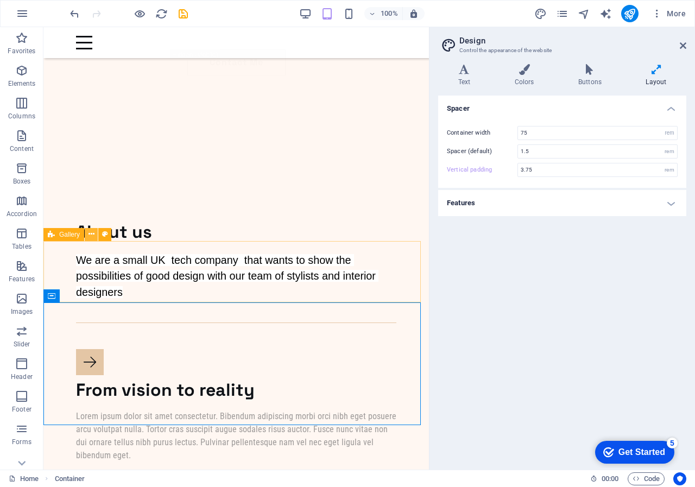
click at [89, 234] on icon at bounding box center [92, 234] width 6 height 11
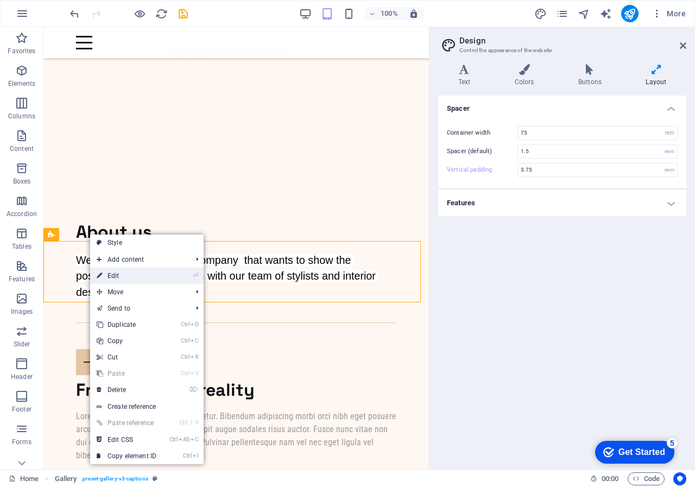
click at [109, 276] on link "⏎ Edit" at bounding box center [126, 276] width 73 height 16
select select "rem"
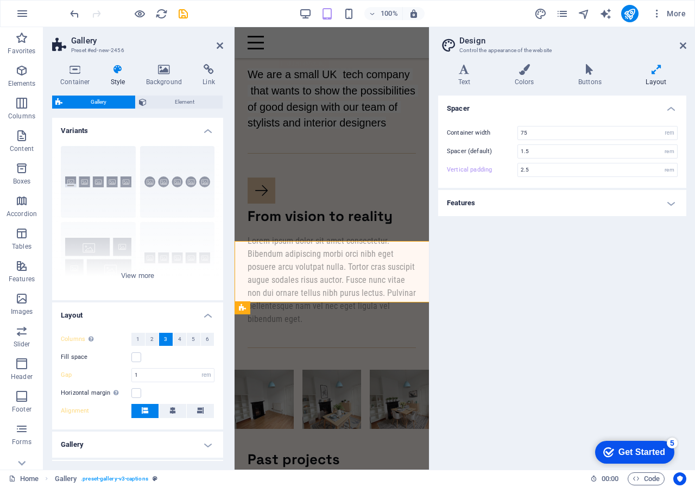
scroll to position [231, 0]
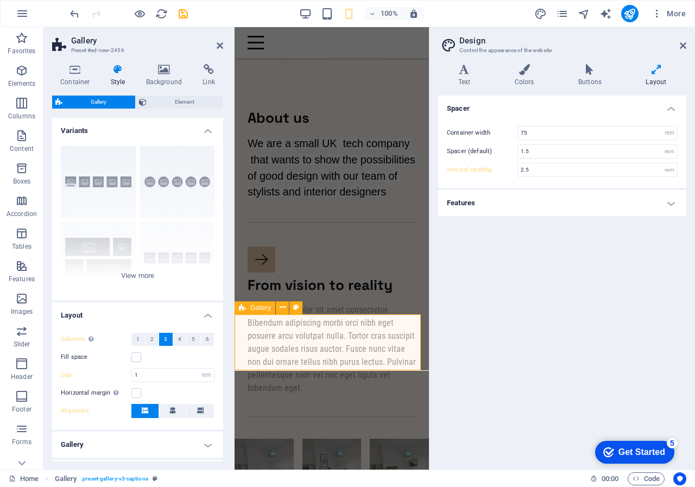
click at [247, 308] on div "Gallery" at bounding box center [255, 307] width 41 height 13
click at [136, 338] on button "1" at bounding box center [138, 339] width 14 height 13
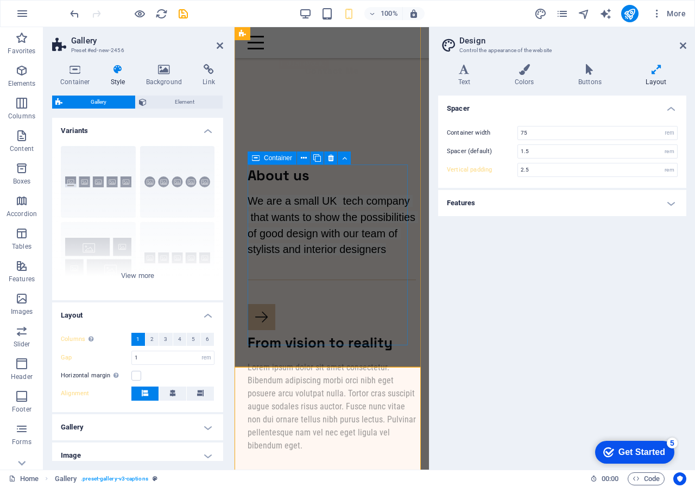
scroll to position [123, 0]
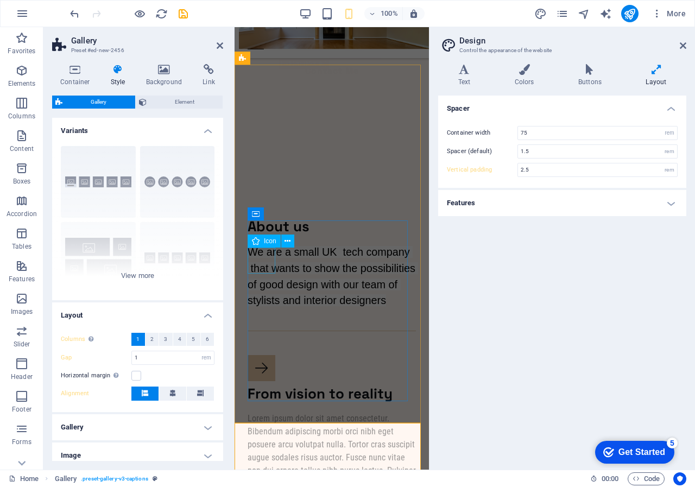
click at [263, 355] on figure at bounding box center [332, 370] width 168 height 30
type input "3.75"
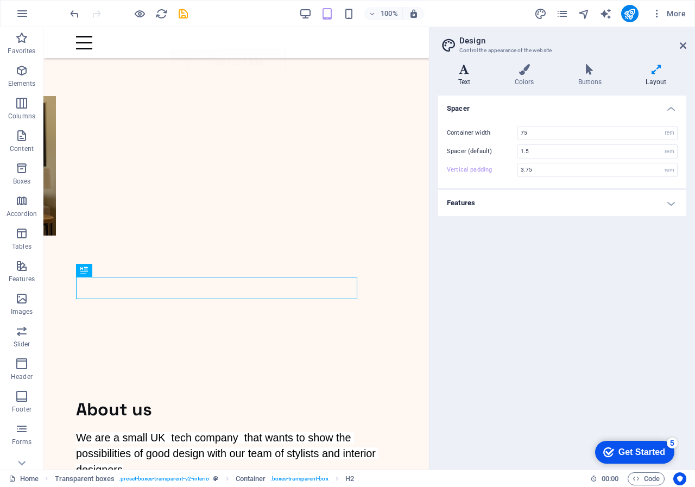
click at [467, 67] on icon at bounding box center [464, 69] width 52 height 11
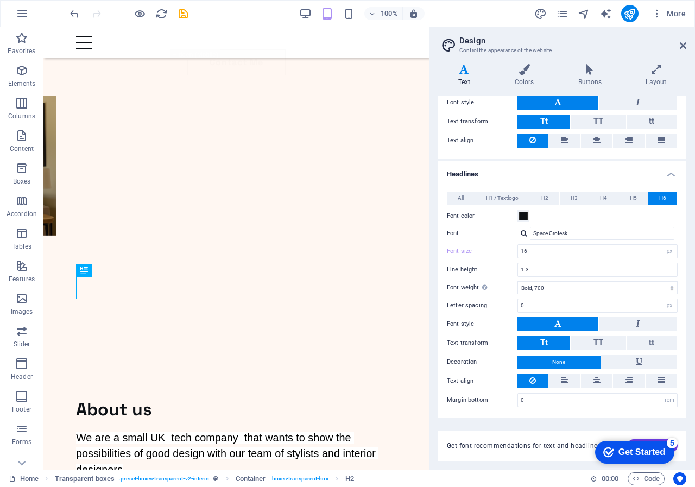
scroll to position [156, 0]
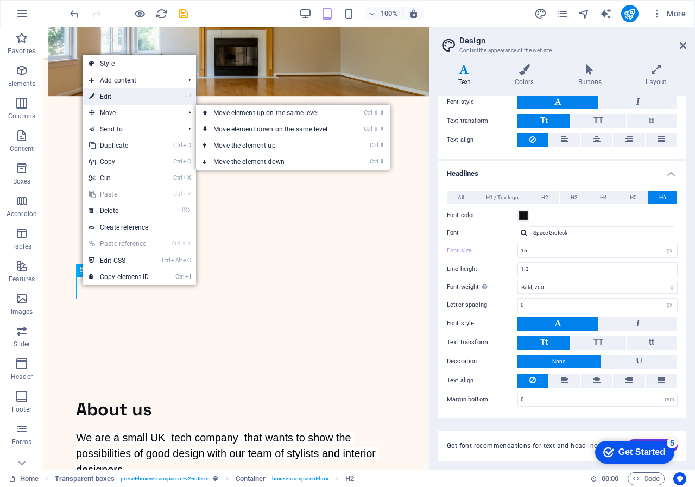
click at [107, 98] on link "⏎ Edit" at bounding box center [119, 97] width 73 height 16
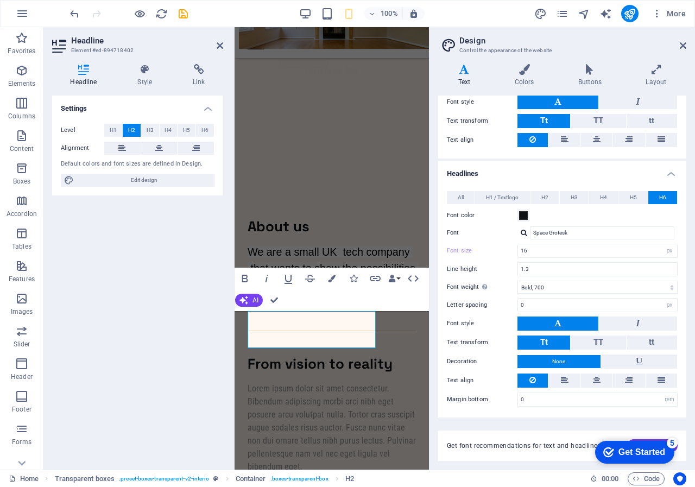
scroll to position [54, 0]
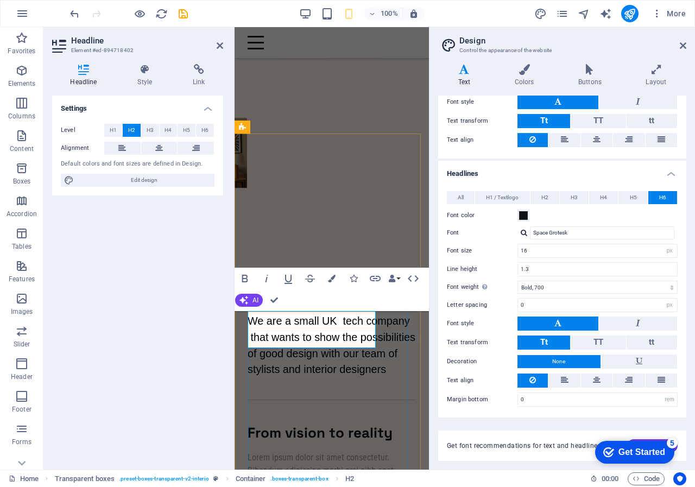
click at [249, 424] on span "From vision to reality" at bounding box center [320, 433] width 145 height 18
click at [327, 313] on div "We are a small UK tech company that wants to show the possibilities of good des…" at bounding box center [332, 345] width 168 height 65
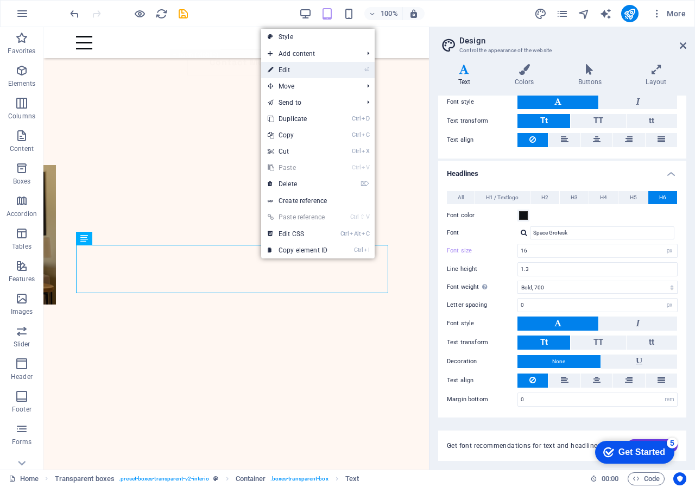
click at [292, 70] on link "⏎ Edit" at bounding box center [297, 70] width 73 height 16
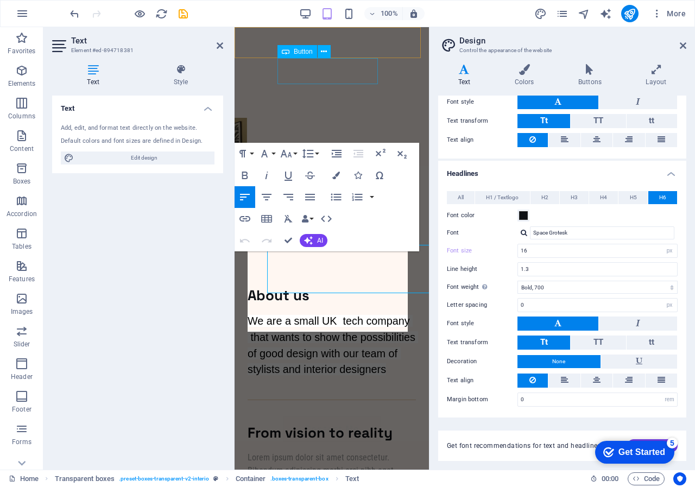
scroll to position [0, 0]
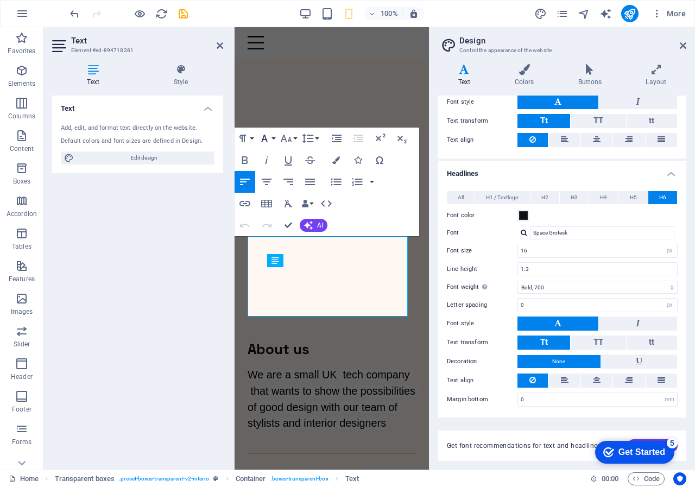
click at [263, 139] on icon "button" at bounding box center [264, 139] width 7 height 8
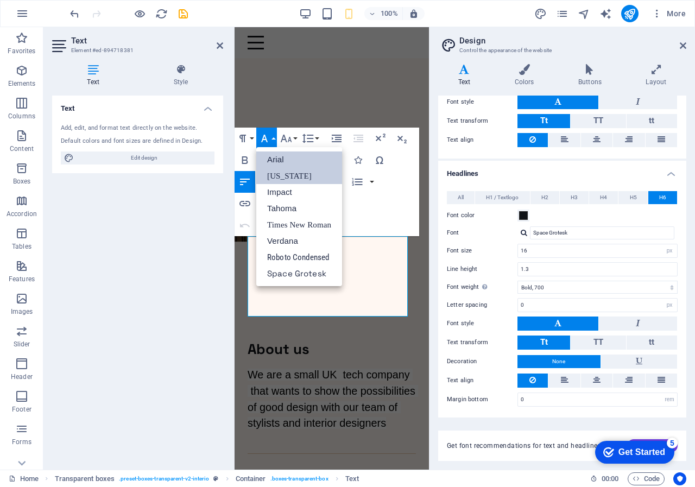
click at [276, 174] on link "[US_STATE]" at bounding box center [299, 176] width 86 height 16
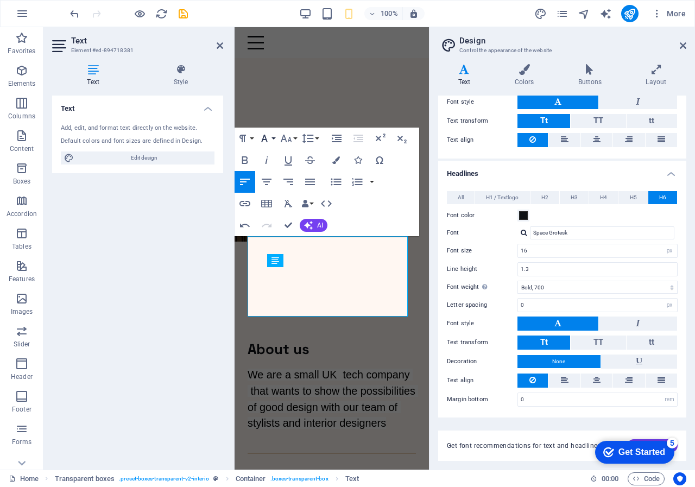
click at [268, 139] on icon "button" at bounding box center [264, 138] width 13 height 13
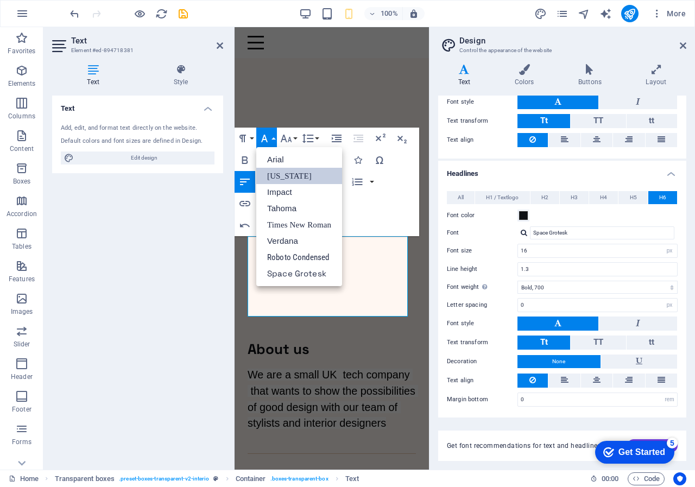
click at [268, 139] on icon "button" at bounding box center [264, 138] width 13 height 13
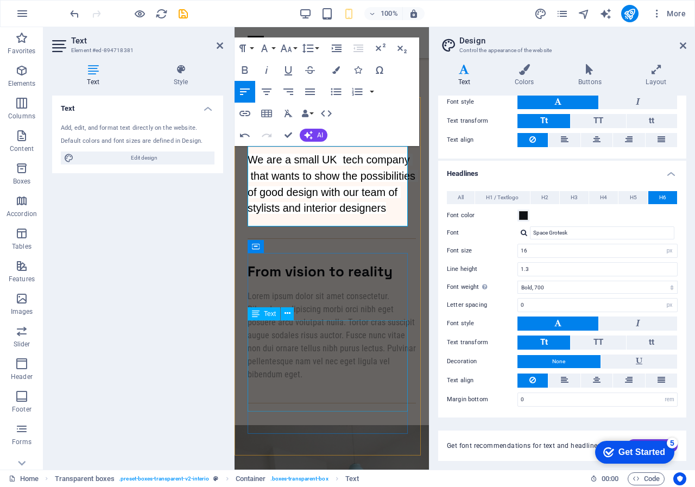
scroll to position [217, 0]
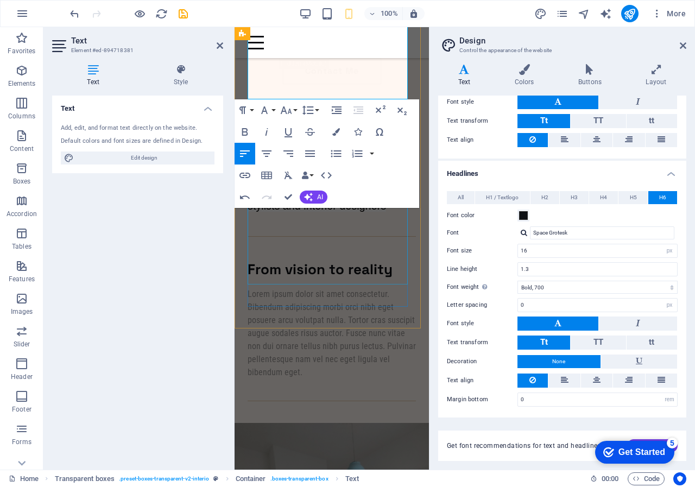
click at [294, 288] on div "Lorem ipsum dolor sit amet consectetur. Bibendum adipiscing morbi orci nibh ege…" at bounding box center [332, 333] width 168 height 91
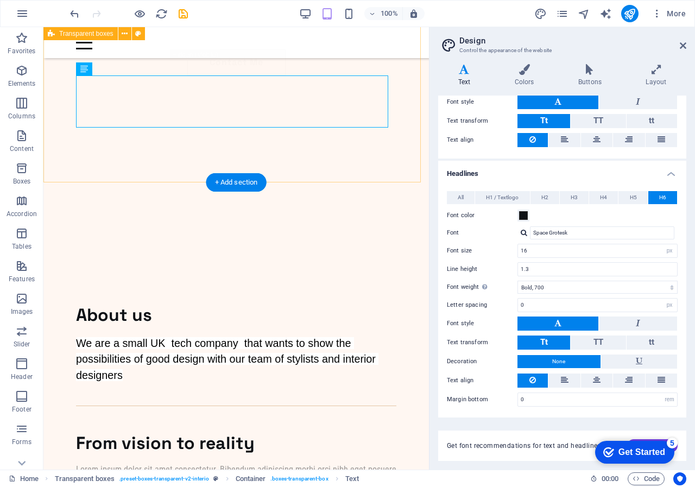
scroll to position [286, 0]
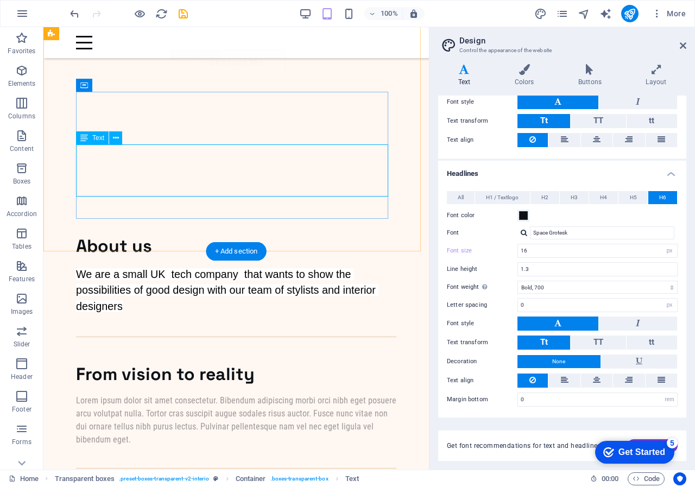
click at [228, 394] on div "Lorem ipsum dolor sit amet consectetur. Bibendum adipiscing morbi orci nibh ege…" at bounding box center [236, 420] width 320 height 52
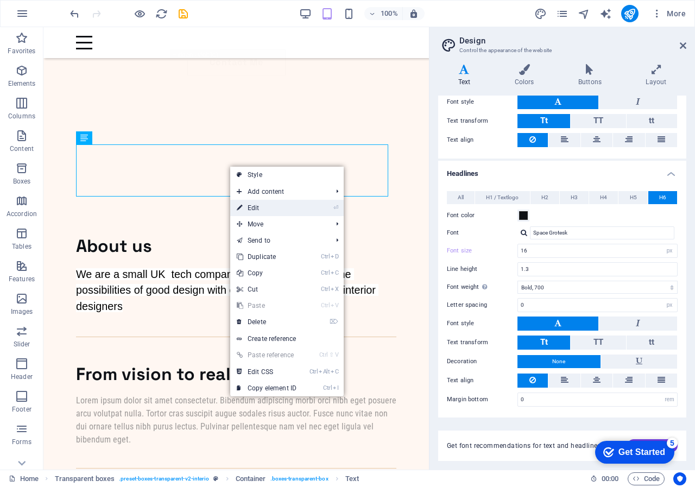
drag, startPoint x: 249, startPoint y: 206, endPoint x: 12, endPoint y: 173, distance: 239.1
click at [249, 206] on link "⏎ Edit" at bounding box center [266, 208] width 73 height 16
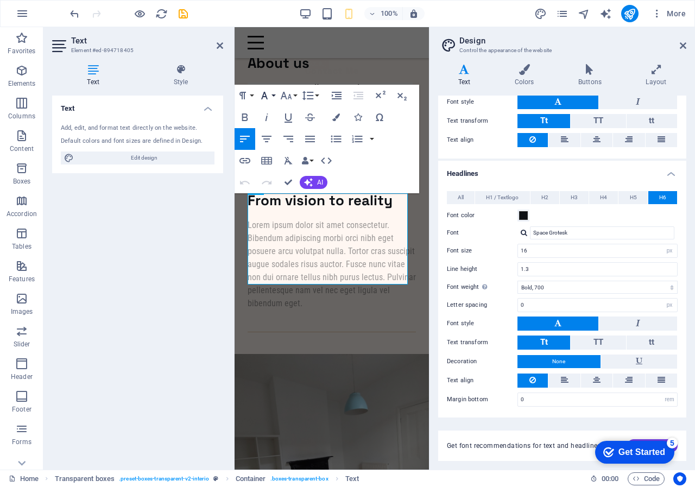
scroll to position [217, 0]
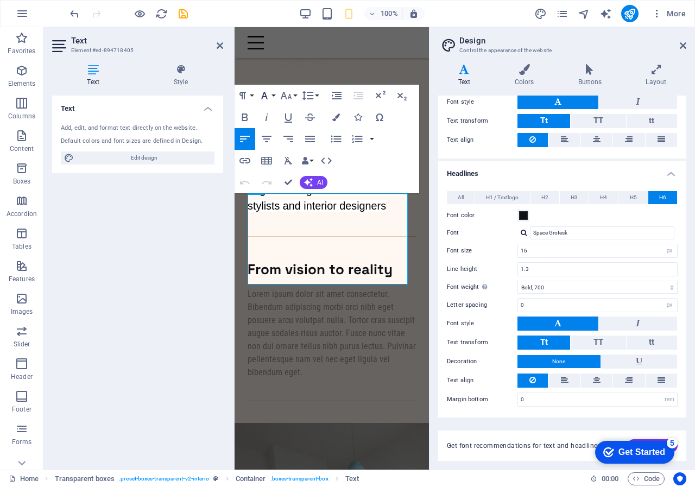
click at [263, 97] on icon "button" at bounding box center [264, 96] width 7 height 8
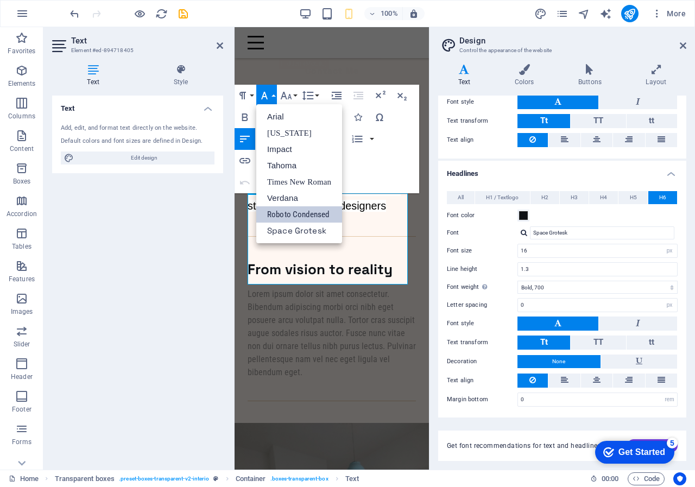
scroll to position [0, 0]
click at [278, 132] on link "[US_STATE]" at bounding box center [299, 133] width 86 height 16
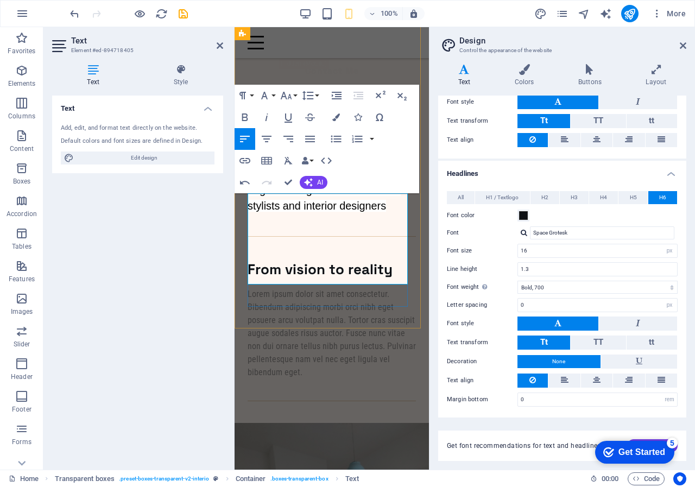
click at [308, 288] on p "​ Lorem ipsum dolor sit amet consectetur. Bibendum adipiscing morbi orci nibh e…" at bounding box center [332, 333] width 168 height 91
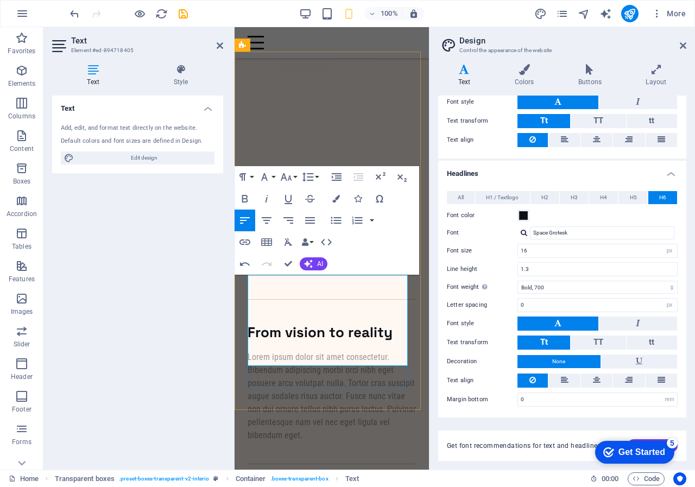
scroll to position [54, 0]
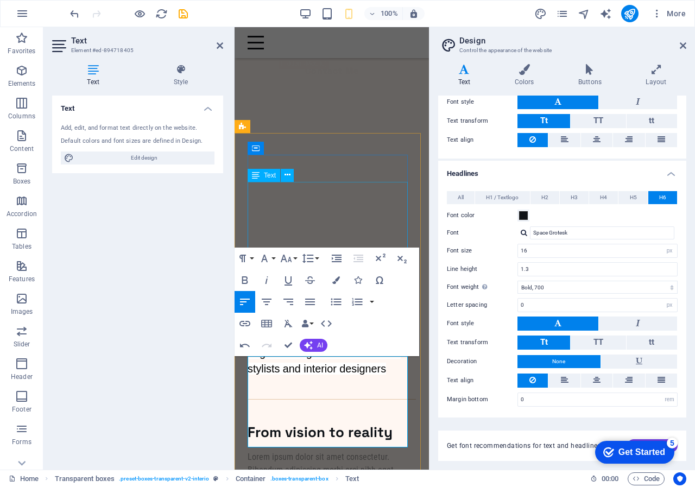
click at [286, 313] on div "We are a small UK tech company that wants to show the possibilities of good des…" at bounding box center [332, 345] width 168 height 65
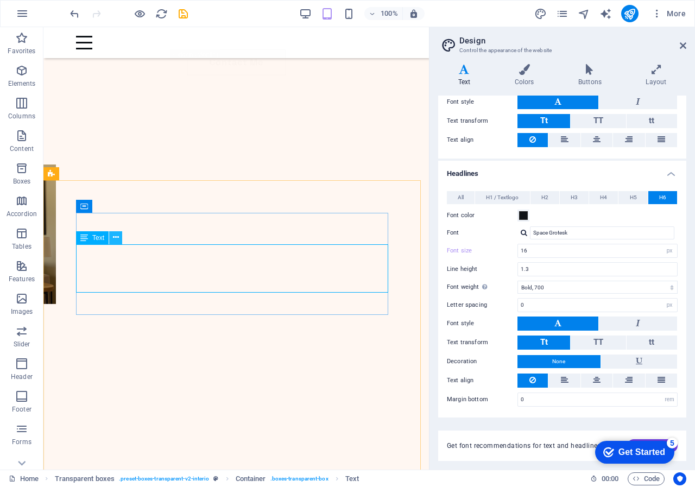
click at [115, 236] on icon at bounding box center [116, 237] width 6 height 11
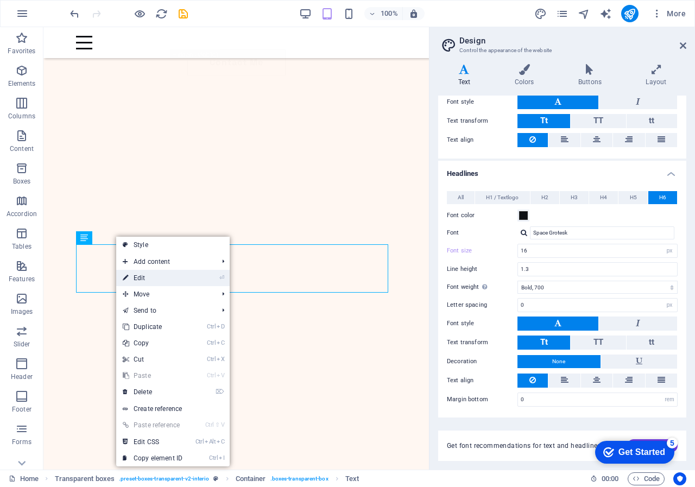
click at [142, 279] on link "⏎ Edit" at bounding box center [152, 278] width 73 height 16
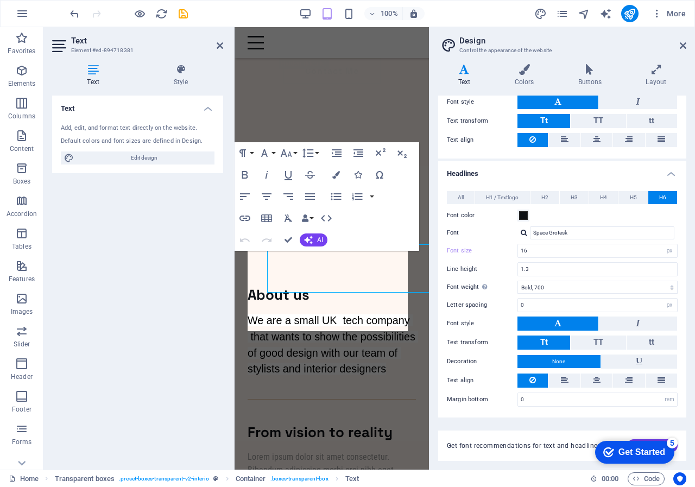
scroll to position [0, 0]
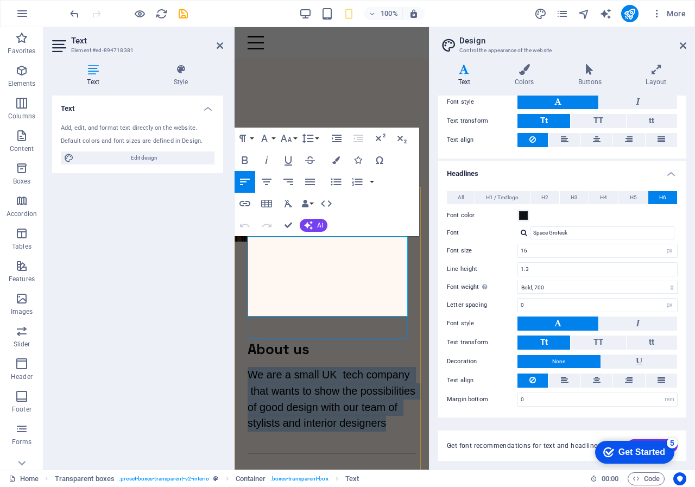
drag, startPoint x: 249, startPoint y: 242, endPoint x: 312, endPoint y: 318, distance: 98.8
click at [312, 341] on div "About us We are a small UK tech company that wants to show the possibilities of…" at bounding box center [332, 398] width 168 height 114
click at [244, 159] on icon "button" at bounding box center [244, 160] width 13 height 13
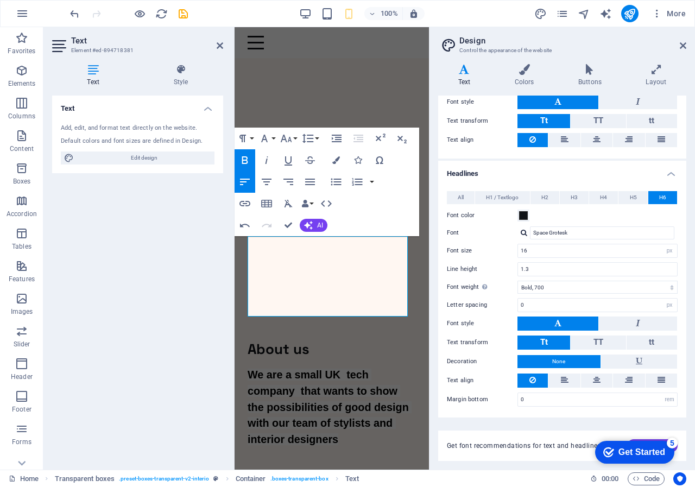
click at [244, 159] on icon "button" at bounding box center [244, 160] width 13 height 13
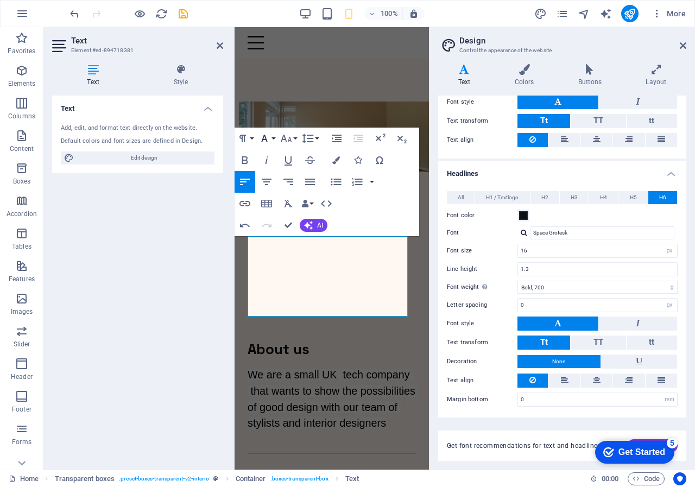
click at [267, 140] on icon "button" at bounding box center [264, 139] width 7 height 8
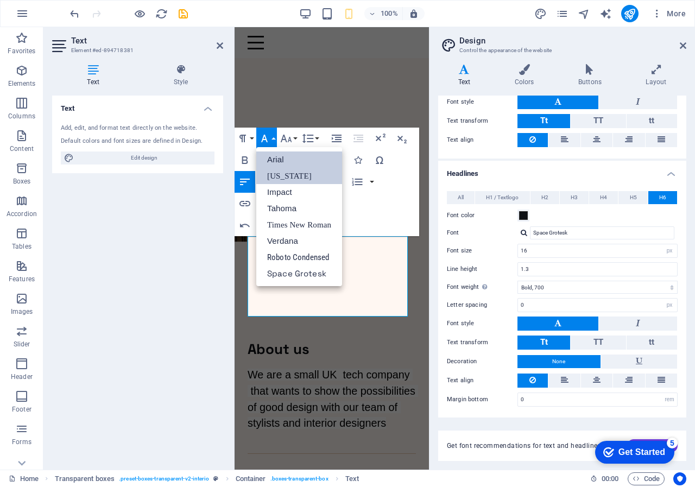
click at [278, 174] on link "[US_STATE]" at bounding box center [299, 176] width 86 height 16
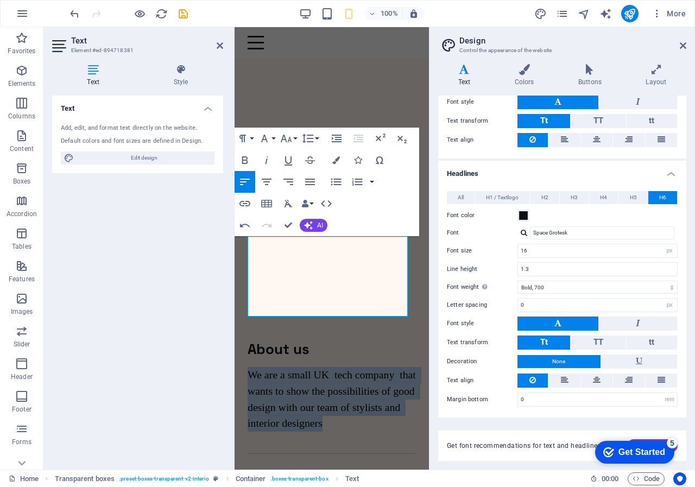
click at [374, 198] on div "Paragraph Format Normal Heading 1 Heading 2 Heading 3 Heading 4 Heading 5 Headi…" at bounding box center [327, 182] width 185 height 109
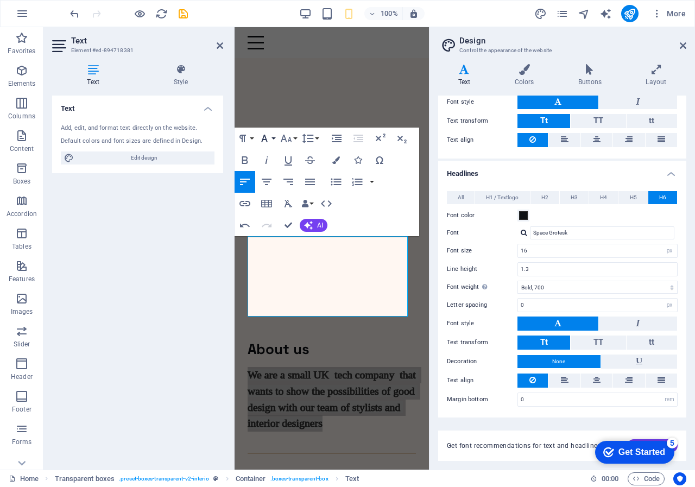
click at [268, 137] on icon "button" at bounding box center [264, 138] width 13 height 13
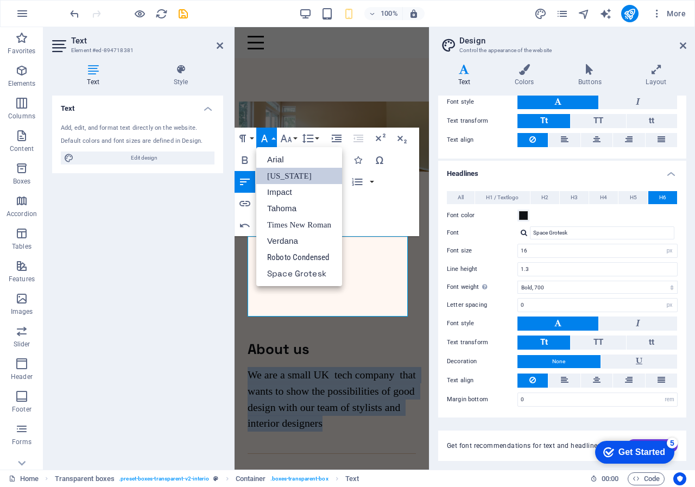
click at [284, 172] on link "[US_STATE]" at bounding box center [299, 176] width 86 height 16
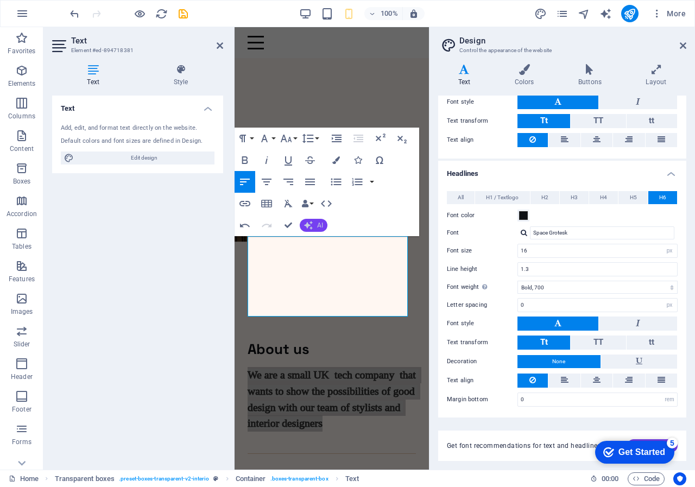
click at [308, 222] on icon "button" at bounding box center [308, 225] width 9 height 9
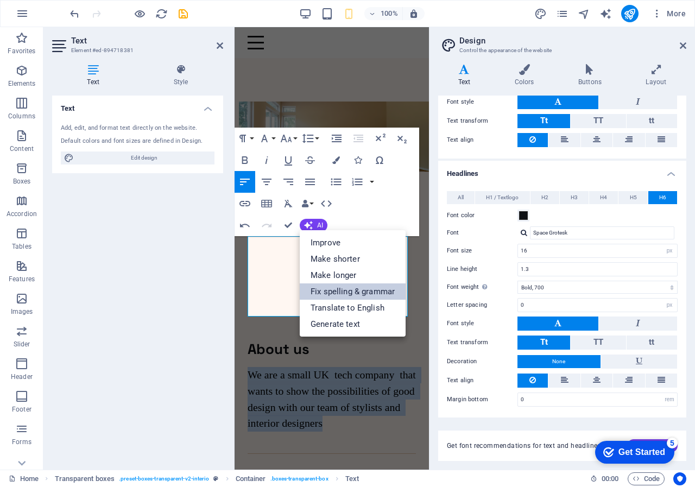
click at [350, 289] on link "Fix spelling & grammar" at bounding box center [353, 291] width 106 height 16
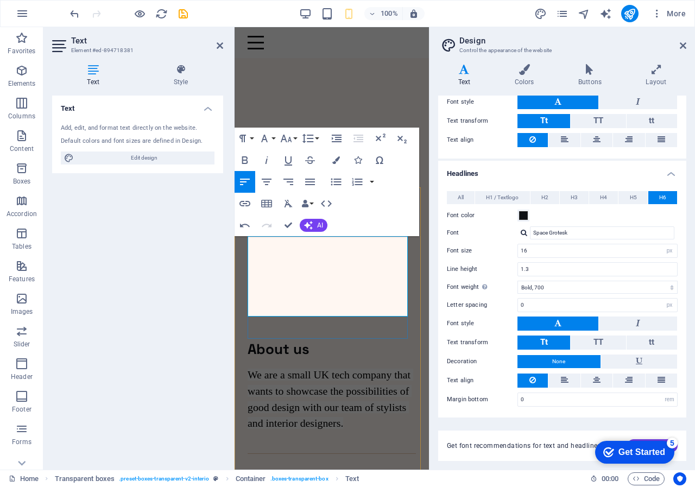
click at [341, 341] on div "About us We are a small UK tech company that wants to showcase the possibilitie…" at bounding box center [332, 398] width 168 height 114
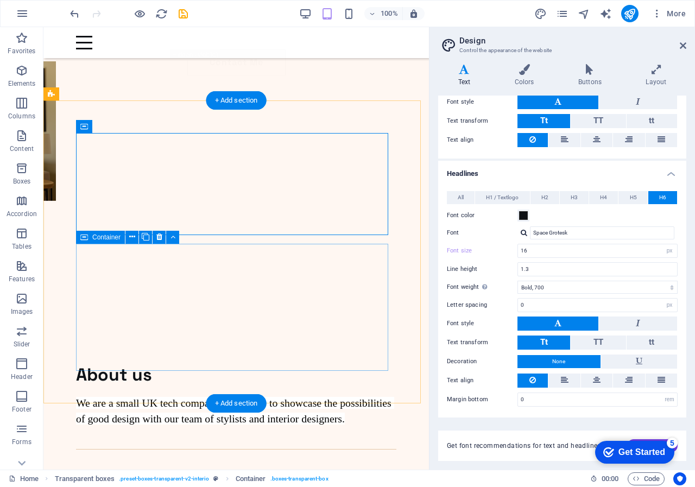
scroll to position [163, 0]
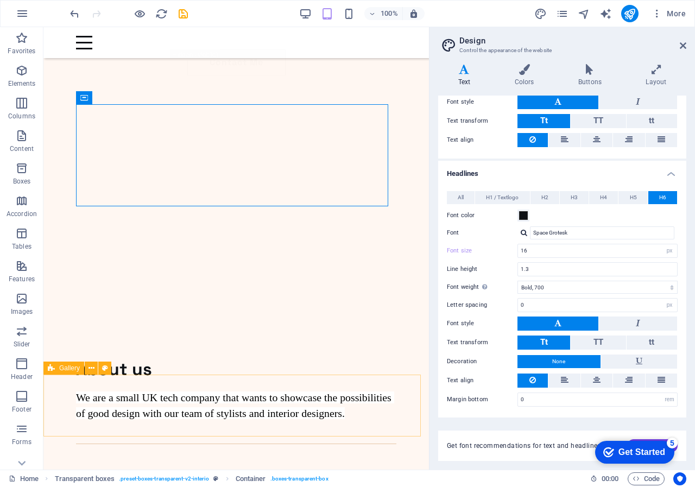
click at [52, 370] on icon at bounding box center [51, 368] width 7 height 13
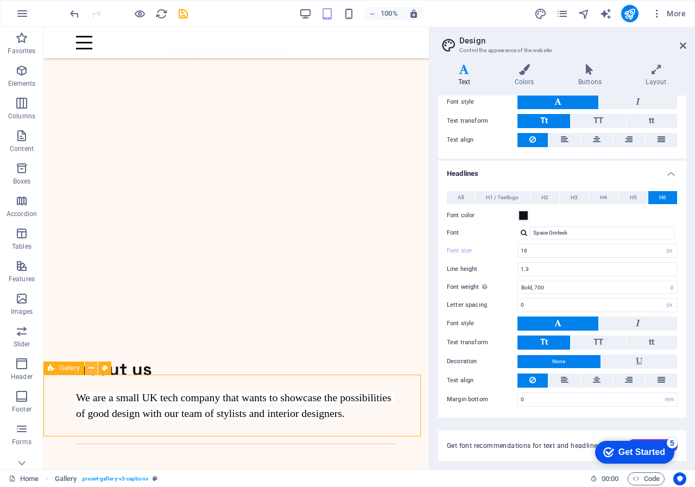
click at [90, 367] on icon at bounding box center [92, 368] width 6 height 11
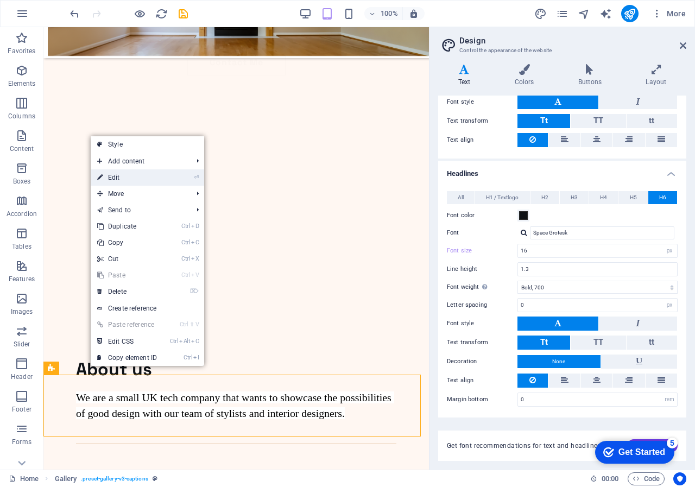
click at [123, 179] on link "⏎ Edit" at bounding box center [127, 177] width 73 height 16
select select "rem"
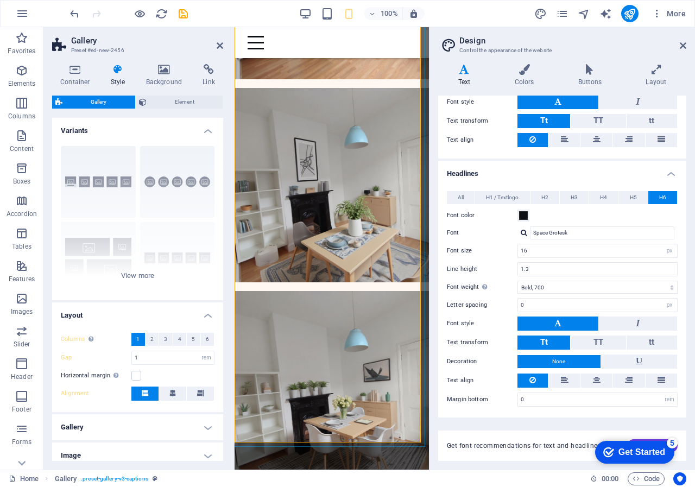
scroll to position [815, 0]
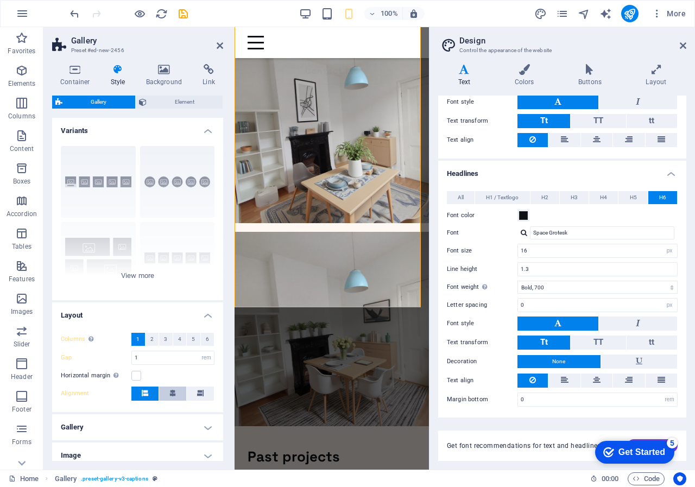
click at [171, 392] on icon at bounding box center [172, 393] width 7 height 7
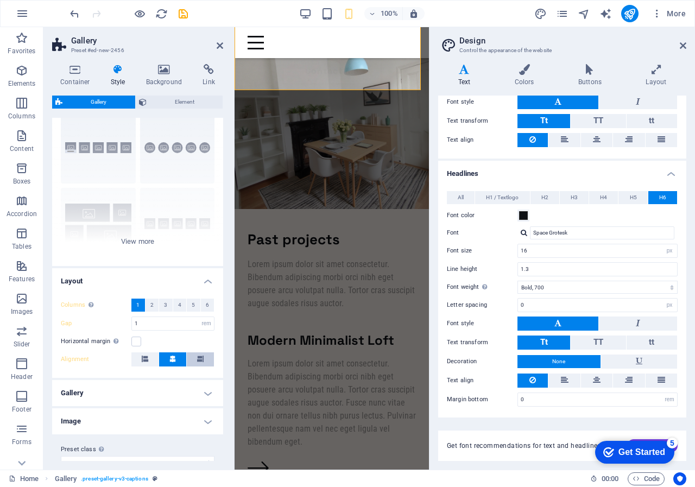
scroll to position [51, 0]
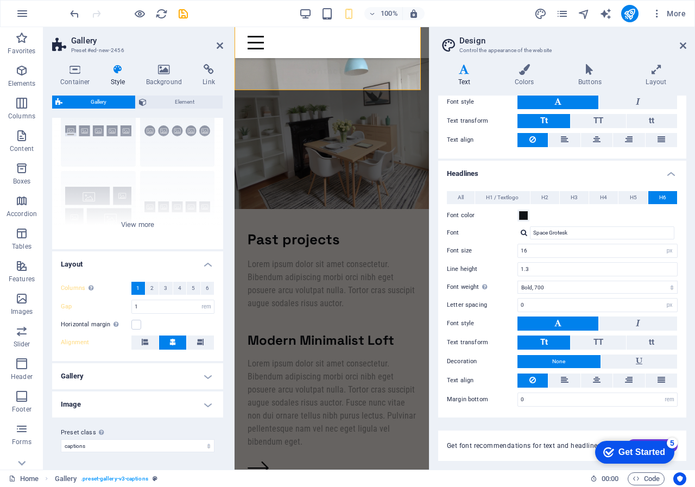
click at [201, 375] on h4 "Gallery" at bounding box center [137, 376] width 171 height 26
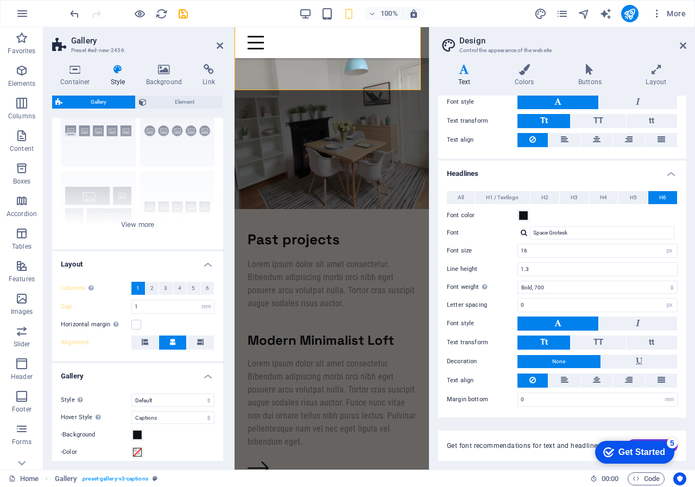
scroll to position [160, 0]
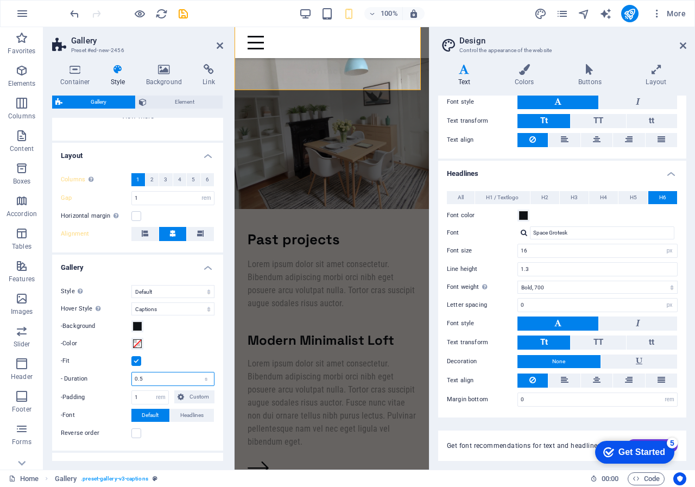
click at [134, 377] on input "0.5" at bounding box center [173, 379] width 82 height 13
type input "5"
type input "1"
click at [119, 399] on label "-Padding" at bounding box center [96, 397] width 71 height 13
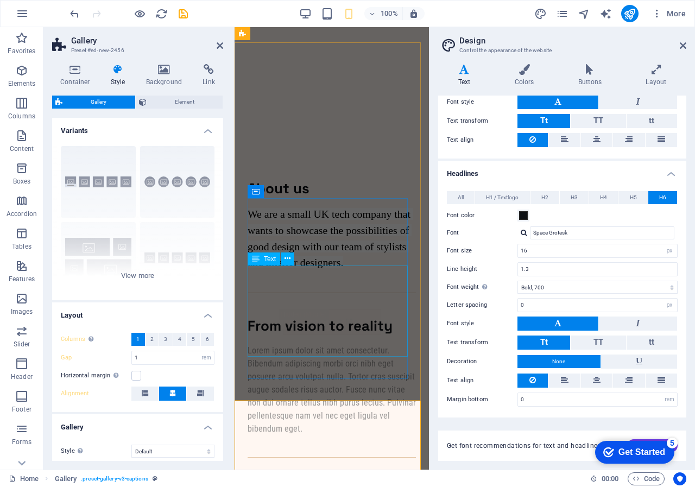
scroll to position [0, 0]
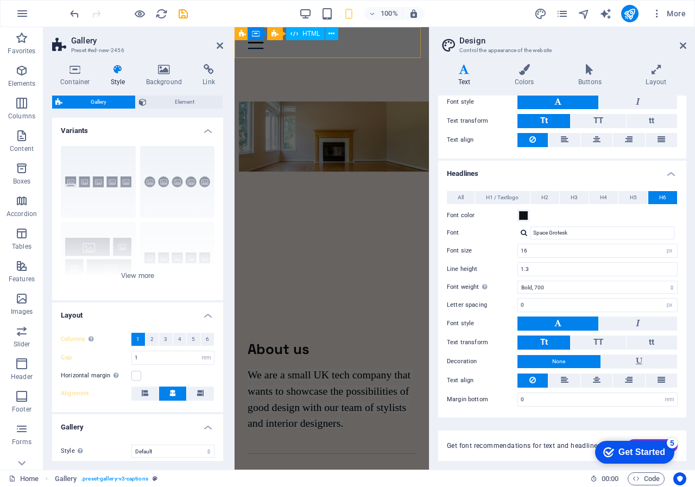
click at [252, 42] on div at bounding box center [332, 43] width 168 height 14
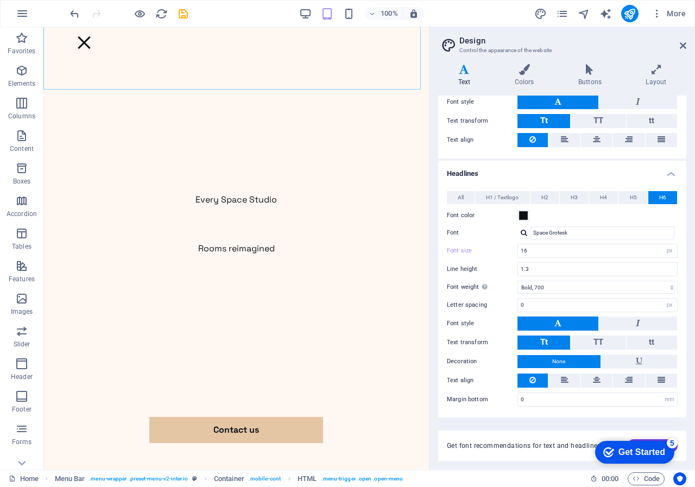
scroll to position [380, 0]
click at [274, 431] on nav "Every Space Studio Rooms reimagined Contact us" at bounding box center [236, 248] width 386 height 443
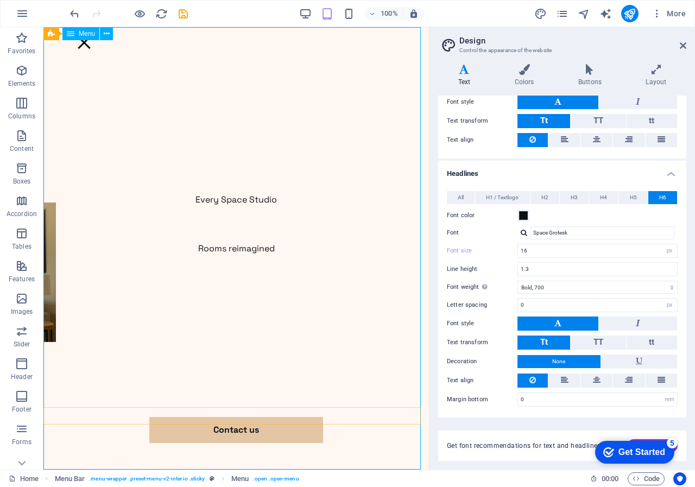
scroll to position [0, 0]
click at [629, 12] on icon "publish" at bounding box center [629, 14] width 12 height 12
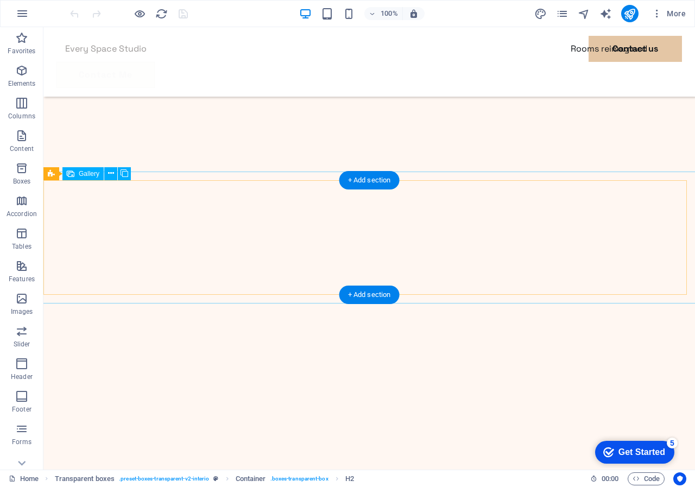
scroll to position [434, 0]
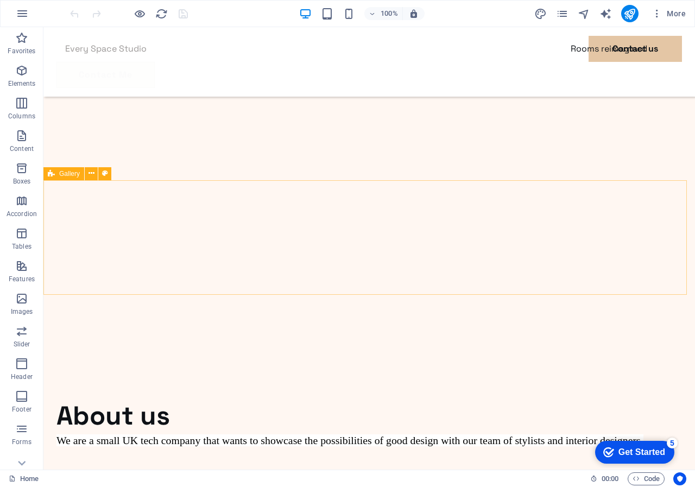
click at [52, 174] on icon at bounding box center [51, 173] width 7 height 13
click at [91, 173] on icon at bounding box center [92, 173] width 6 height 11
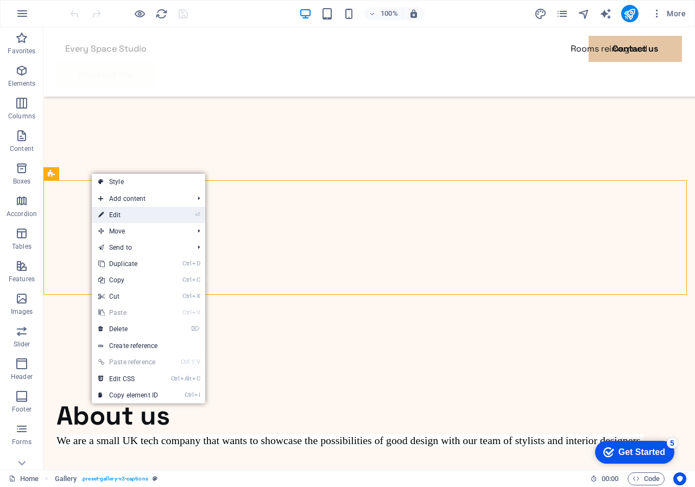
click at [126, 212] on link "⏎ Edit" at bounding box center [128, 215] width 73 height 16
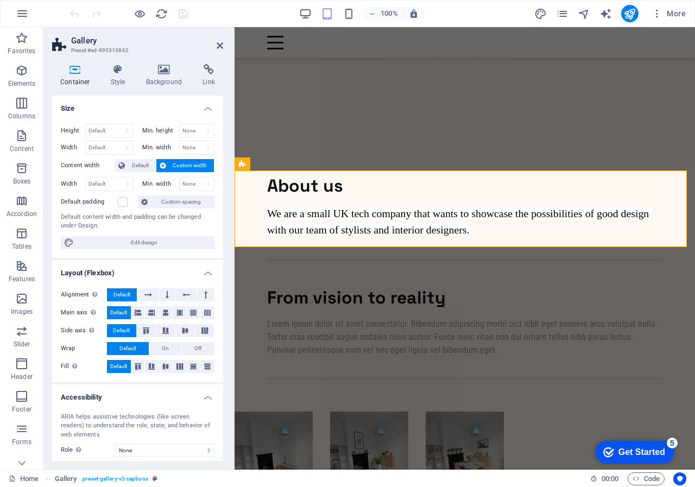
scroll to position [361, 0]
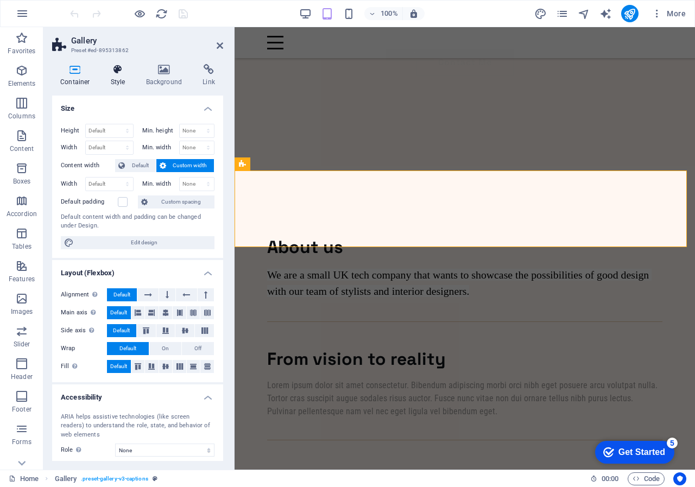
click at [116, 68] on icon at bounding box center [118, 69] width 31 height 11
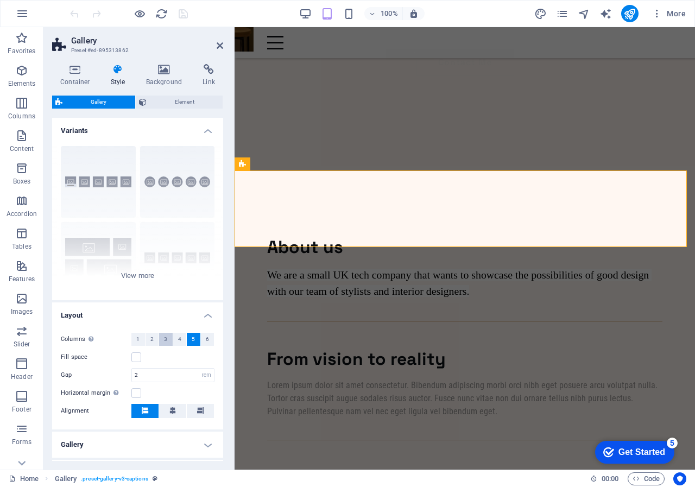
click at [164, 338] on span "3" at bounding box center [165, 339] width 3 height 13
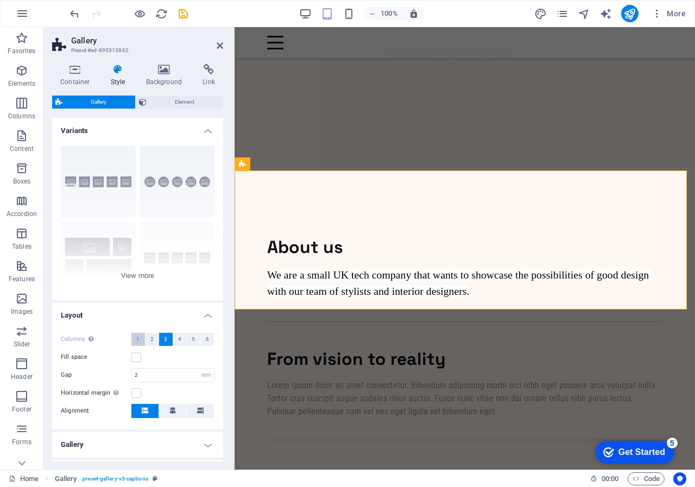
click at [138, 338] on span "1" at bounding box center [137, 339] width 3 height 13
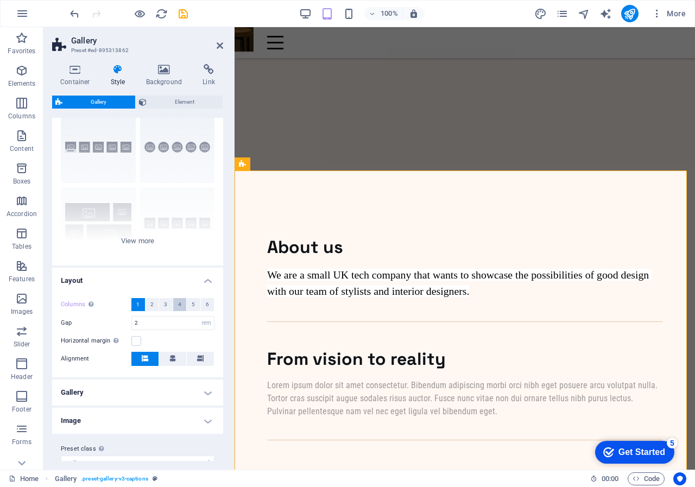
scroll to position [51, 0]
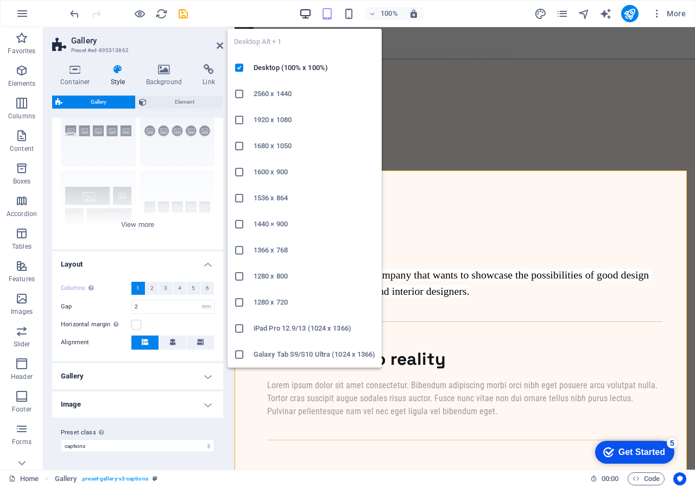
click at [306, 9] on icon "button" at bounding box center [305, 14] width 12 height 12
click at [305, 9] on icon "button" at bounding box center [305, 14] width 12 height 12
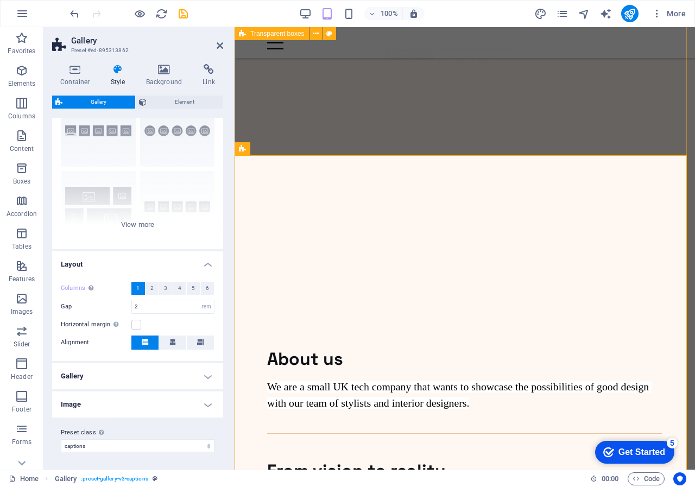
scroll to position [380, 0]
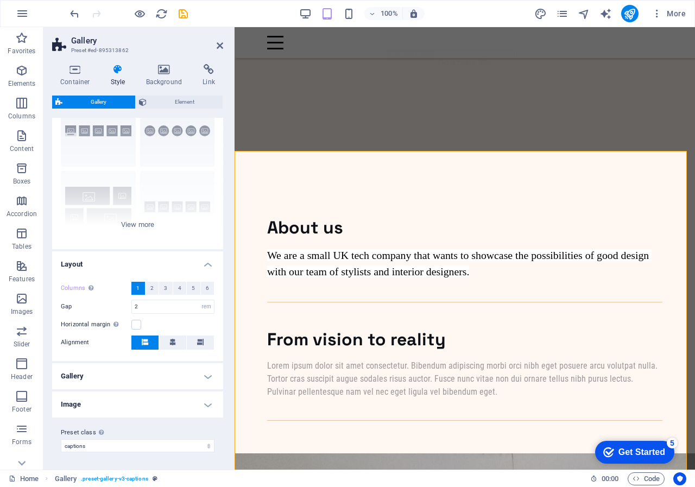
click at [199, 373] on h4 "Gallery" at bounding box center [137, 376] width 171 height 26
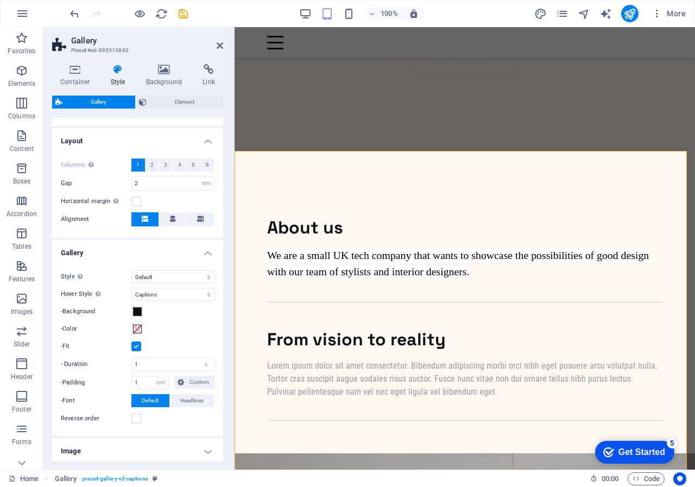
scroll to position [221, 0]
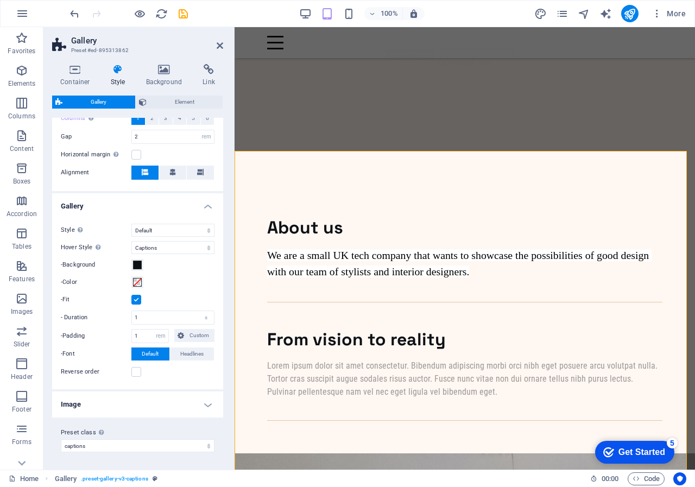
click at [204, 403] on h4 "Image" at bounding box center [137, 405] width 171 height 26
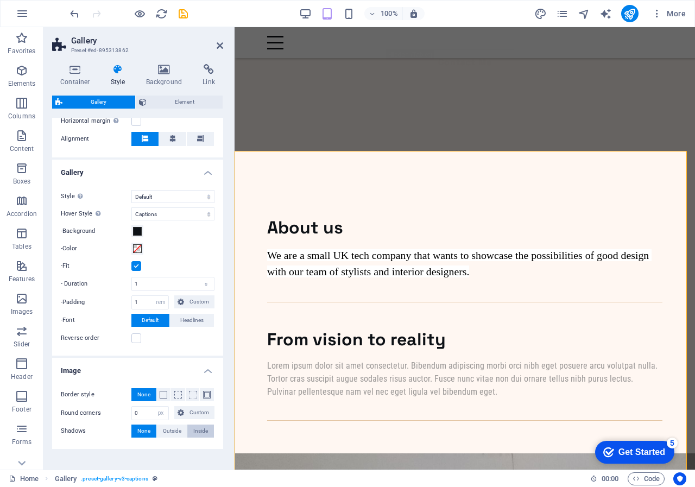
scroll to position [286, 0]
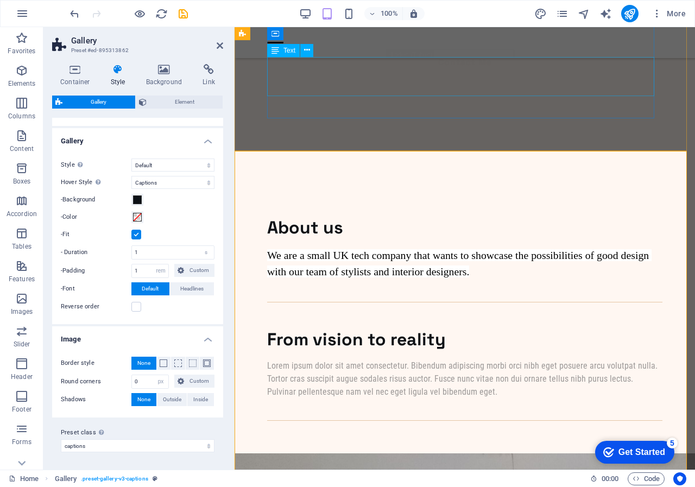
click at [491, 360] on div "Lorem ipsum dolor sit amet consectetur. Bibendum adipiscing morbi orci nibh ege…" at bounding box center [464, 379] width 395 height 39
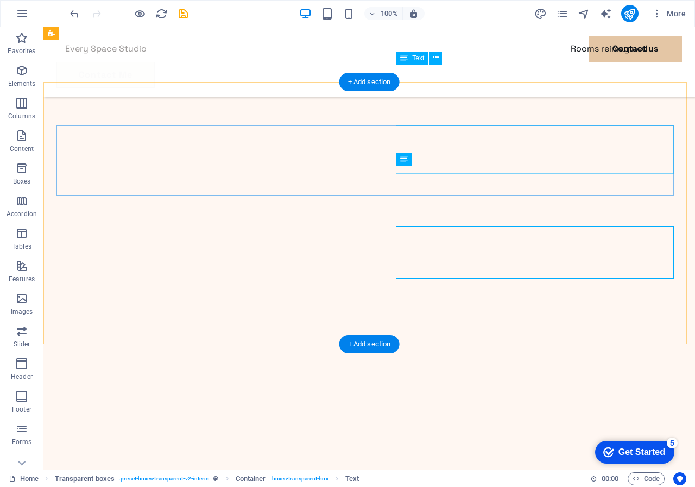
scroll to position [332, 0]
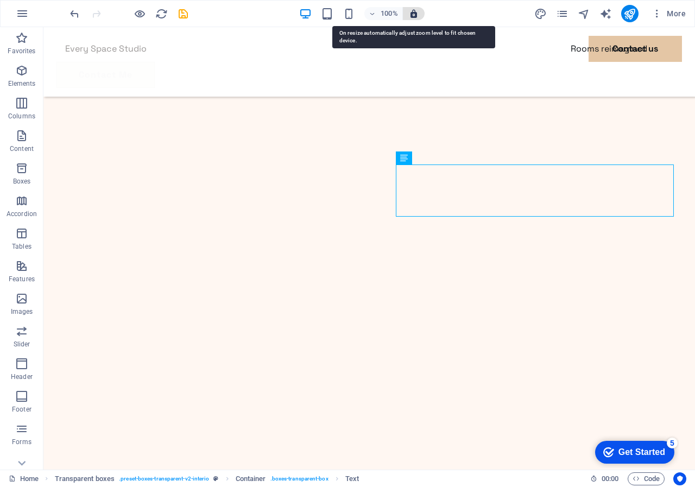
click at [413, 11] on icon "button" at bounding box center [414, 14] width 10 height 10
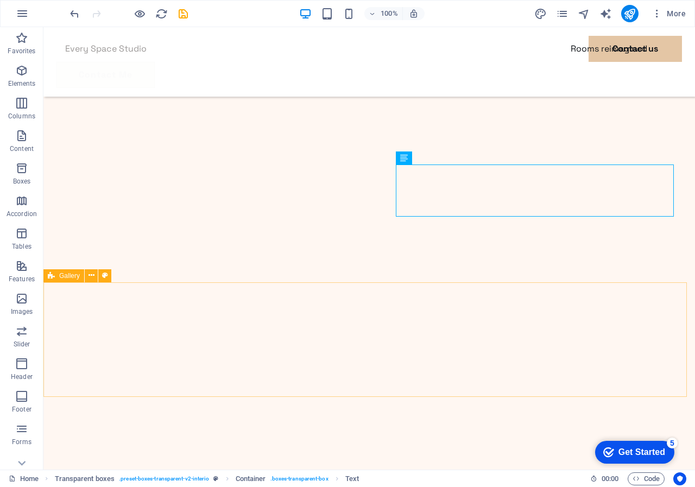
click at [52, 276] on icon at bounding box center [51, 275] width 7 height 13
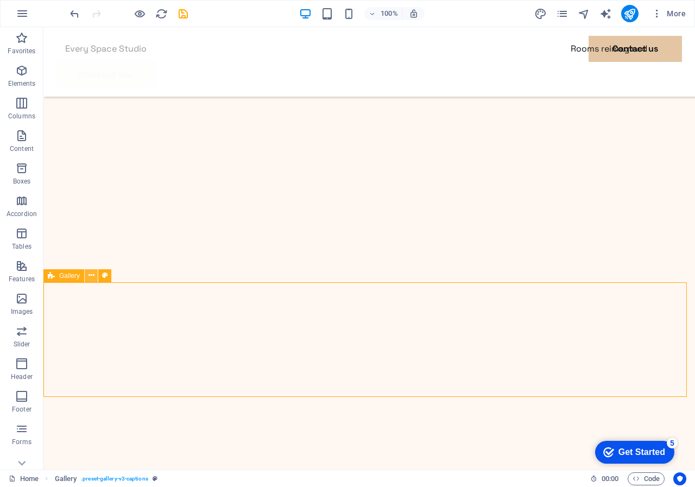
click at [90, 274] on icon at bounding box center [92, 275] width 6 height 11
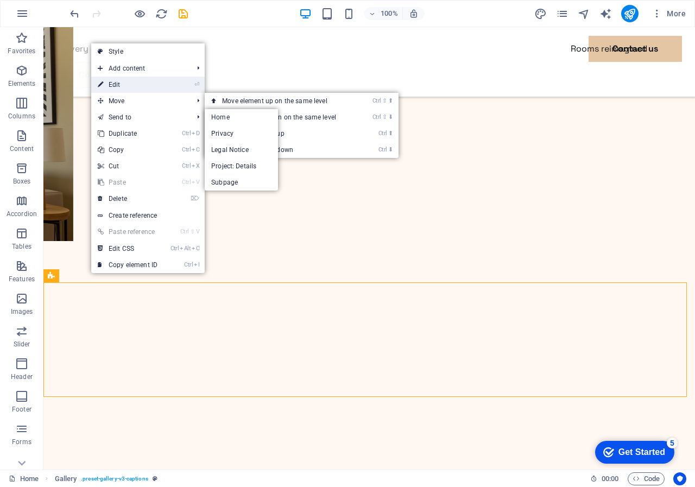
click at [138, 81] on link "⏎ Edit" at bounding box center [127, 85] width 73 height 16
select select "rem"
select select "captions"
select select "rem"
select select "px"
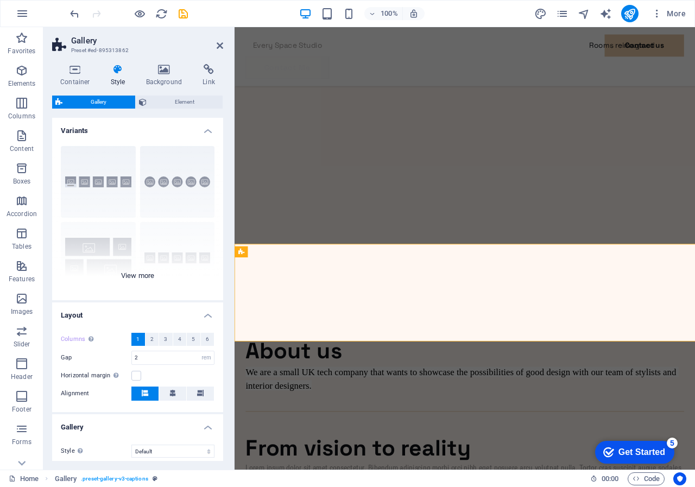
scroll to position [293, 0]
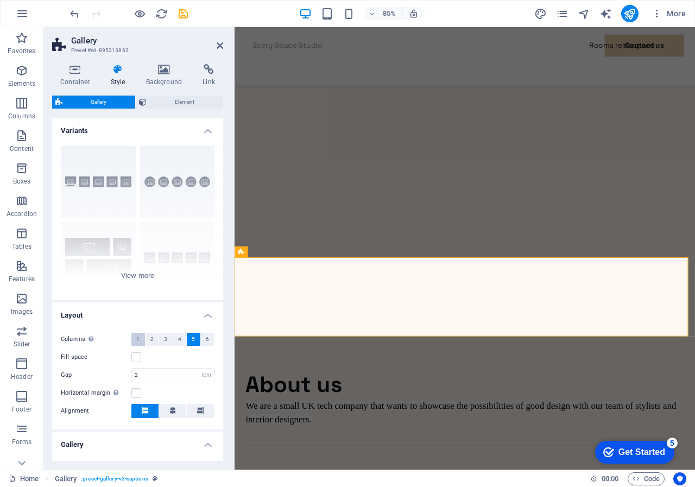
click at [138, 339] on span "1" at bounding box center [137, 339] width 3 height 13
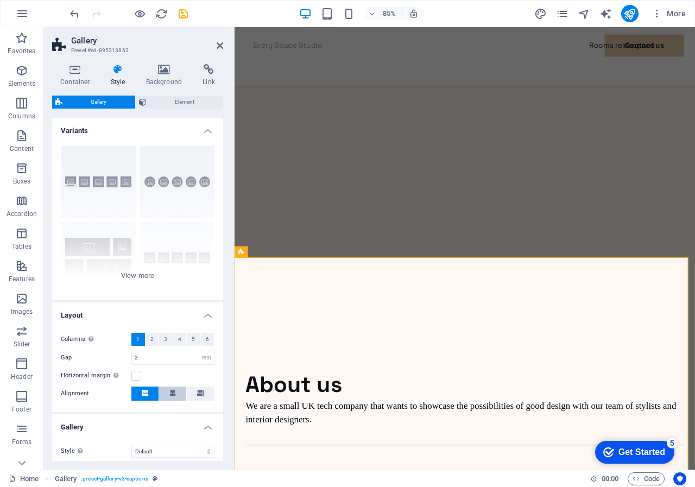
click at [175, 391] on button at bounding box center [172, 394] width 27 height 14
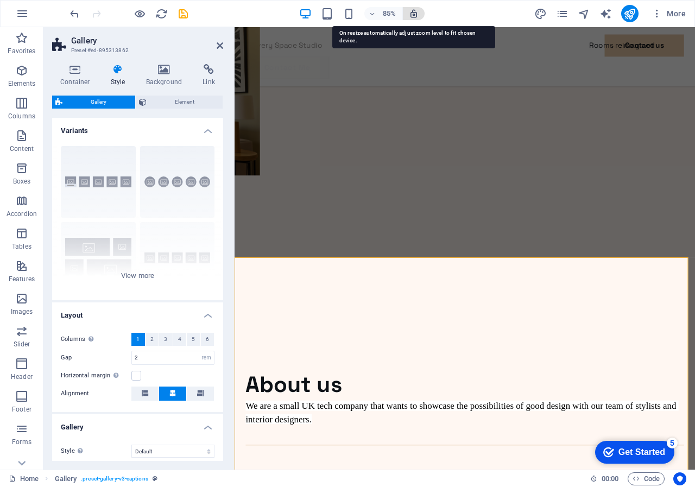
click at [414, 13] on icon "button" at bounding box center [414, 14] width 10 height 10
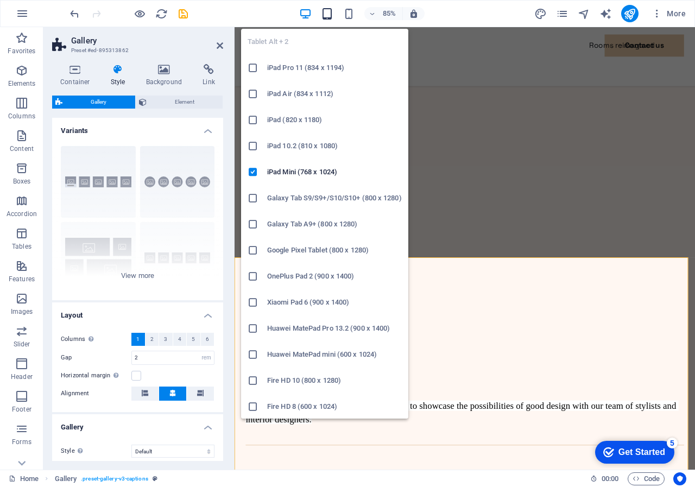
click at [329, 13] on icon "button" at bounding box center [327, 14] width 12 height 12
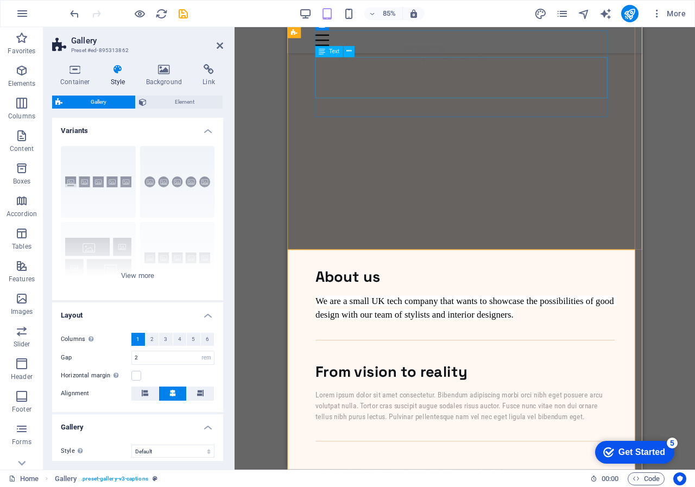
click at [528, 342] on div "We are a small UK tech company that wants to showcase the possibilities of good…" at bounding box center [496, 358] width 352 height 32
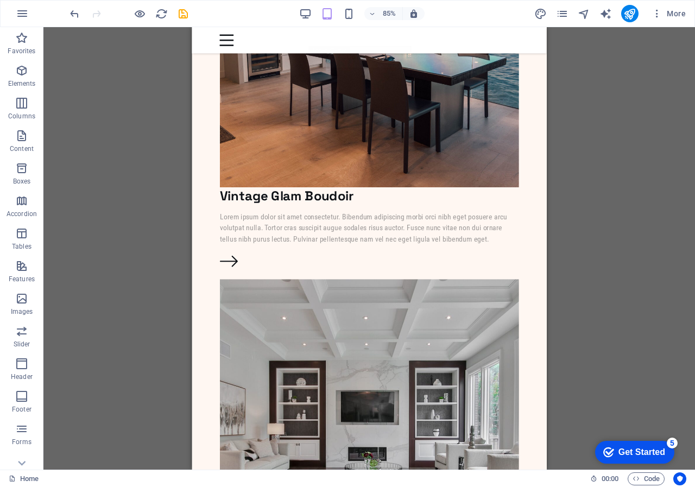
scroll to position [2446, 0]
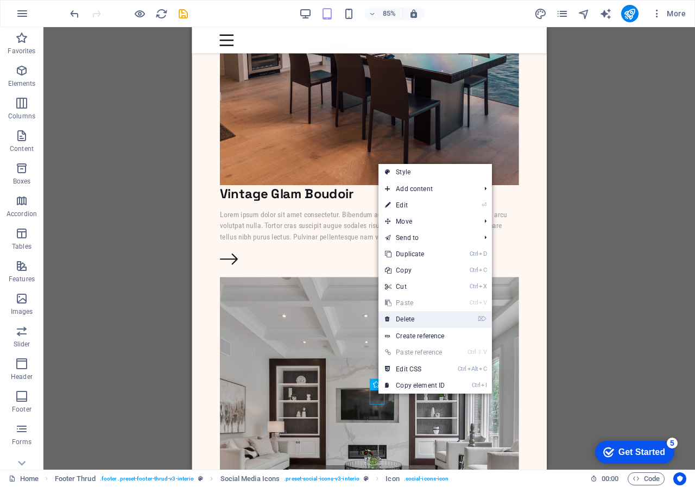
click at [405, 318] on link "⌦ Delete" at bounding box center [415, 319] width 73 height 16
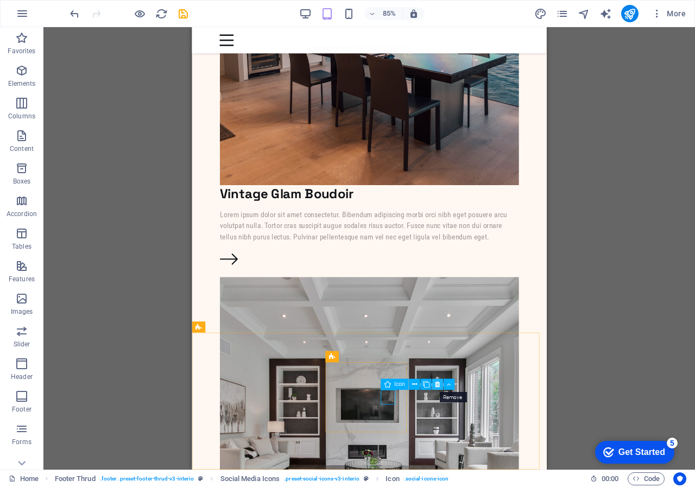
click at [440, 383] on icon at bounding box center [437, 385] width 5 height 10
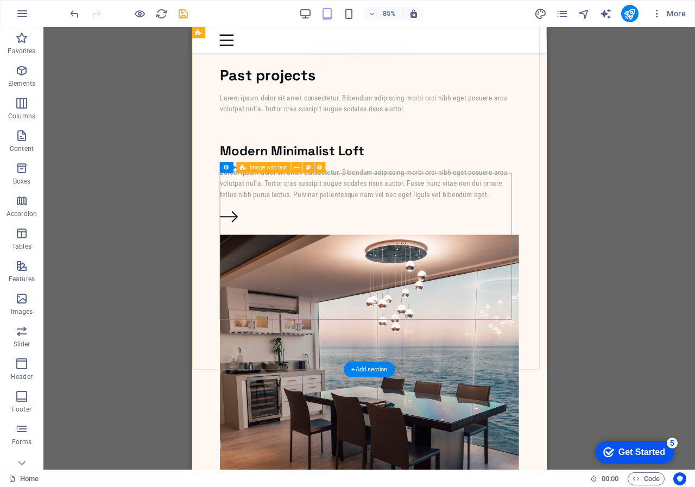
scroll to position [2011, 0]
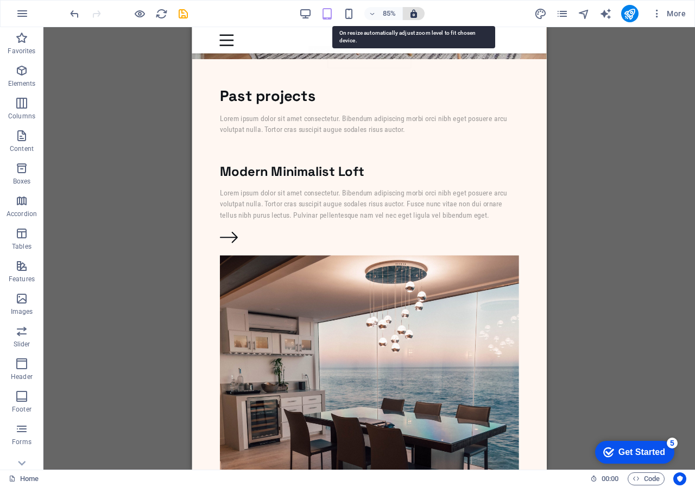
click at [415, 10] on icon "button" at bounding box center [414, 14] width 10 height 10
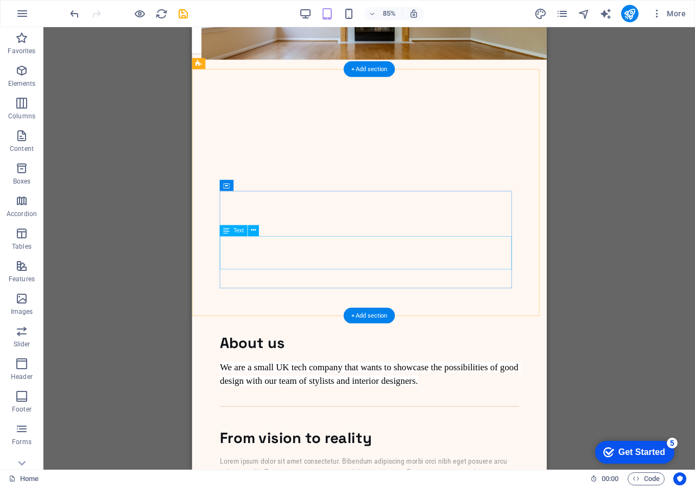
scroll to position [0, 0]
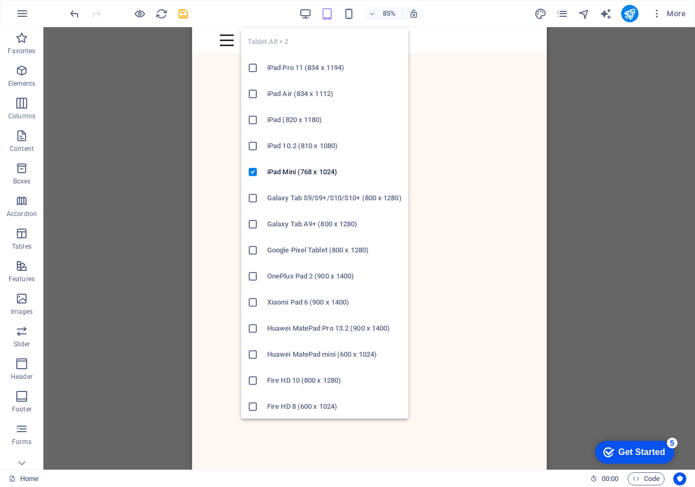
click at [325, 10] on icon "button" at bounding box center [327, 14] width 12 height 12
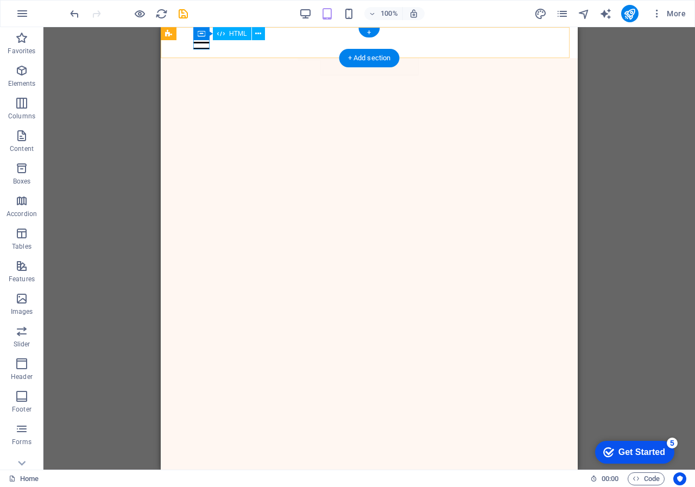
click at [204, 46] on div at bounding box center [369, 43] width 352 height 14
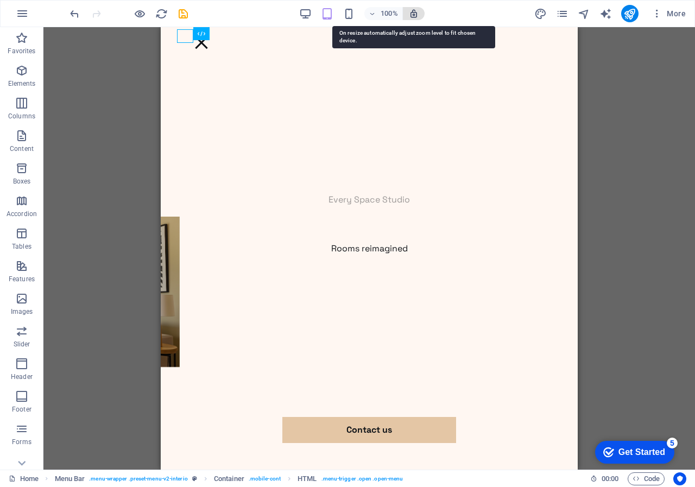
click at [414, 11] on icon "button" at bounding box center [414, 14] width 10 height 10
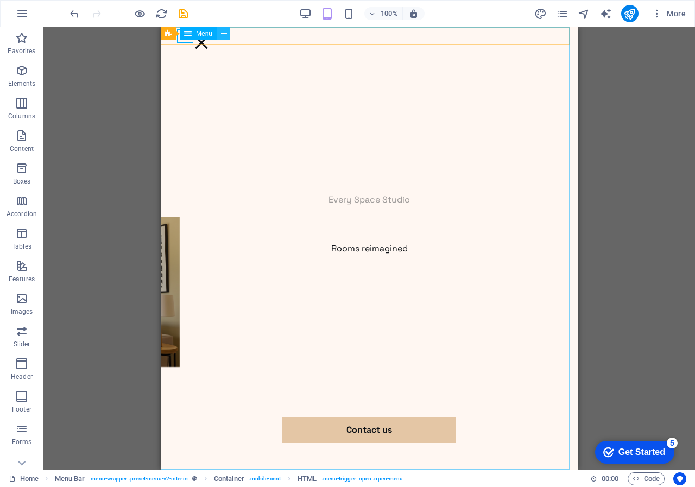
click at [223, 30] on icon at bounding box center [224, 33] width 6 height 11
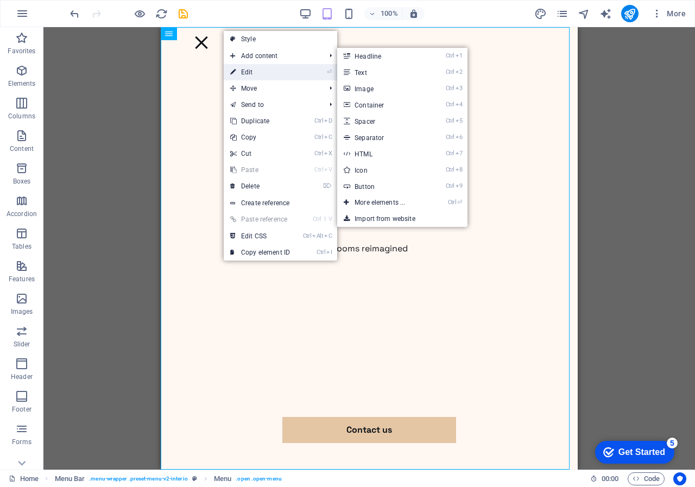
click at [269, 73] on link "⏎ Edit" at bounding box center [260, 72] width 73 height 16
select select
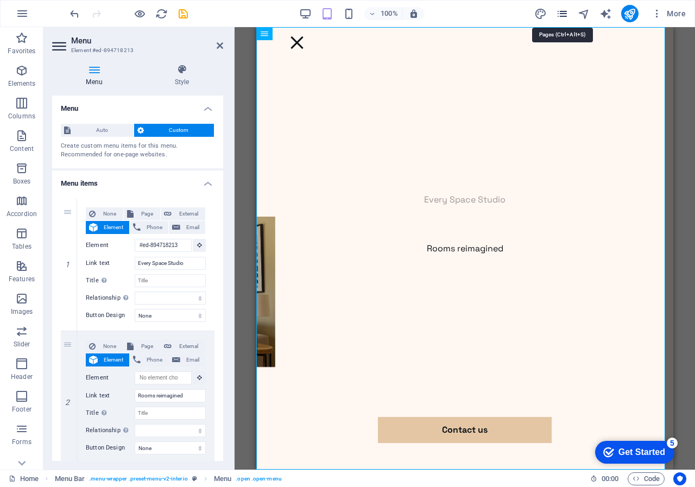
click at [561, 12] on icon "pages" at bounding box center [562, 14] width 12 height 12
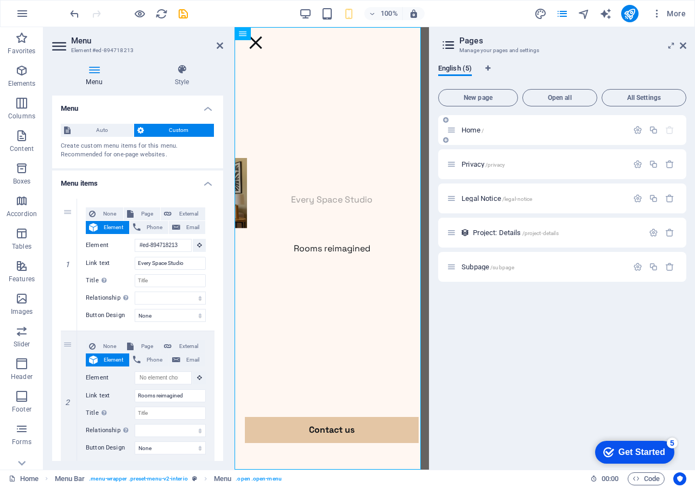
click at [517, 128] on p "Home /" at bounding box center [543, 130] width 163 height 7
click at [300, 33] on icon at bounding box center [298, 33] width 6 height 11
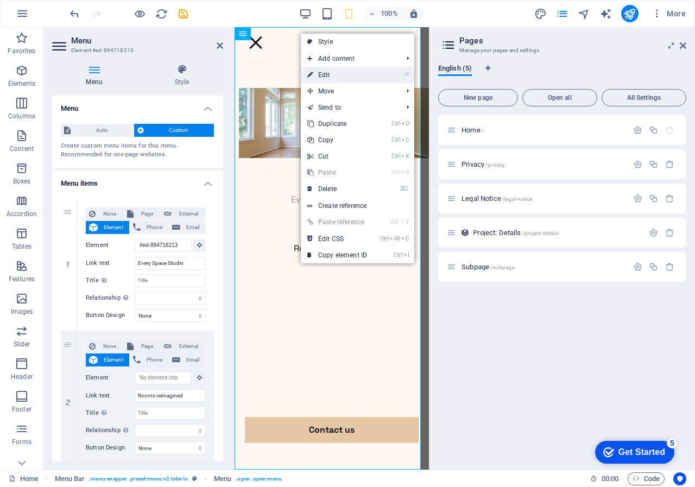
click at [329, 71] on link "⏎ Edit" at bounding box center [337, 75] width 73 height 16
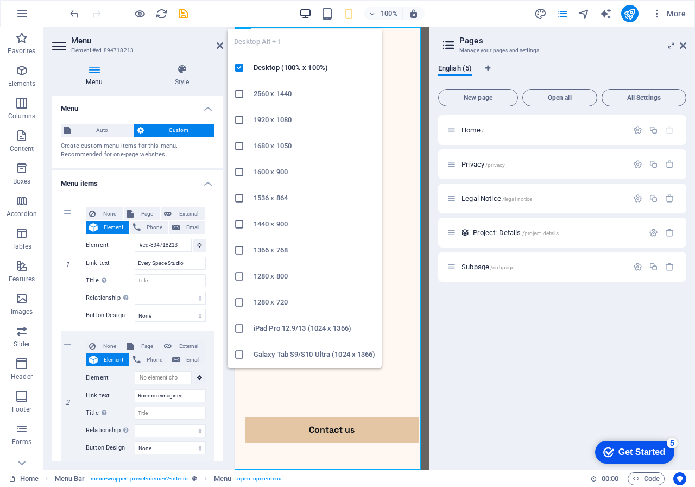
click at [306, 10] on icon "button" at bounding box center [305, 14] width 12 height 12
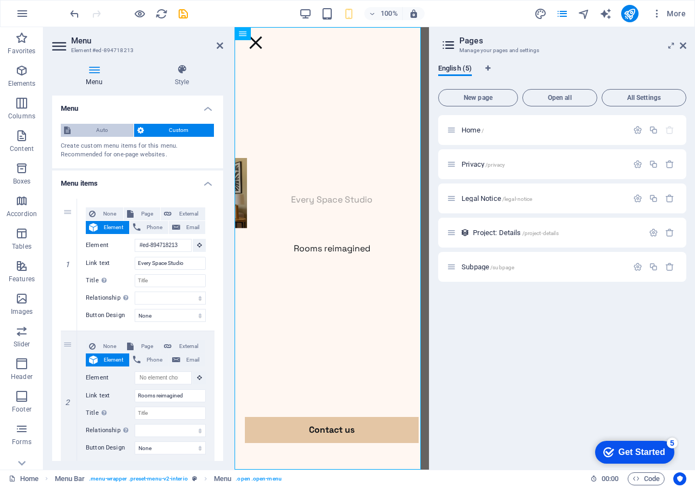
click at [104, 129] on span "Auto" at bounding box center [102, 130] width 56 height 13
